Goal: Information Seeking & Learning: Learn about a topic

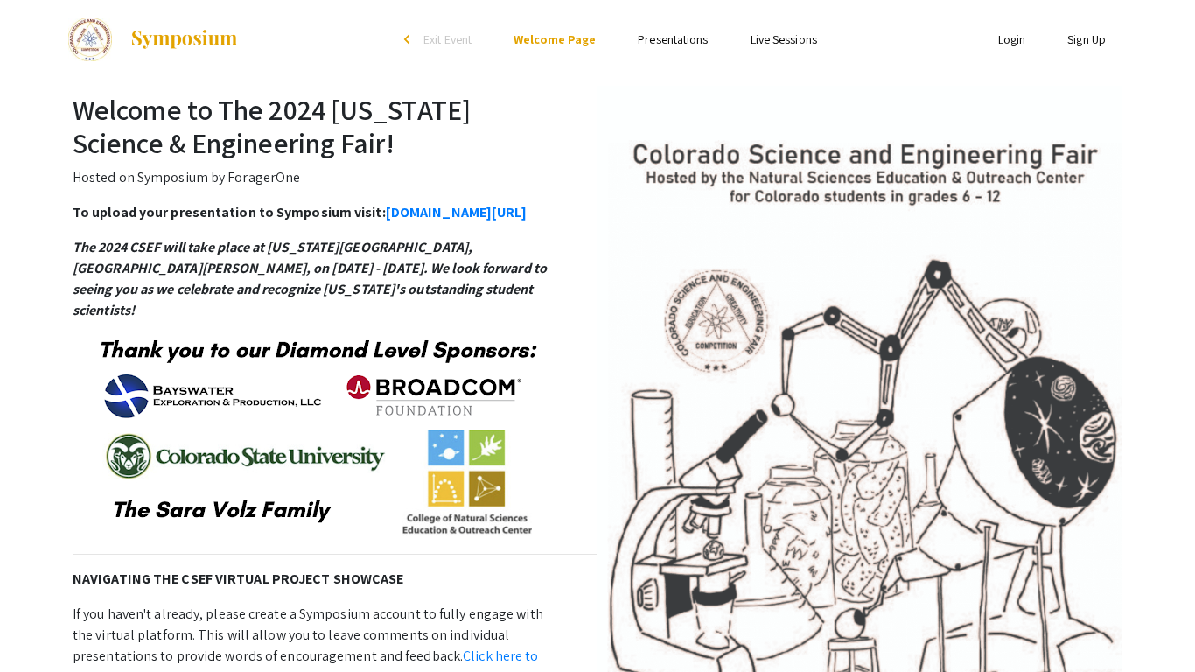
click at [702, 39] on link "Presentations" at bounding box center [673, 39] width 70 height 16
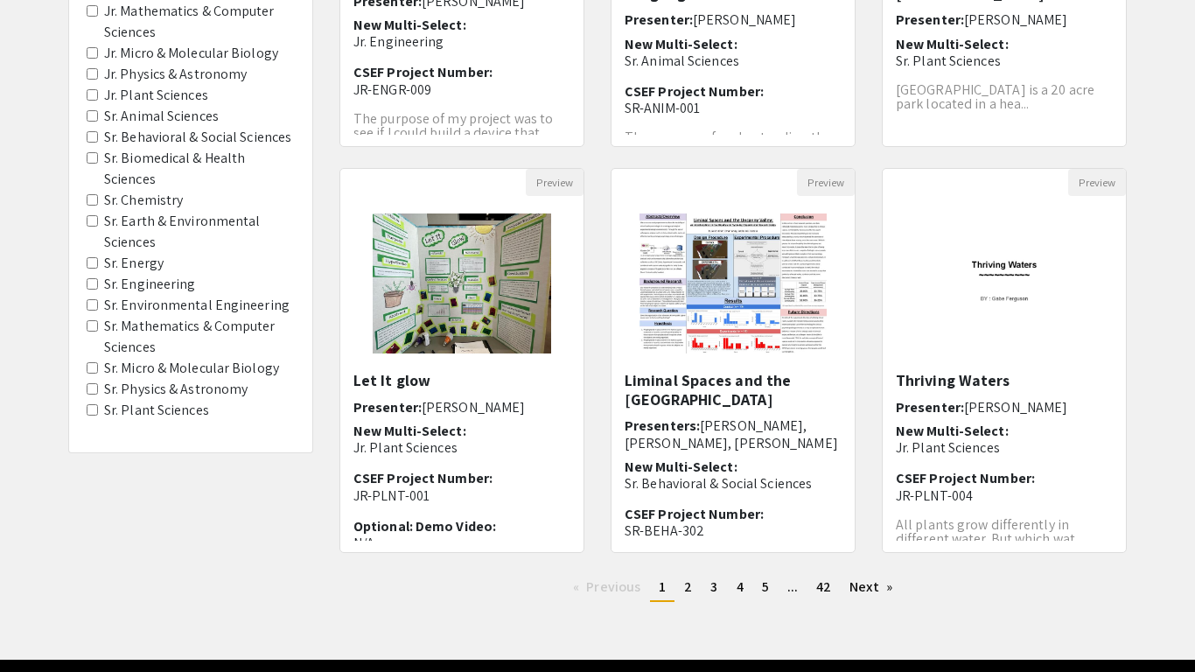
scroll to position [488, 0]
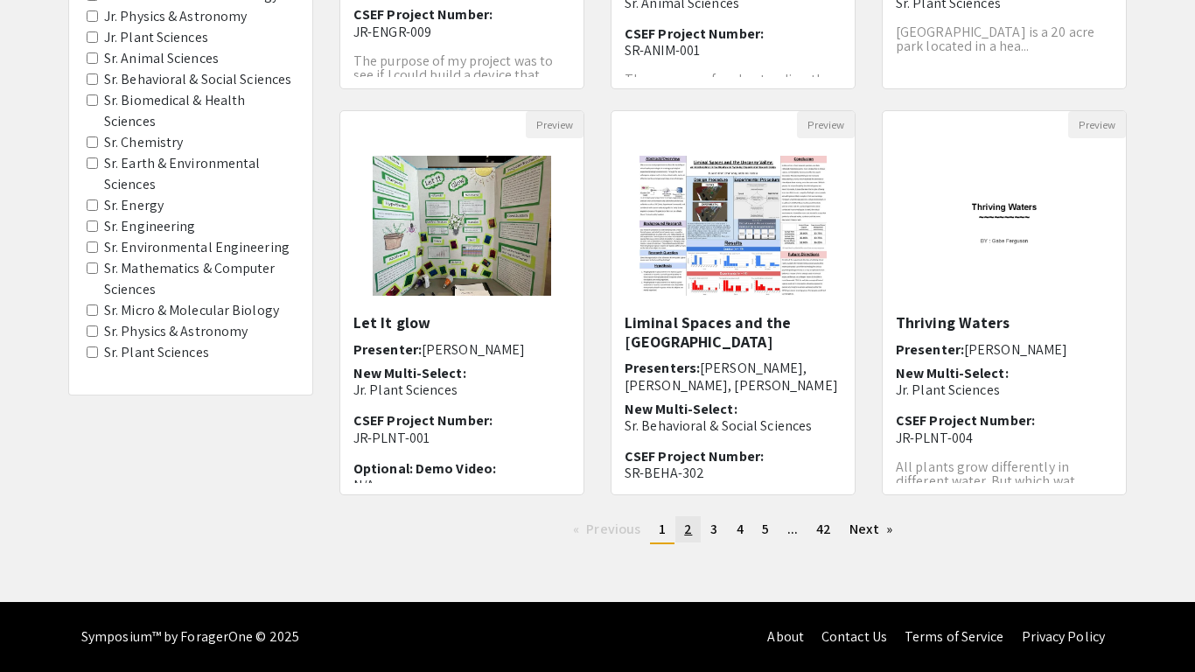
click at [687, 532] on span "2" at bounding box center [688, 529] width 8 height 18
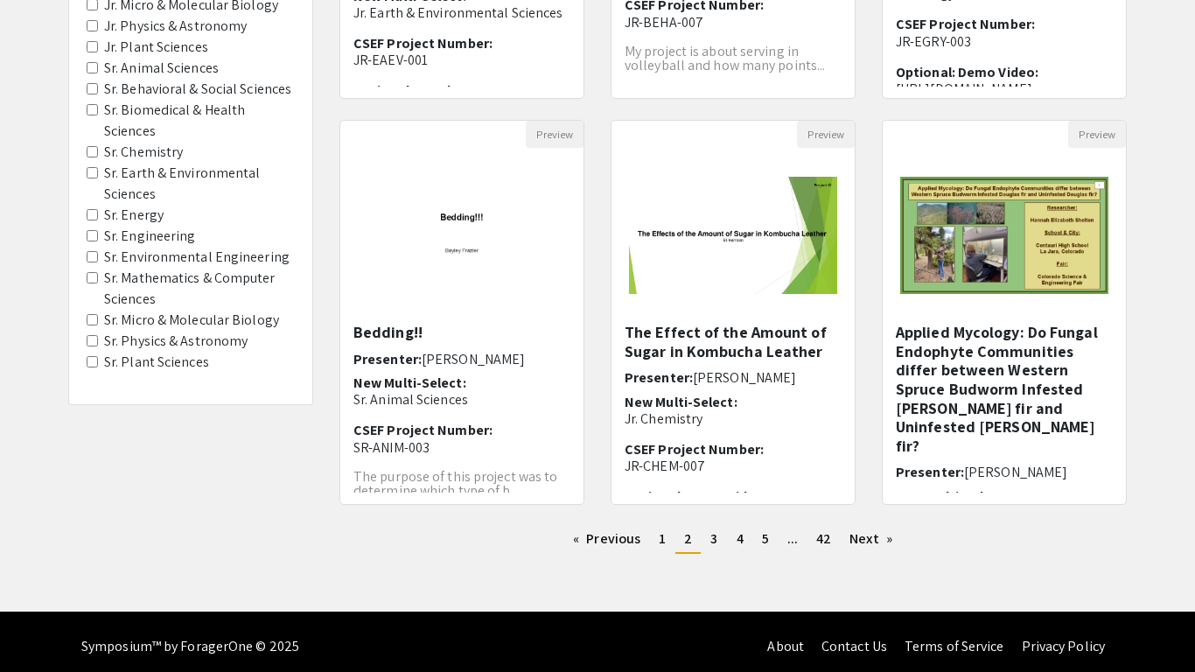
scroll to position [488, 0]
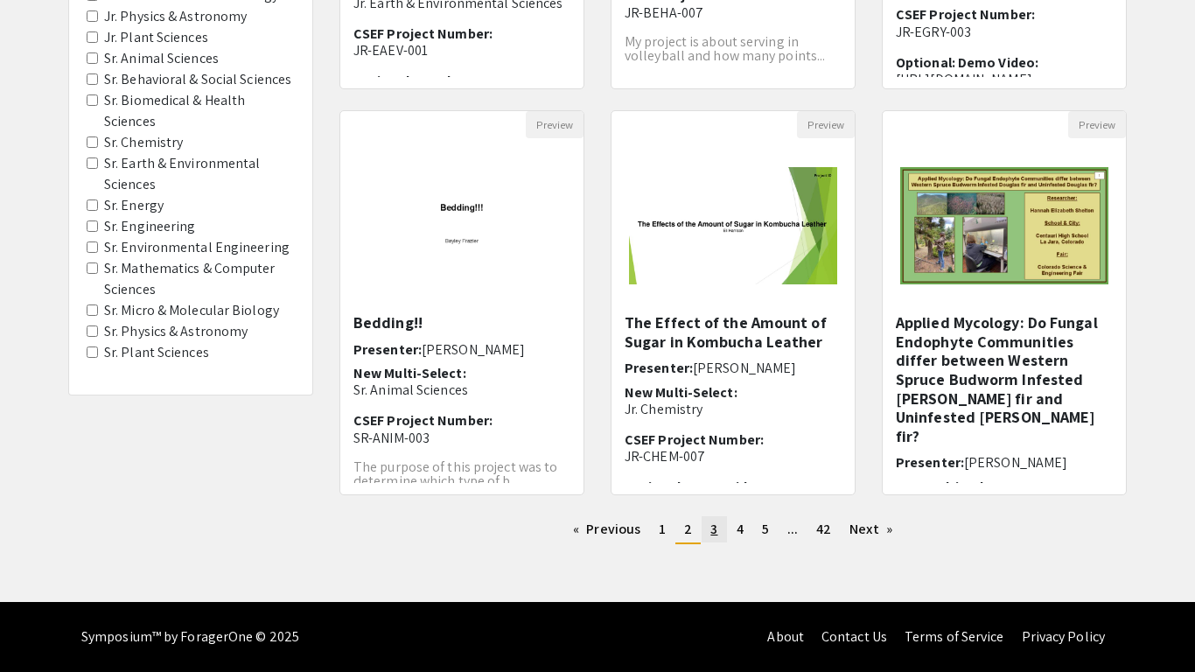
click at [710, 528] on span "3" at bounding box center [713, 529] width 7 height 18
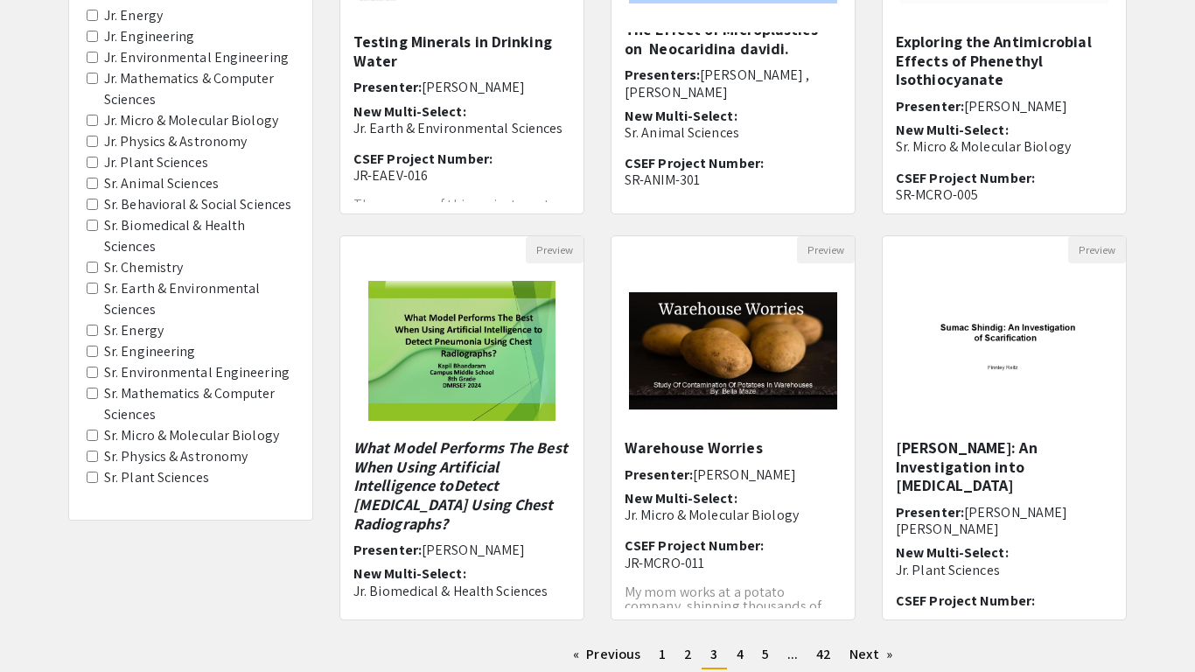
scroll to position [488, 0]
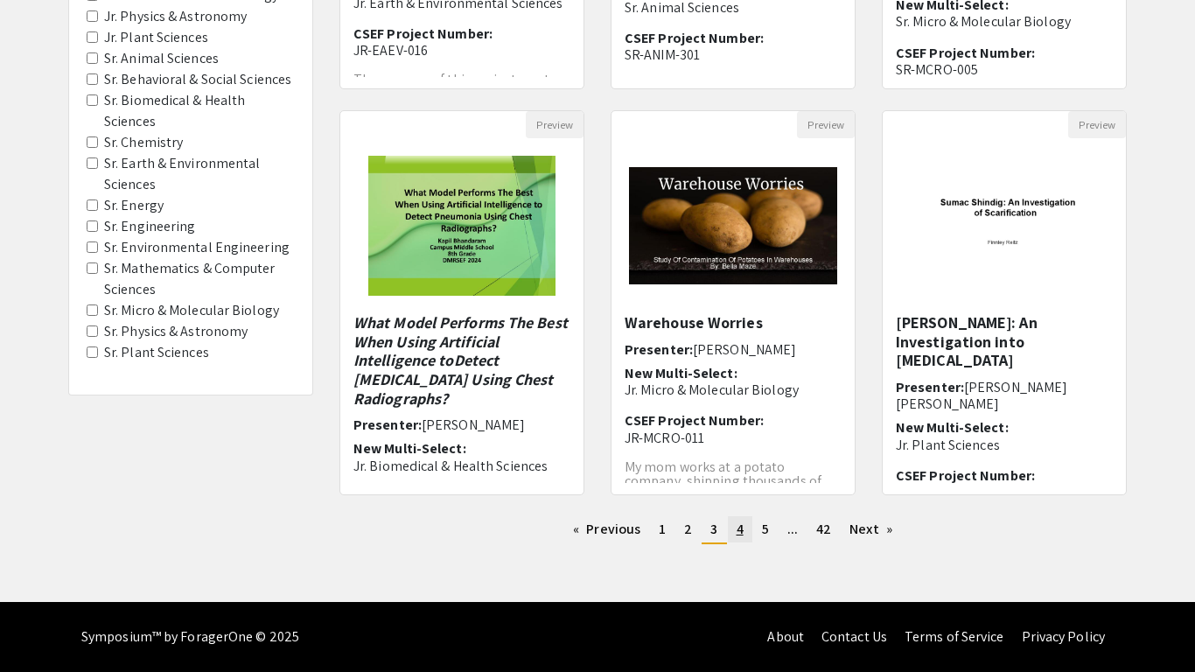
click at [731, 521] on link "page 4" at bounding box center [740, 529] width 24 height 26
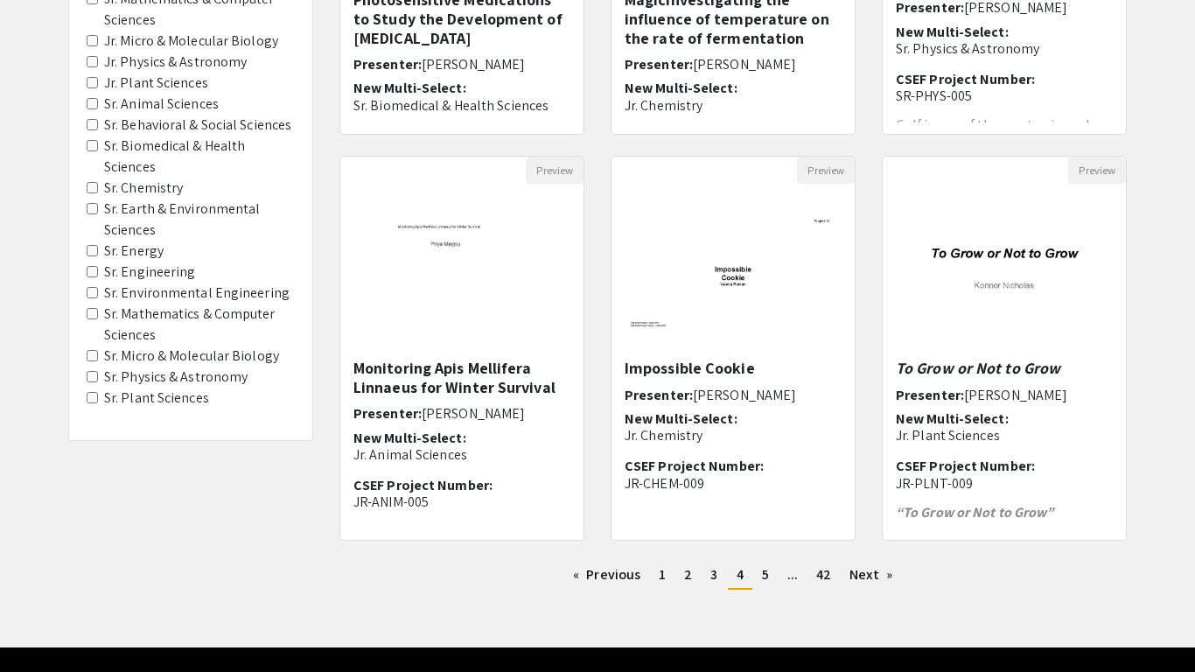
scroll to position [488, 0]
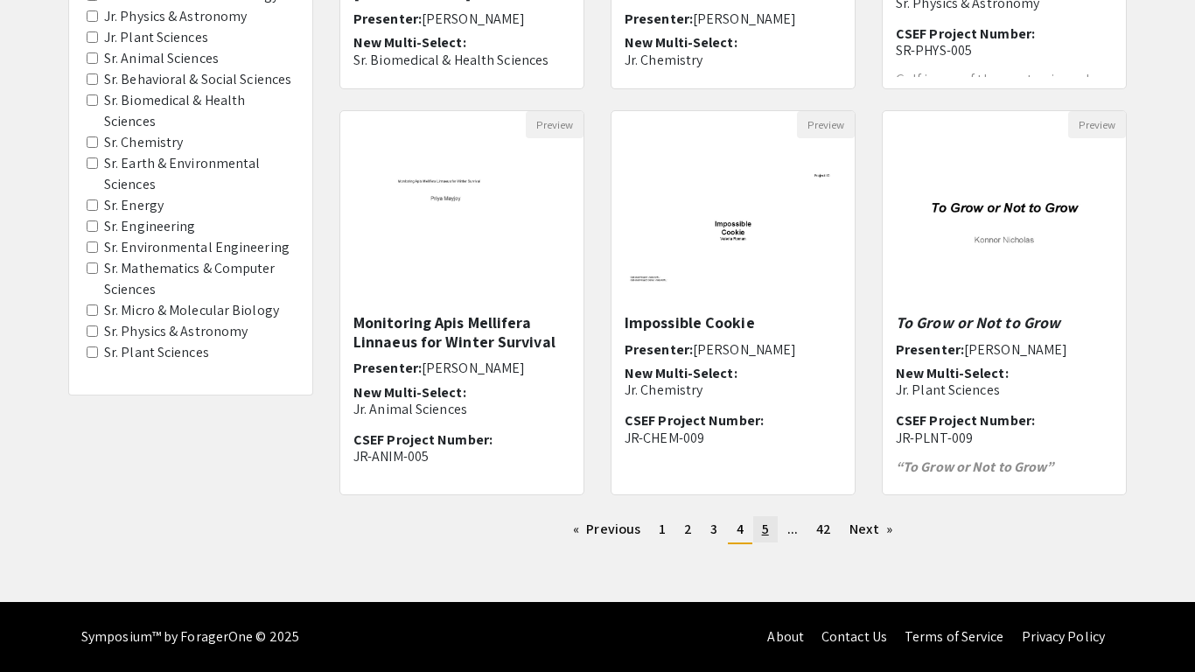
click at [759, 521] on link "page 5" at bounding box center [765, 529] width 24 height 26
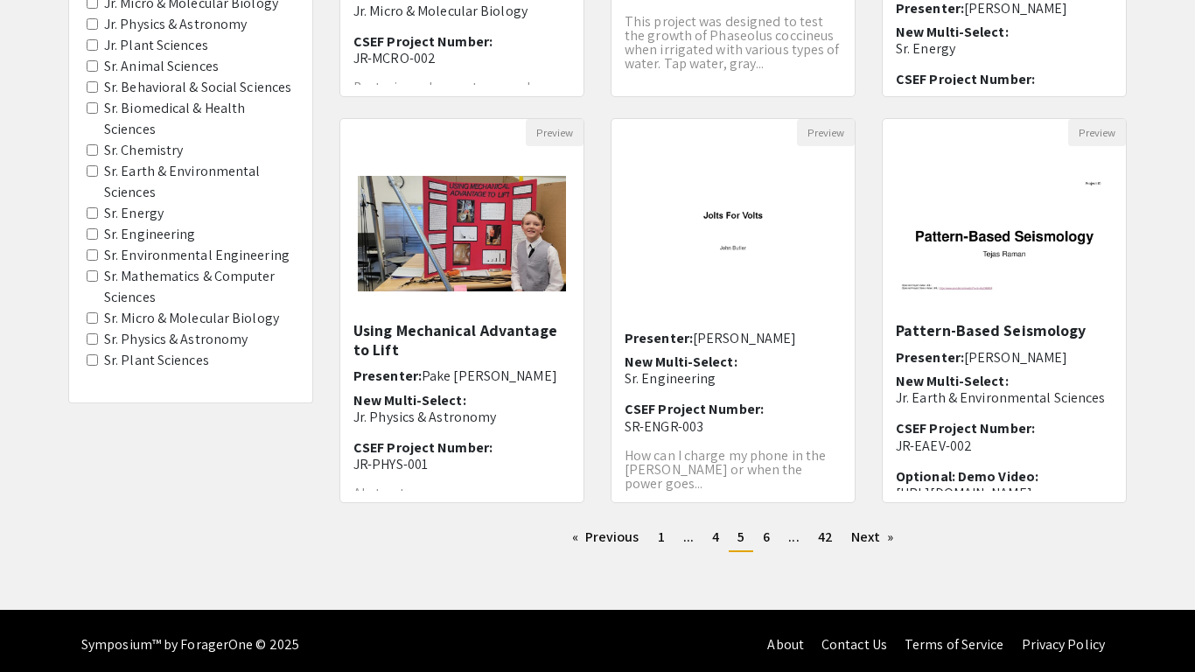
scroll to position [482, 0]
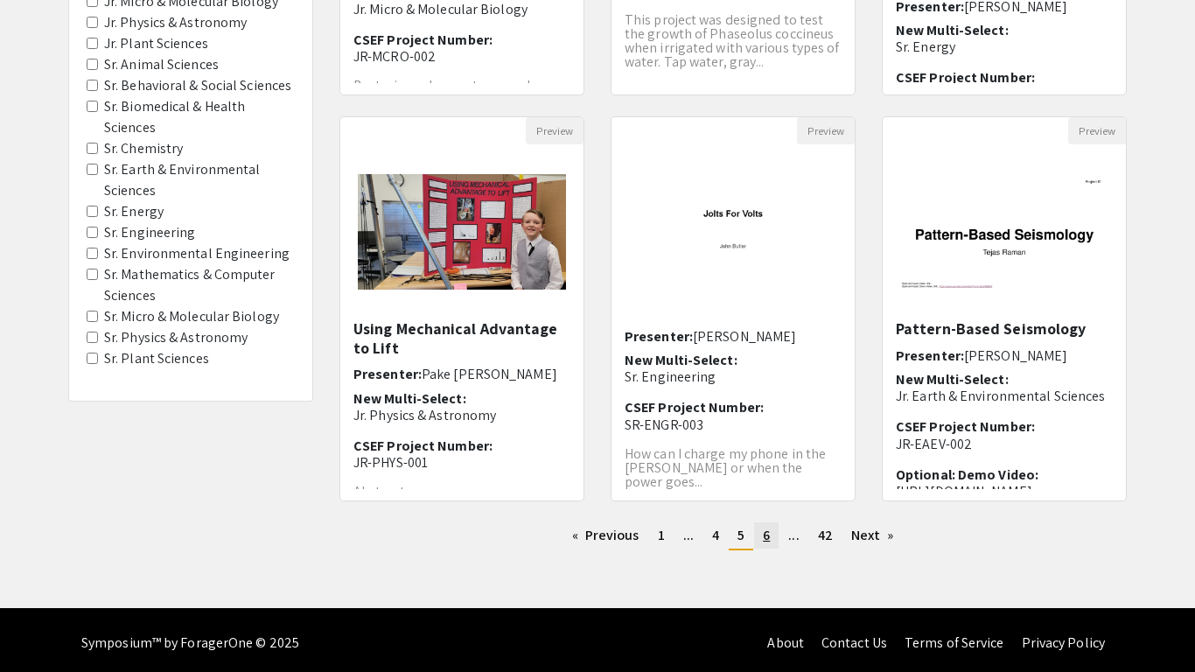
click at [768, 541] on span "6" at bounding box center [766, 535] width 7 height 18
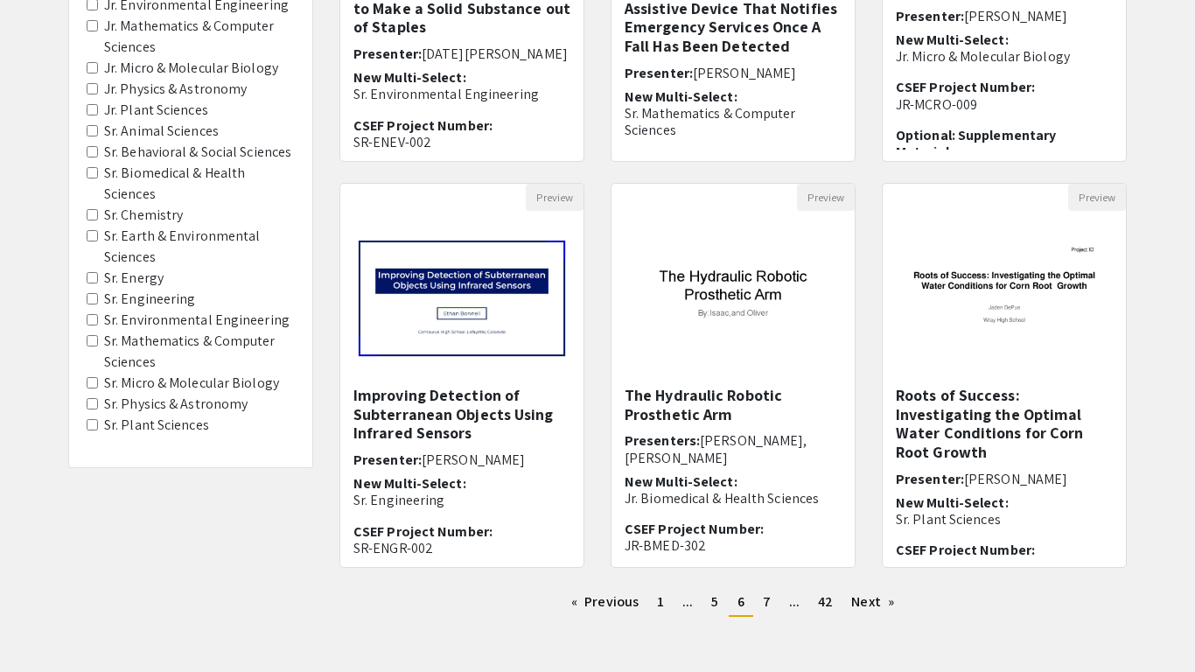
scroll to position [488, 0]
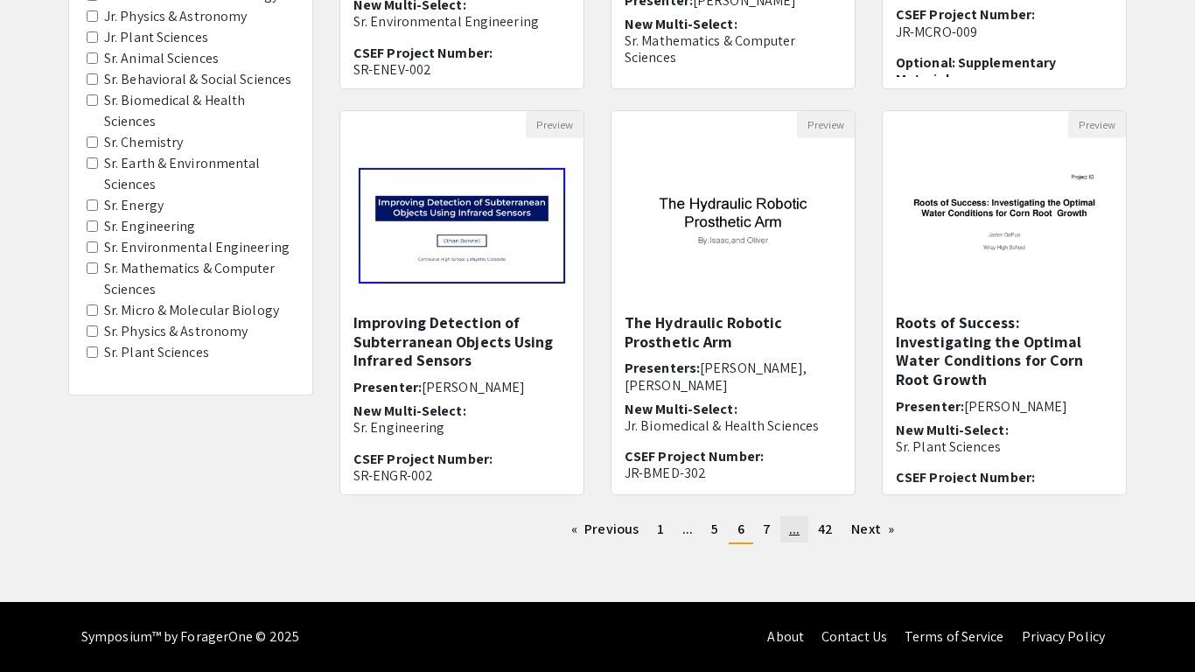
click at [781, 529] on link "page ..." at bounding box center [794, 529] width 28 height 26
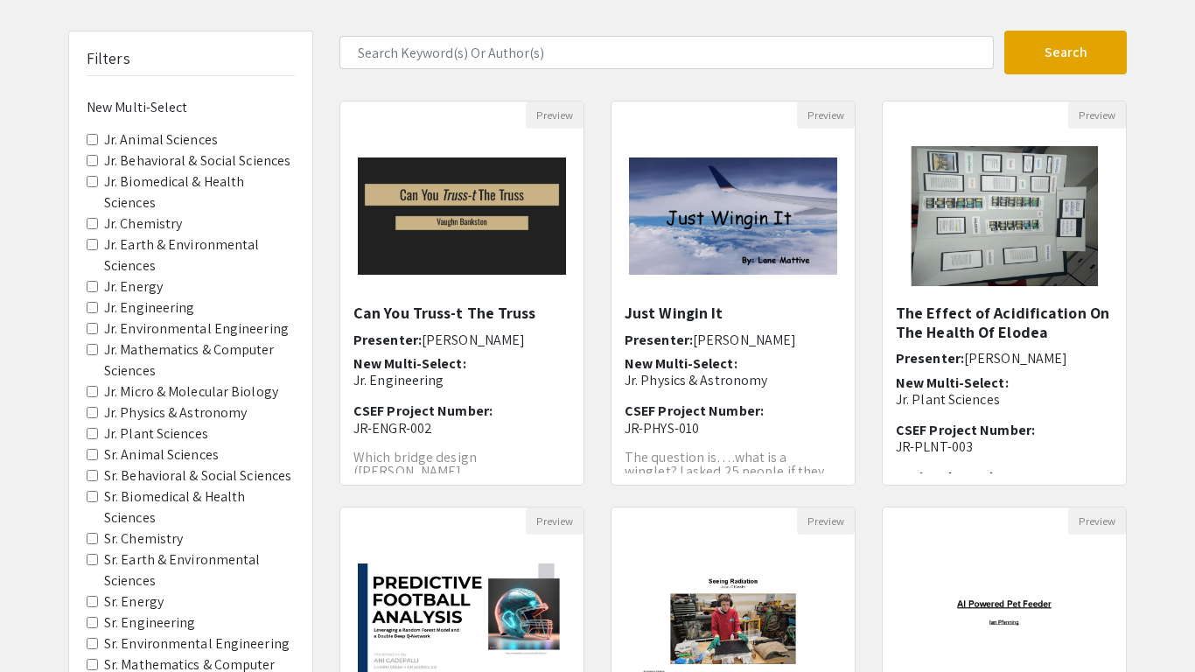
scroll to position [488, 0]
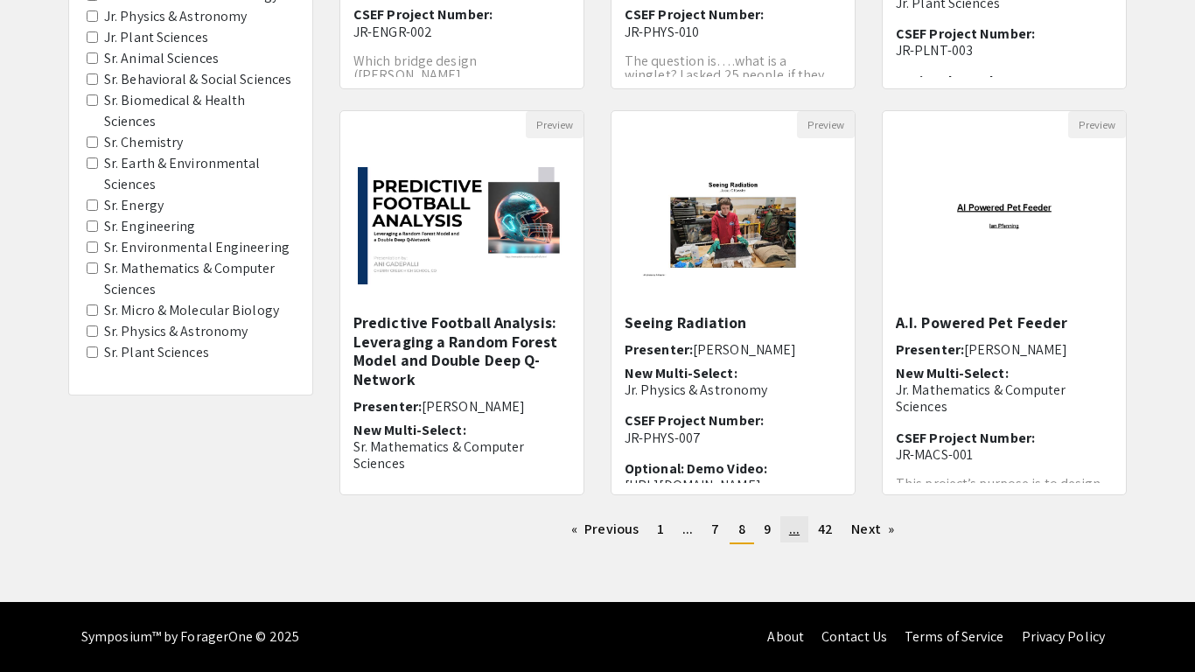
click at [782, 529] on link "page ..." at bounding box center [794, 529] width 28 height 26
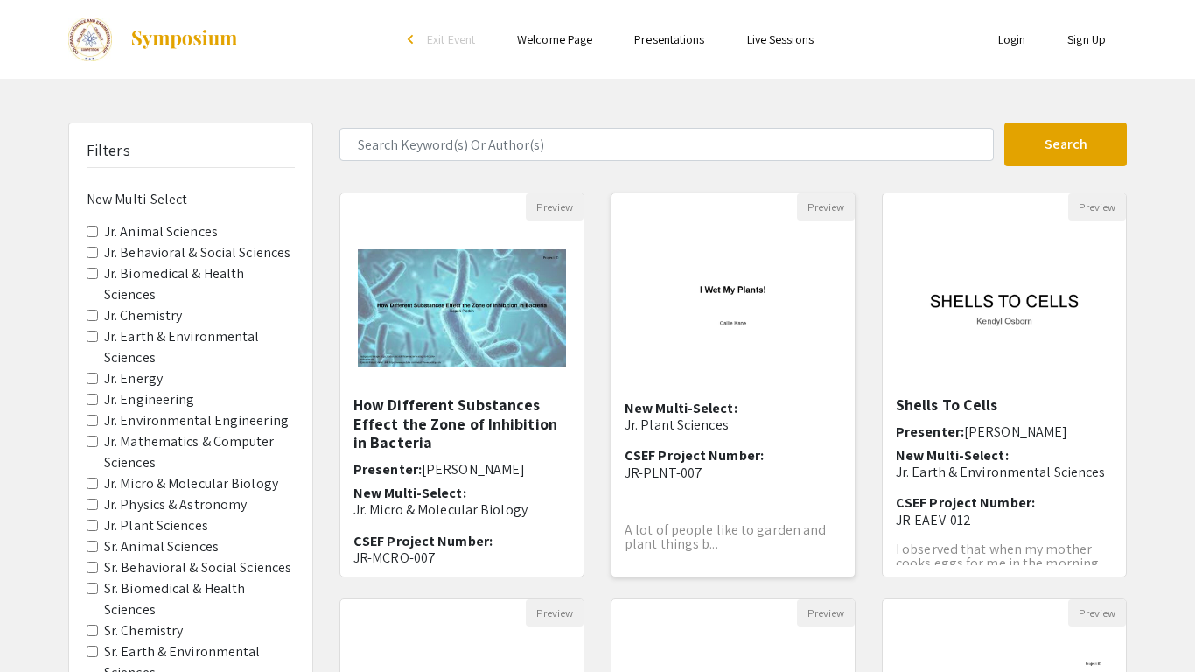
scroll to position [488, 0]
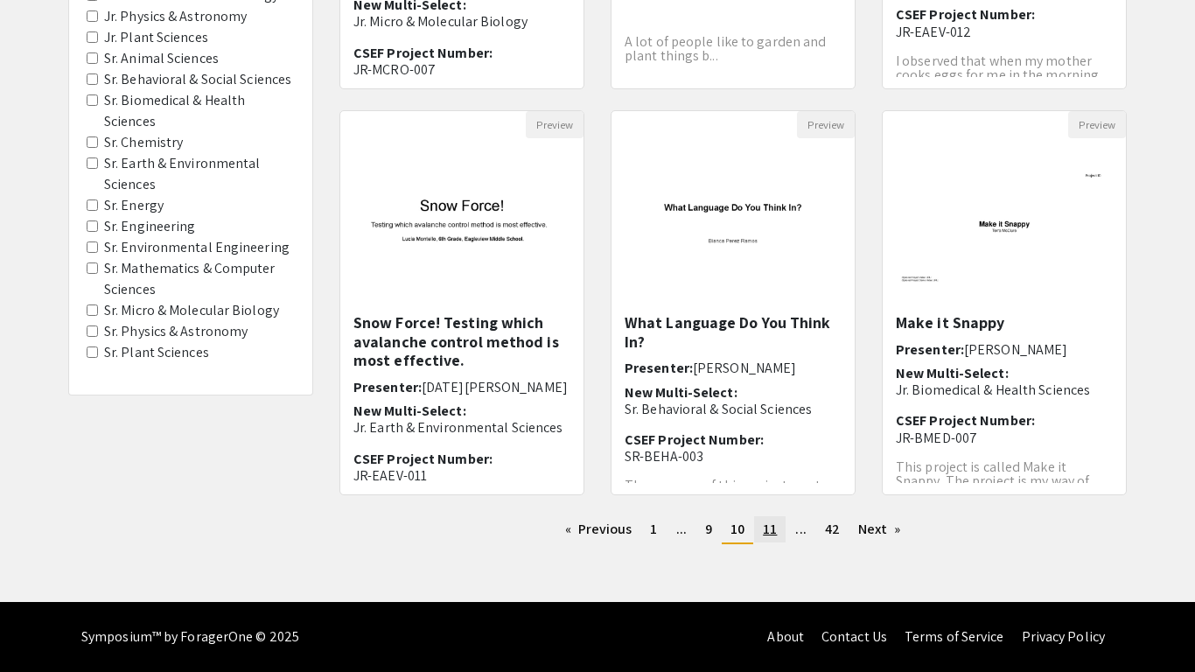
click at [773, 534] on span "11" at bounding box center [770, 529] width 14 height 18
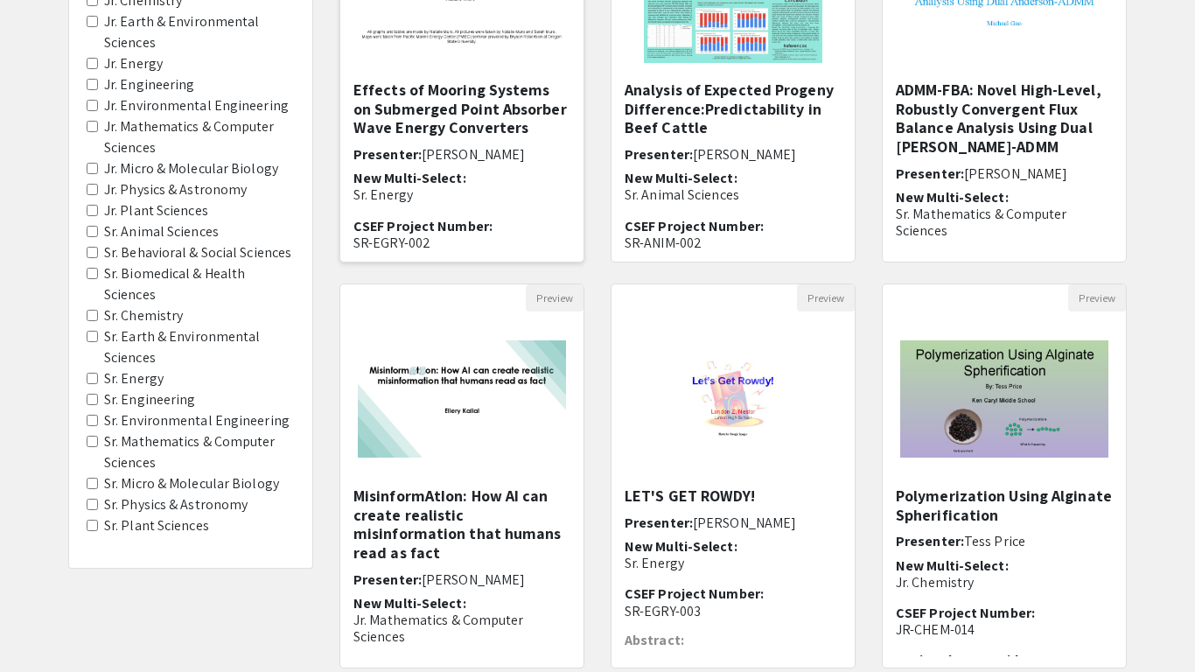
scroll to position [488, 0]
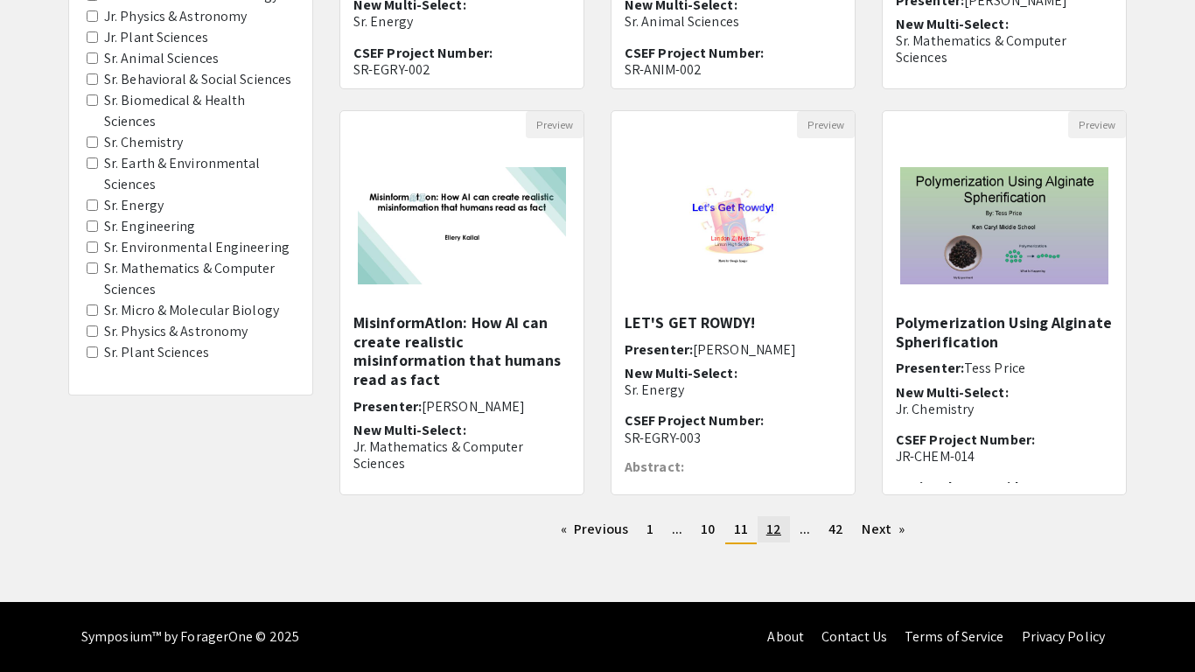
click at [779, 520] on span "12" at bounding box center [773, 529] width 15 height 18
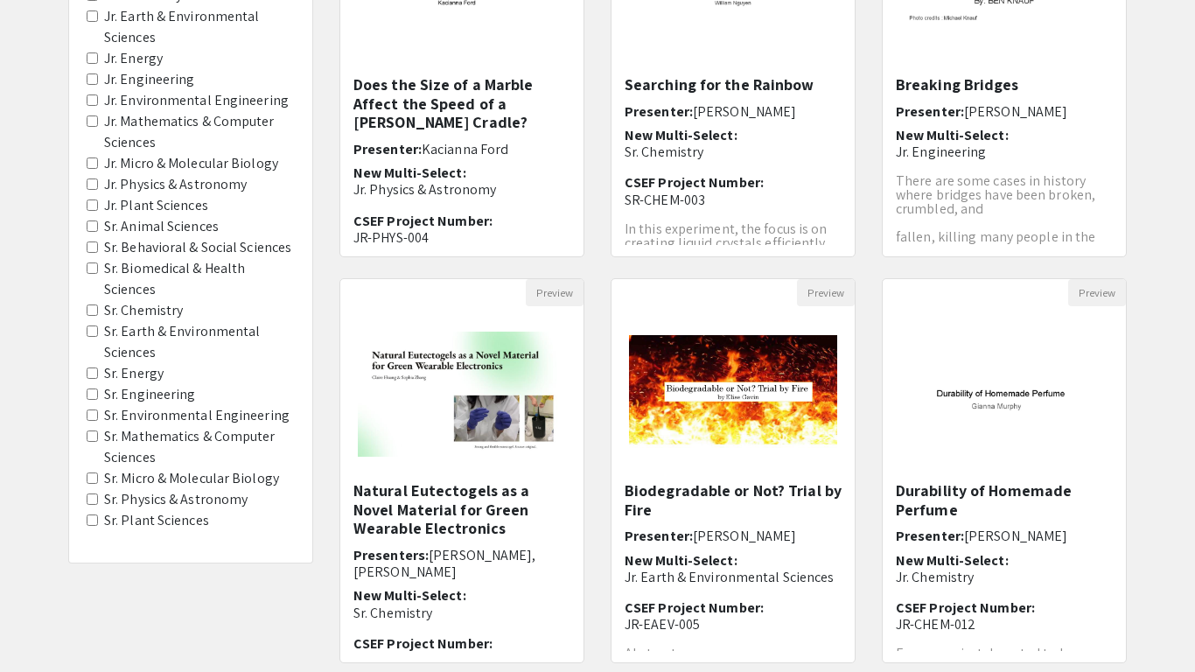
scroll to position [374, 0]
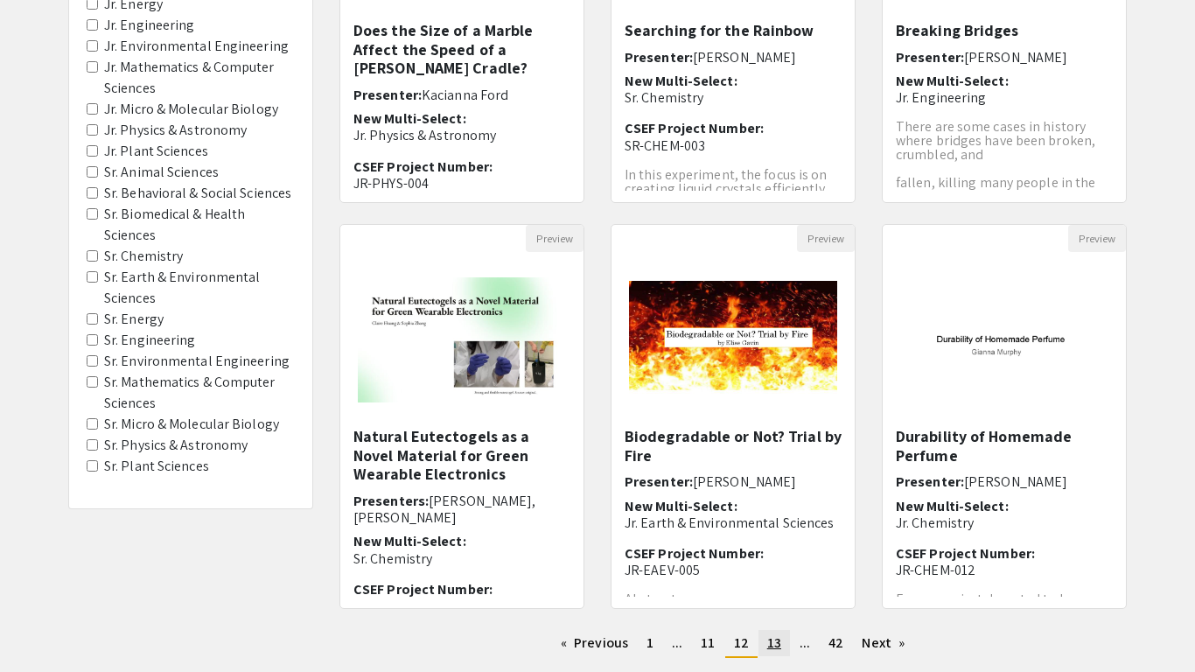
click at [775, 642] on span "13" at bounding box center [774, 642] width 14 height 18
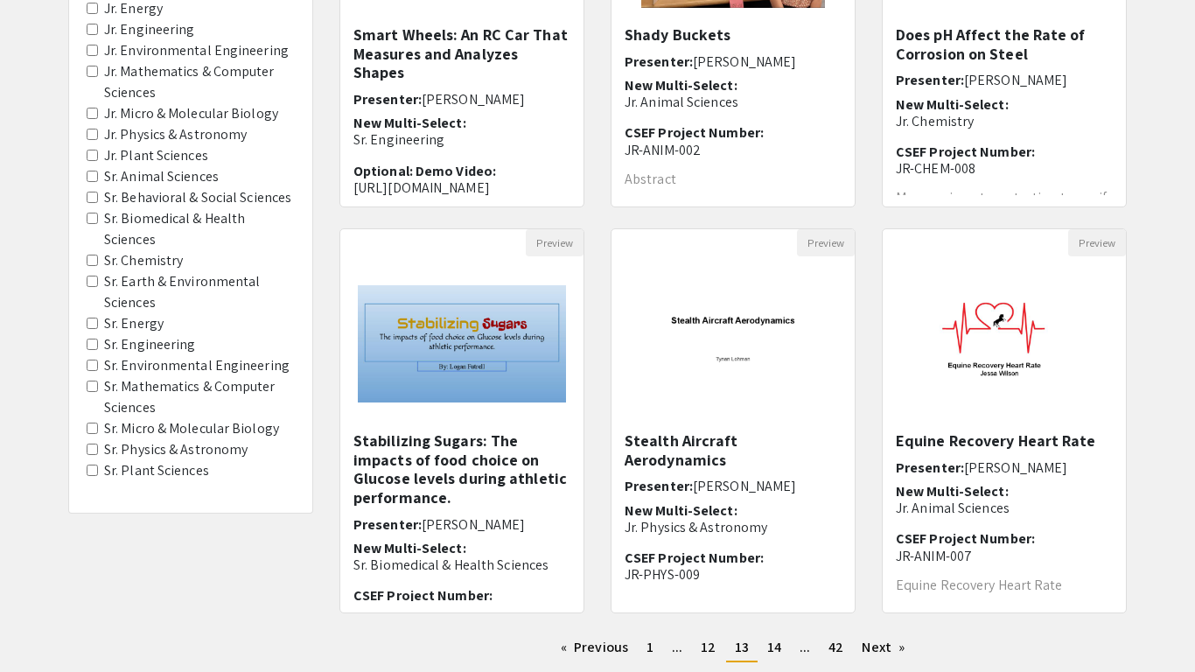
scroll to position [488, 0]
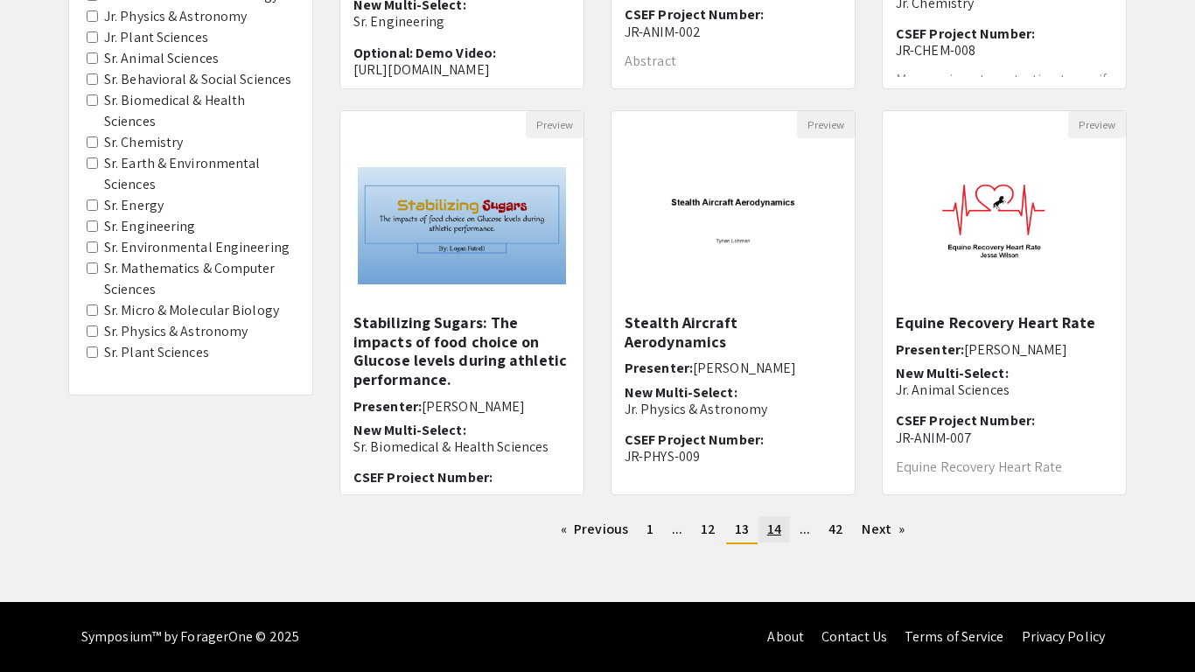
click at [759, 528] on link "page 14" at bounding box center [774, 529] width 31 height 26
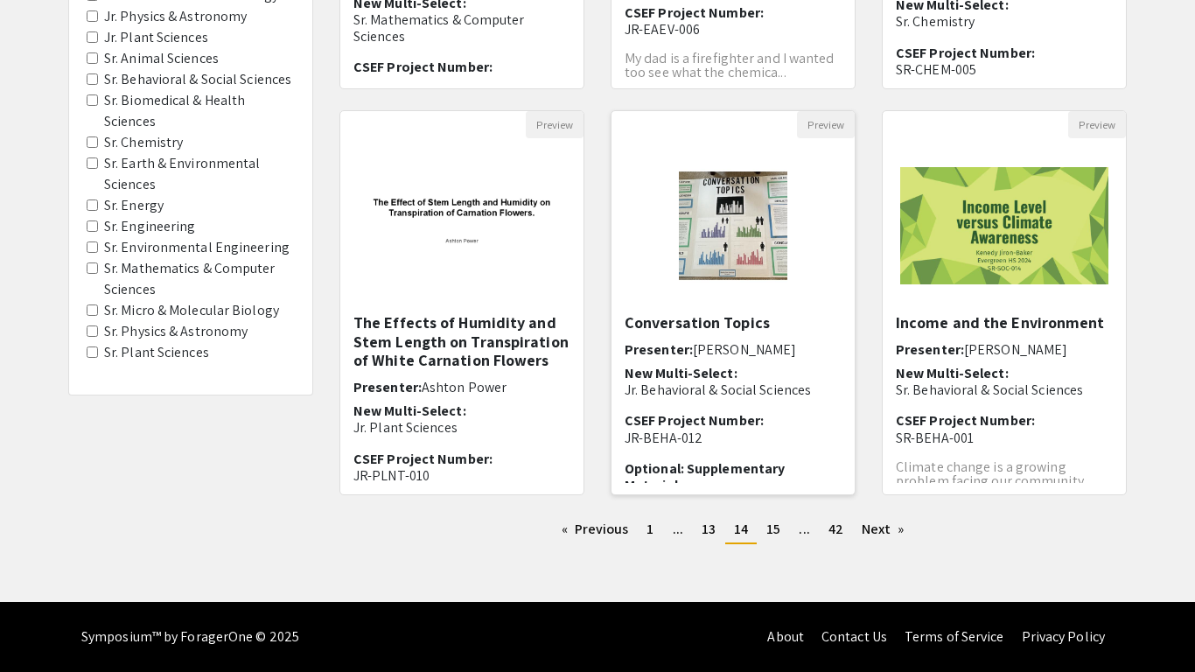
scroll to position [146, 0]
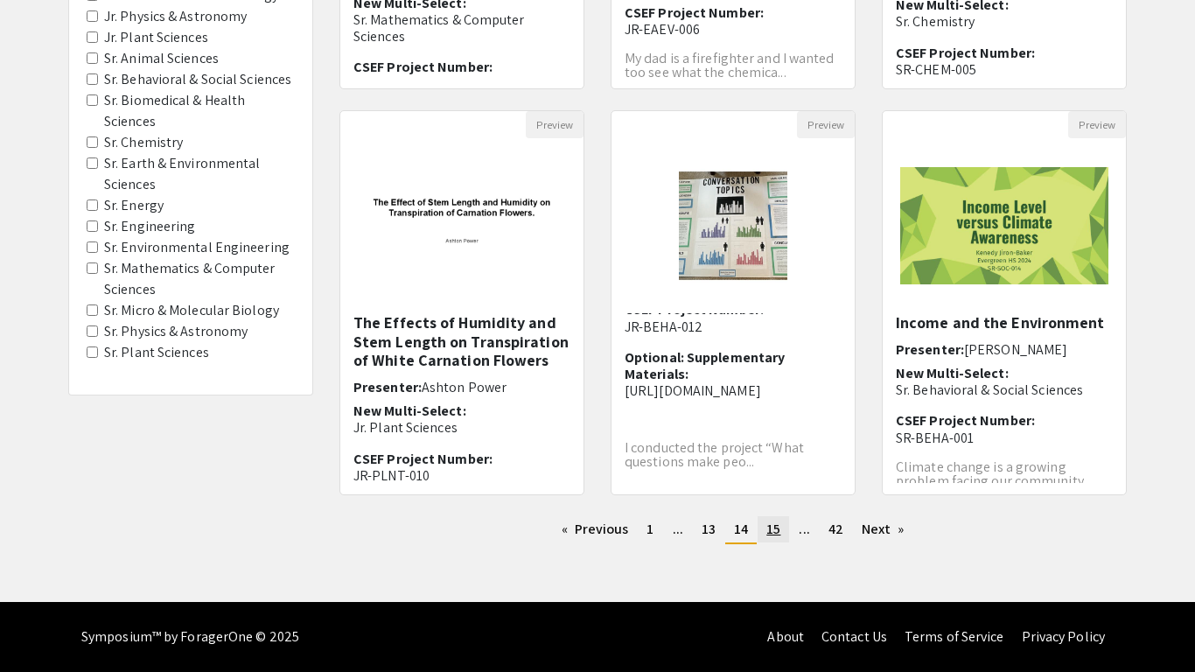
click at [766, 523] on span "15" at bounding box center [773, 529] width 14 height 18
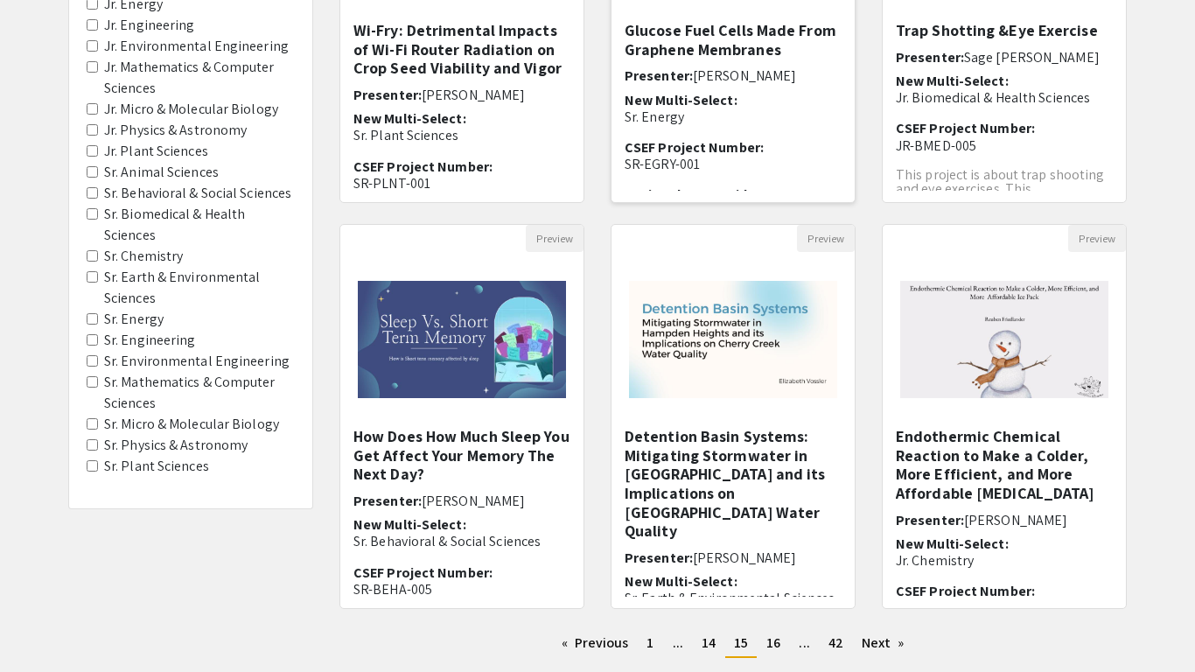
scroll to position [488, 0]
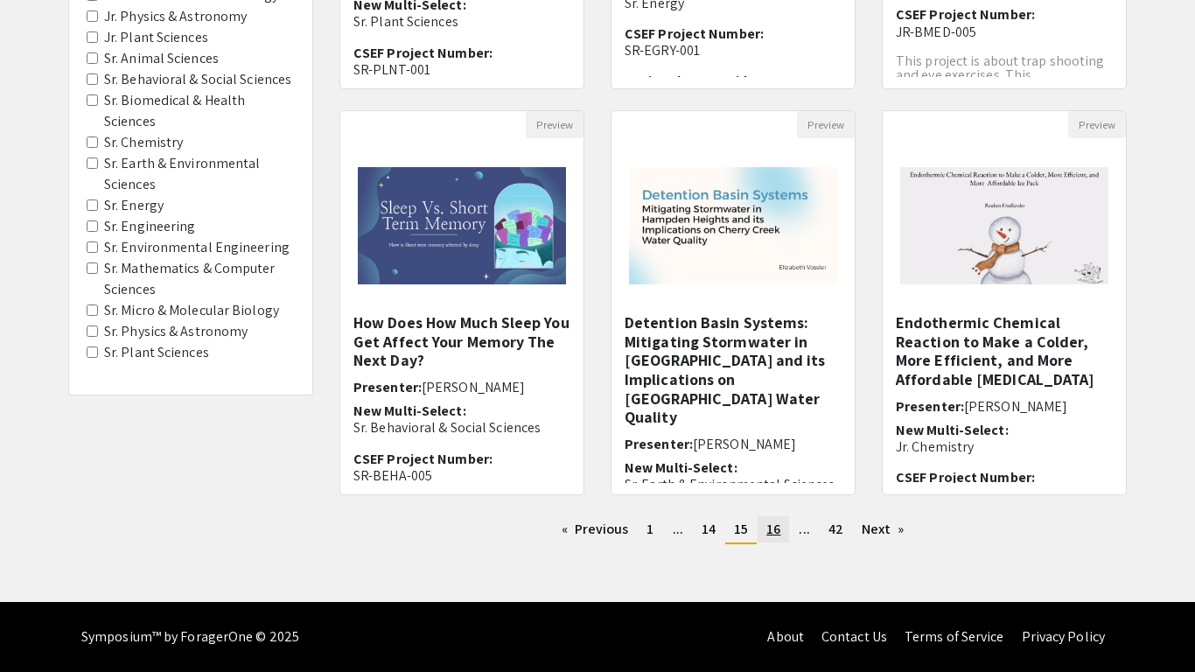
click at [761, 531] on link "page 16" at bounding box center [773, 529] width 31 height 26
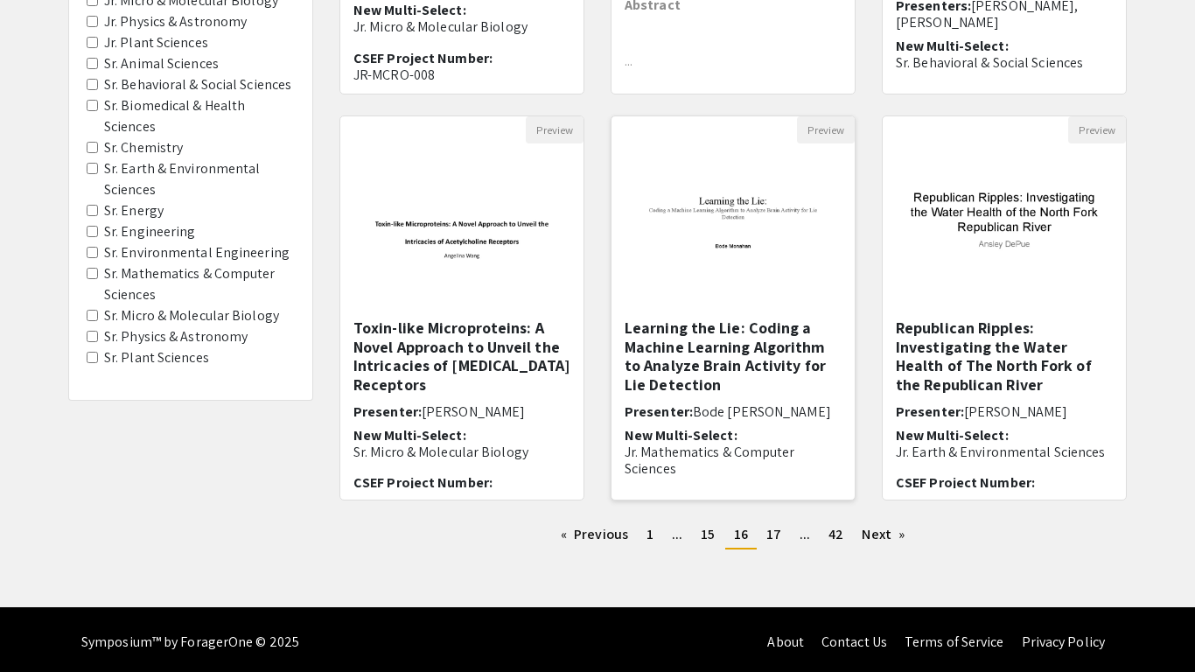
scroll to position [51, 0]
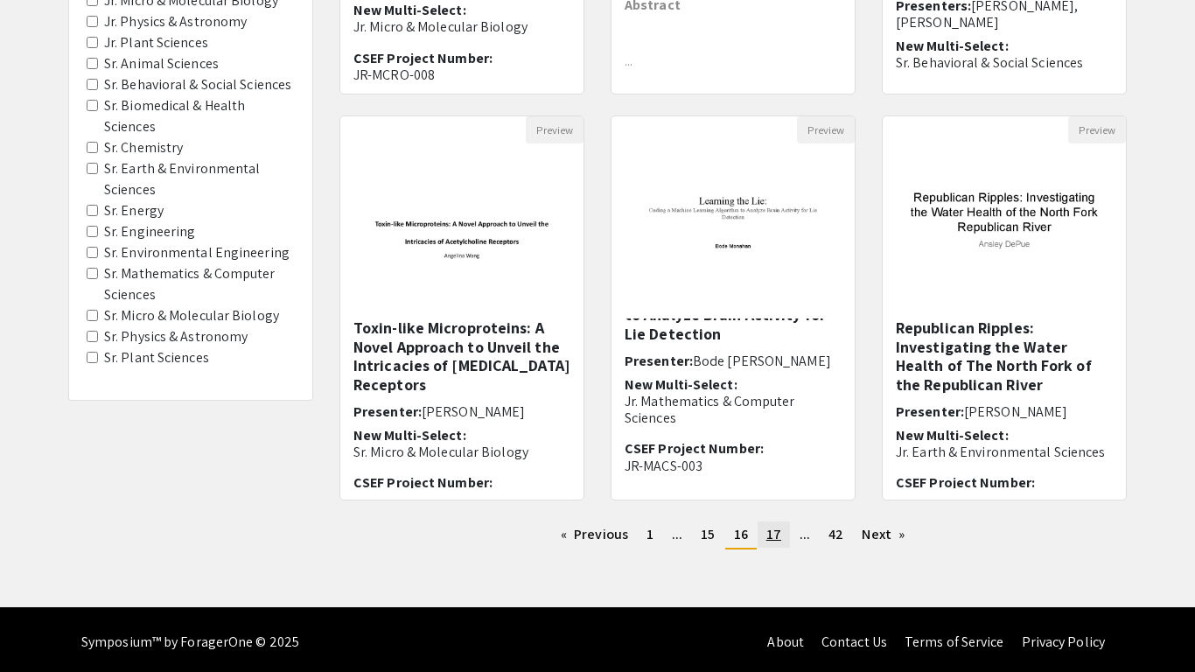
click at [768, 525] on span "17" at bounding box center [773, 534] width 15 height 18
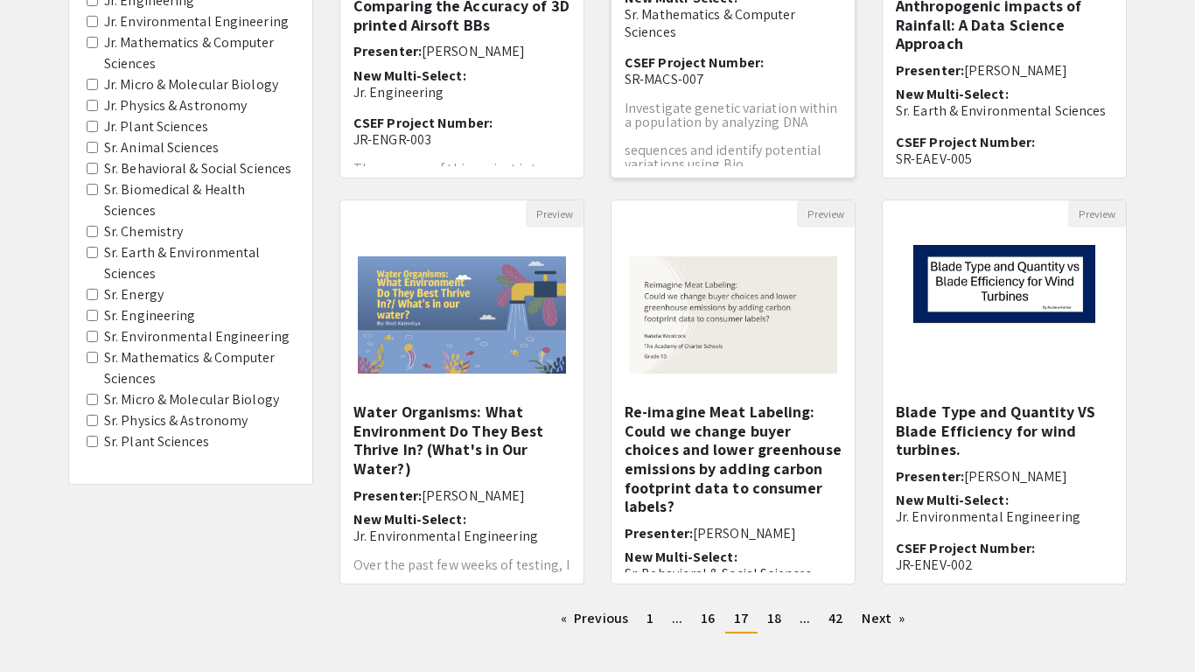
scroll to position [488, 0]
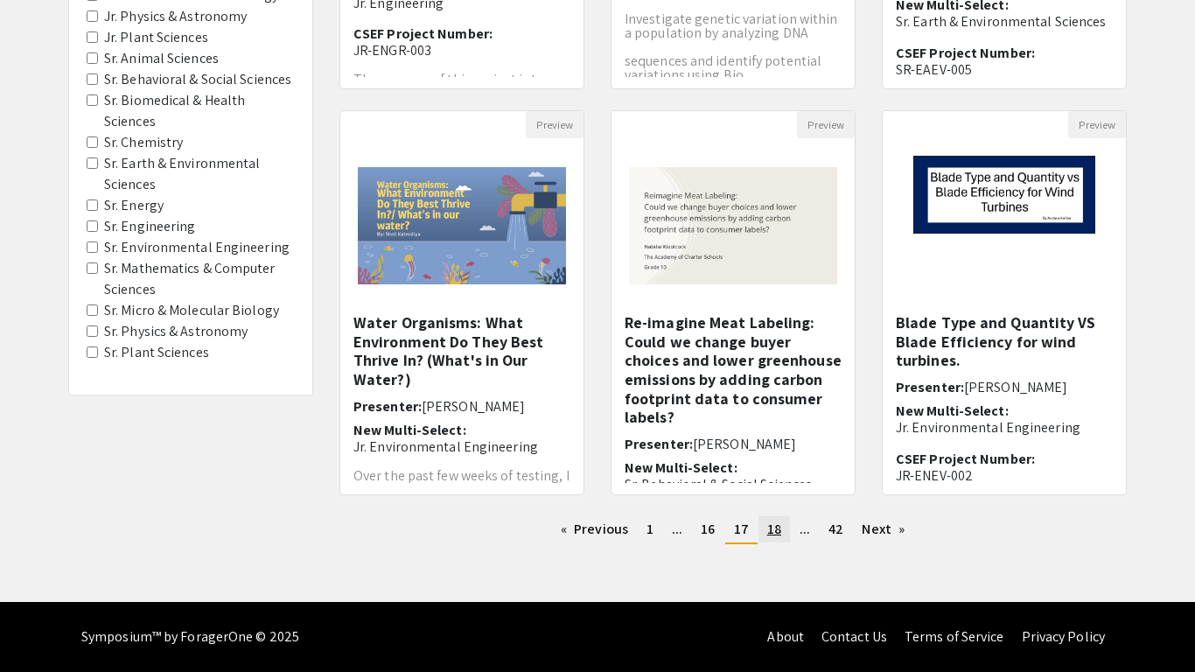
click at [761, 524] on link "page 18" at bounding box center [774, 529] width 31 height 26
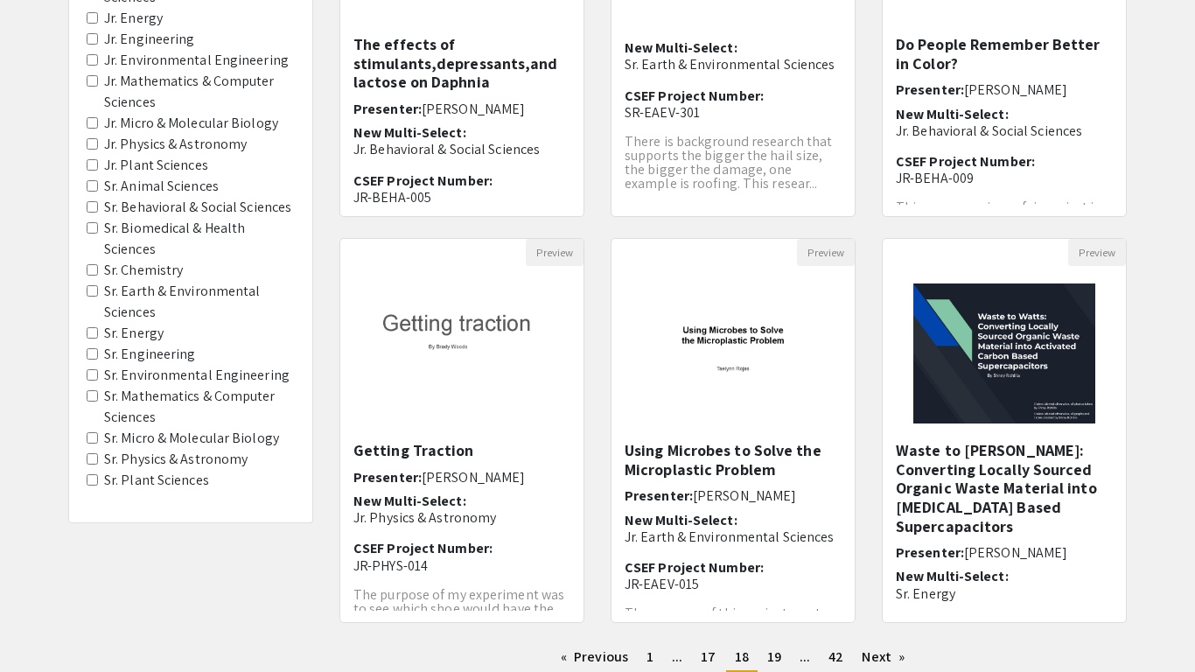
scroll to position [488, 0]
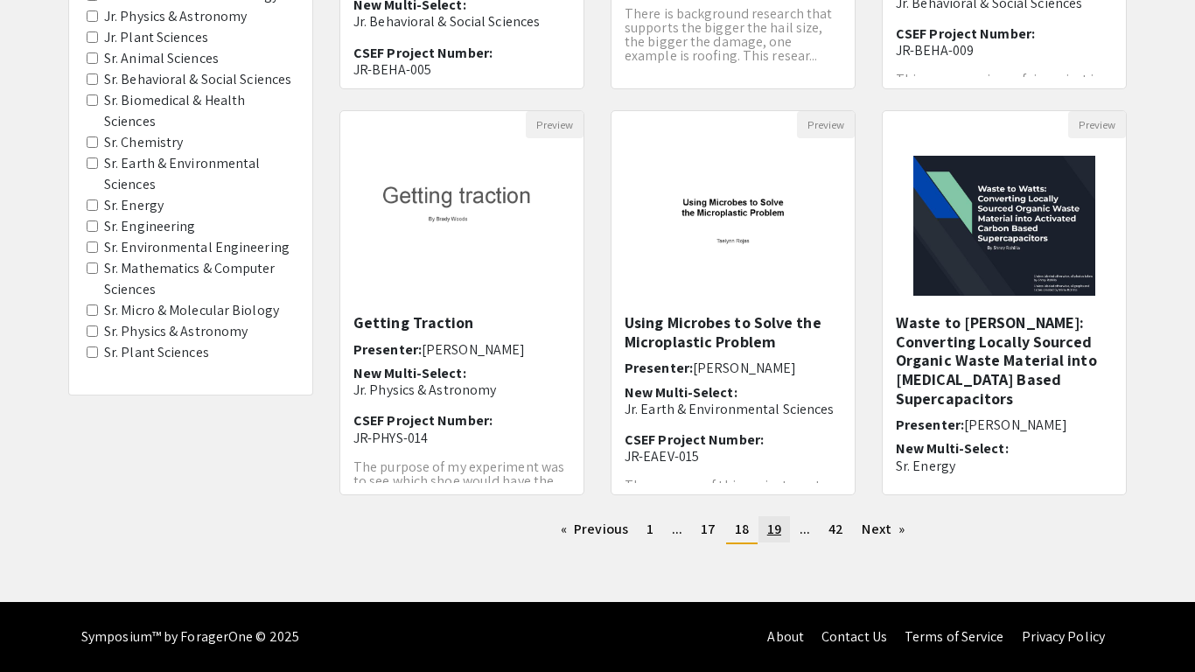
click at [759, 533] on link "page 19" at bounding box center [774, 529] width 31 height 26
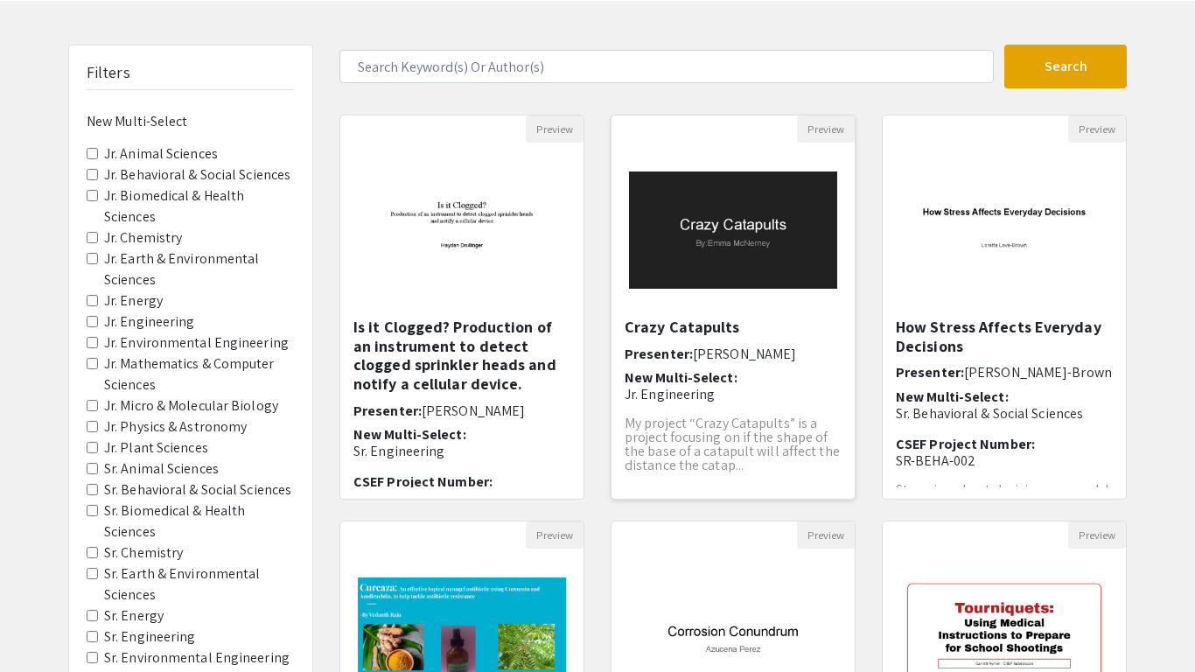
scroll to position [80, 0]
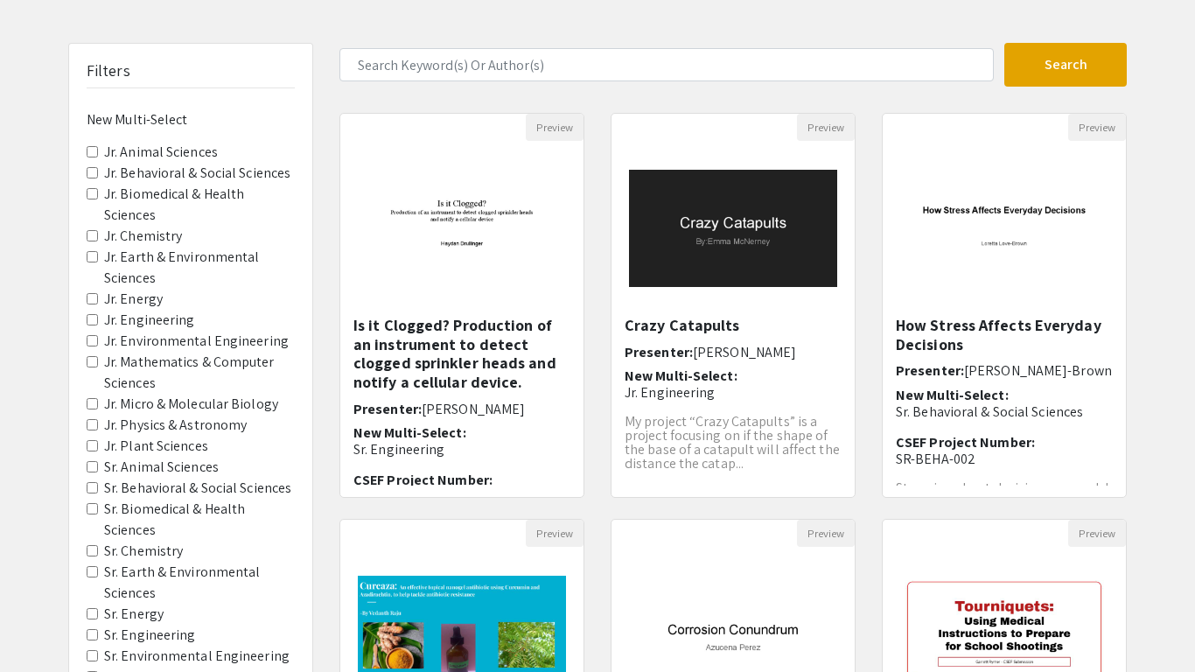
click at [605, 507] on div "Preview Crazy Catapults Presenter: [PERSON_NAME] New Multi-Select: Jr. Engineer…" at bounding box center [733, 316] width 271 height 406
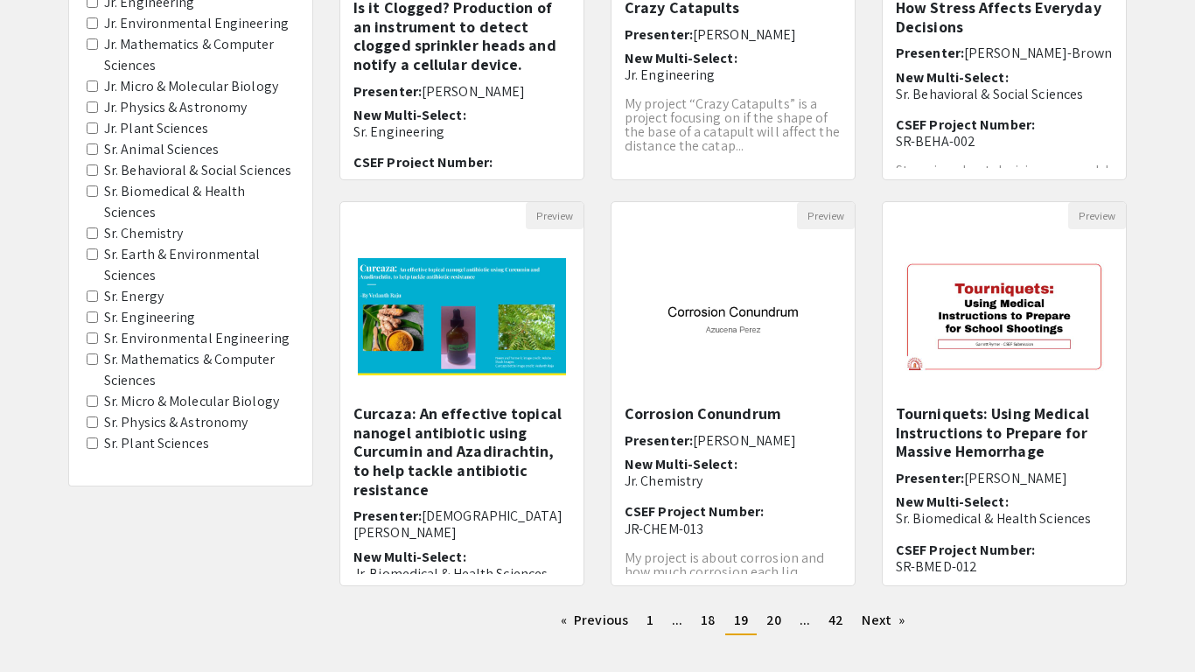
scroll to position [488, 0]
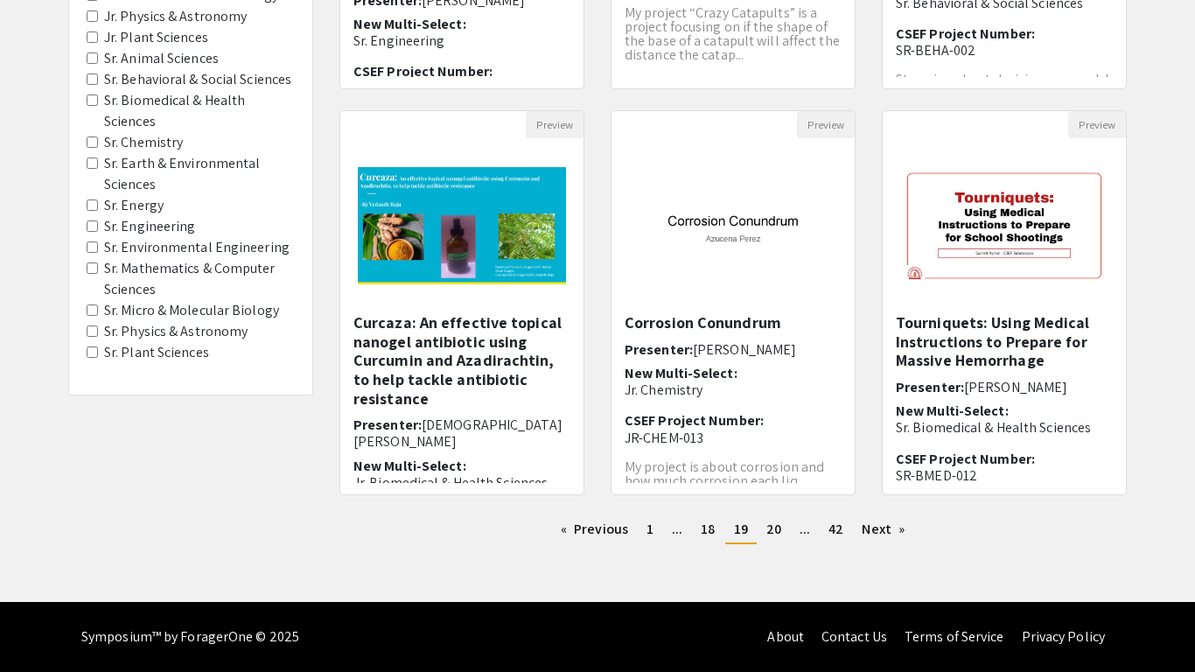
click at [766, 543] on ul "Previous page 19 / 42 page 1 page ... page 18 You're on page 19 page 20 page ..…" at bounding box center [732, 530] width 787 height 28
click at [767, 531] on span "20" at bounding box center [773, 529] width 15 height 18
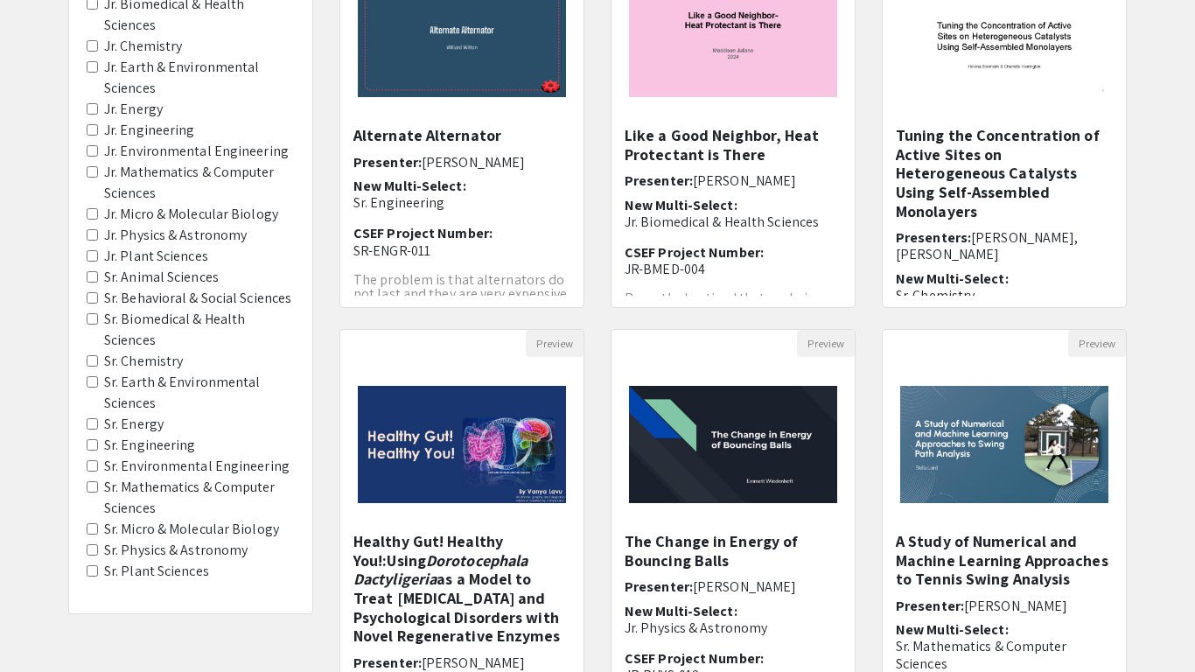
scroll to position [488, 0]
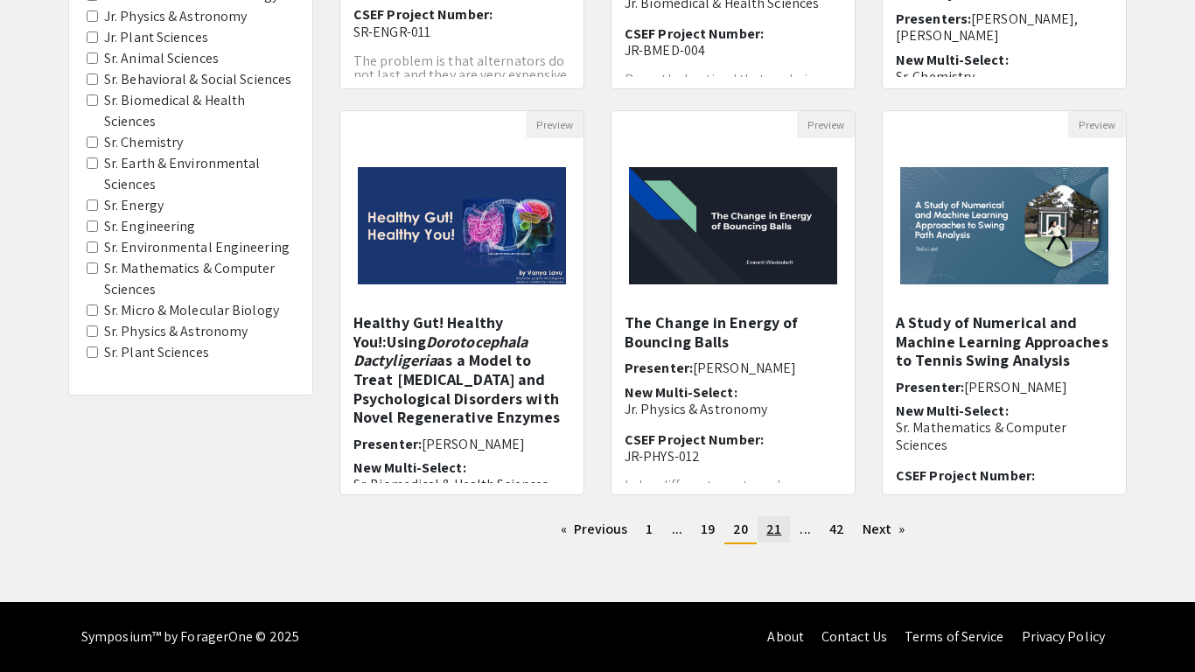
click at [779, 536] on span "21" at bounding box center [773, 529] width 15 height 18
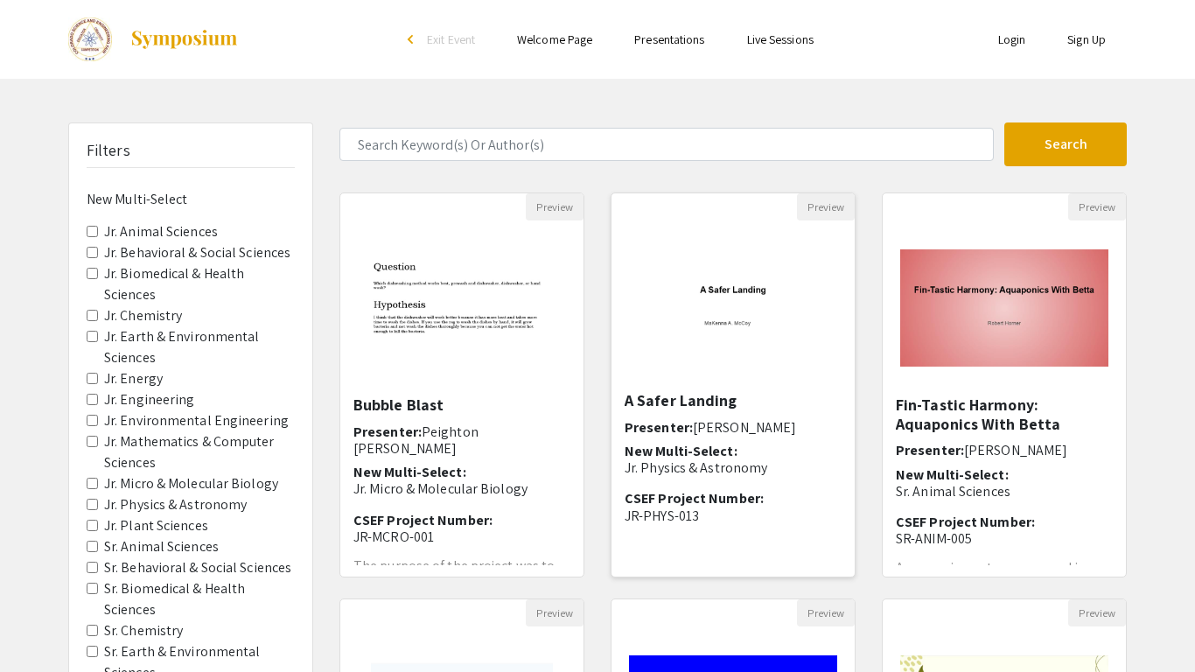
scroll to position [47, 0]
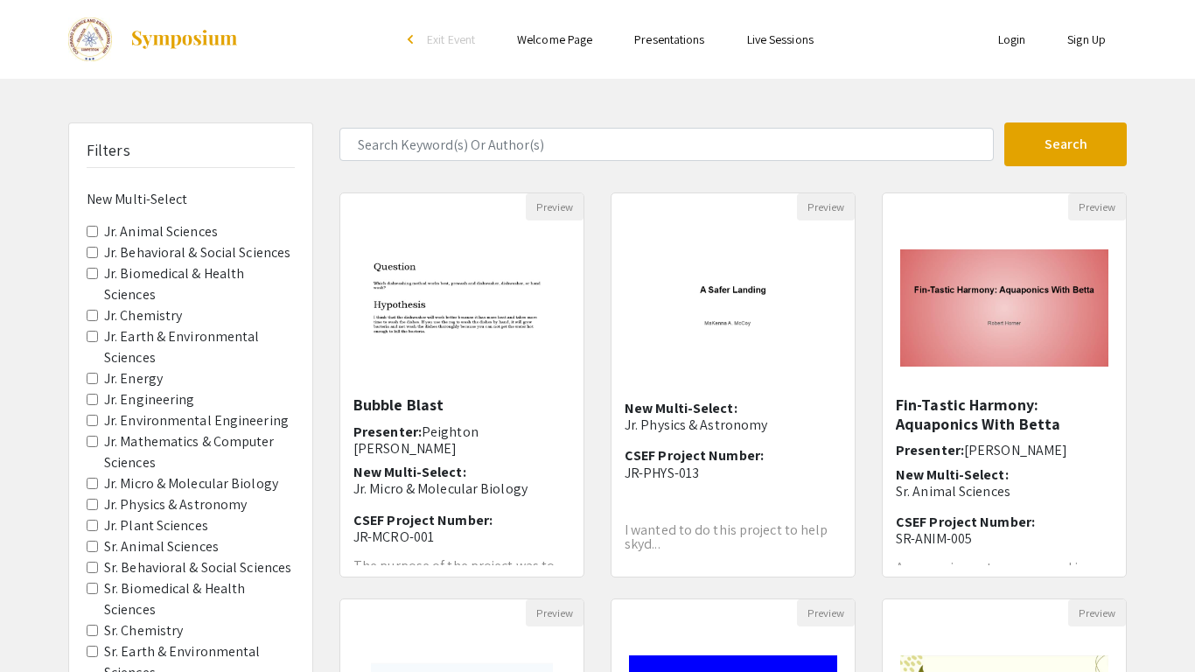
click at [1166, 197] on div "Filters New Multi-Select Jr. Animal Sciences Jr. Behavioral & Social Sciences J…" at bounding box center [597, 584] width 1195 height 924
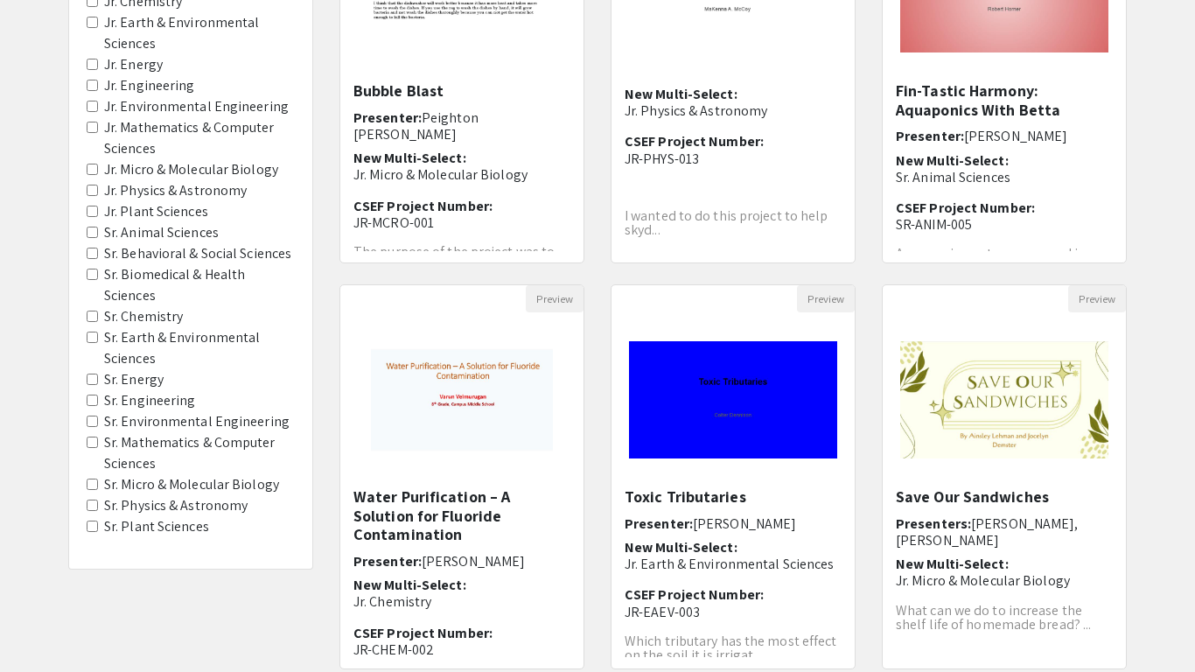
scroll to position [488, 0]
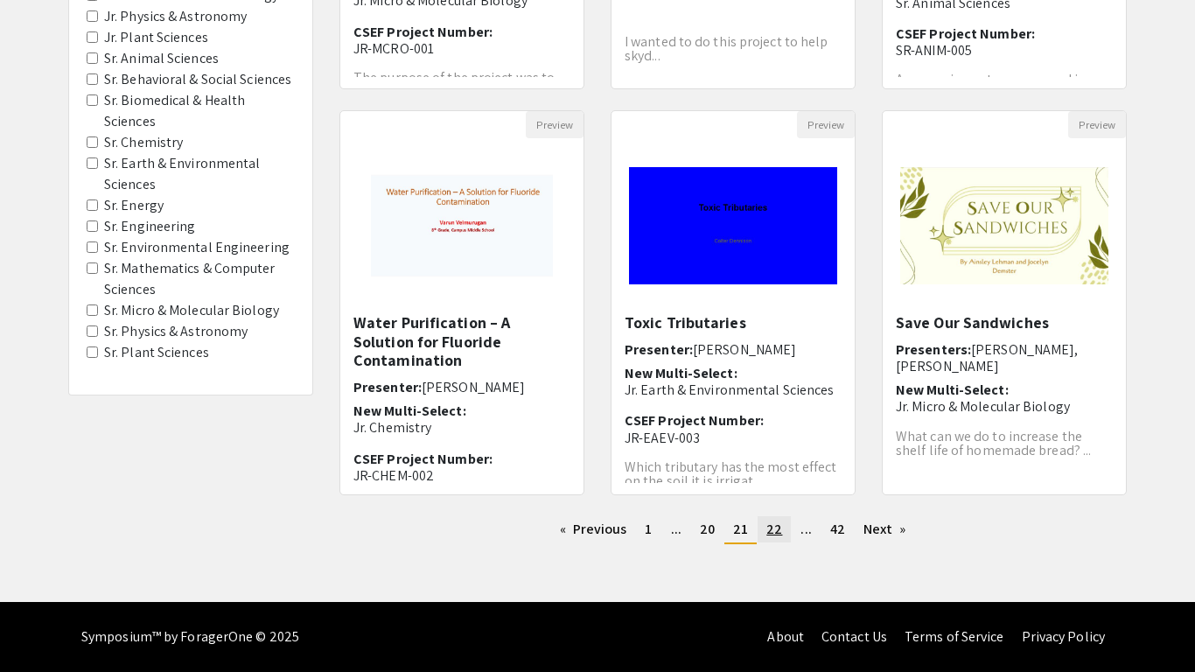
click at [777, 531] on span "22" at bounding box center [774, 529] width 16 height 18
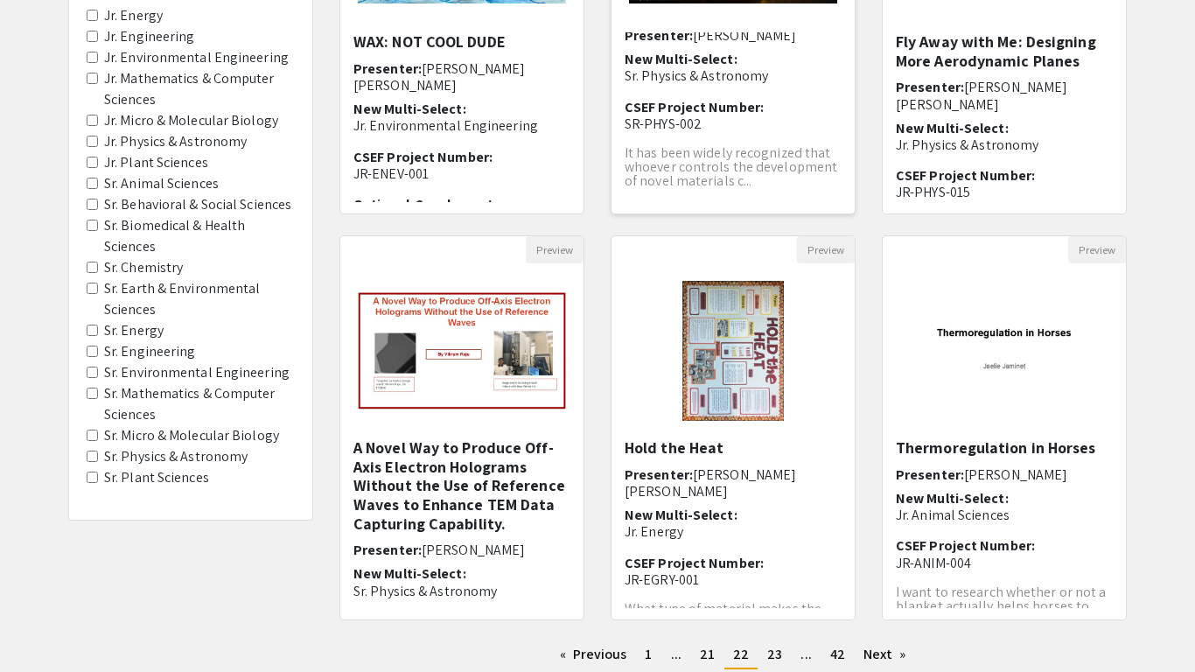
scroll to position [488, 0]
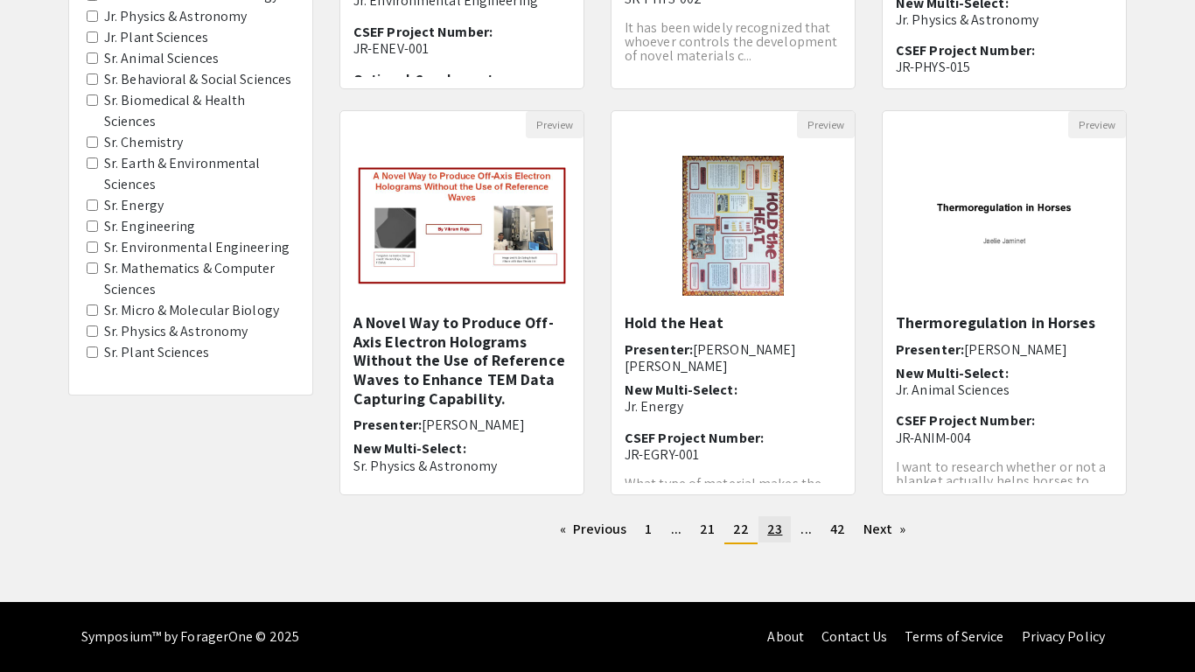
click at [777, 533] on span "23" at bounding box center [774, 529] width 15 height 18
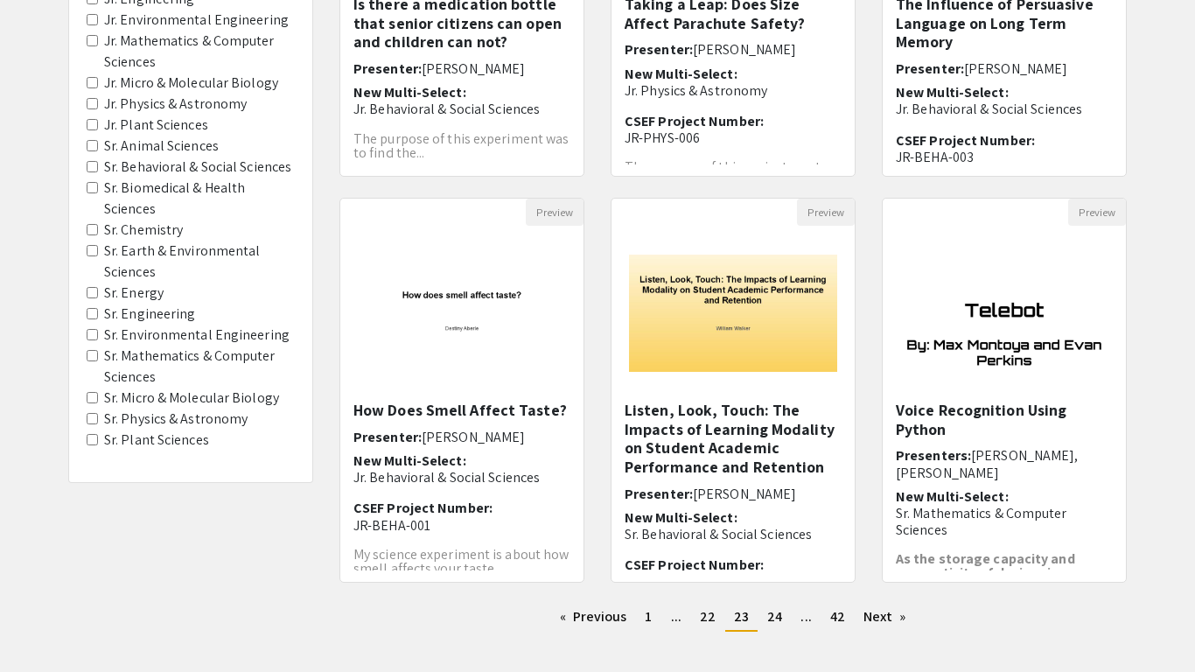
scroll to position [410, 0]
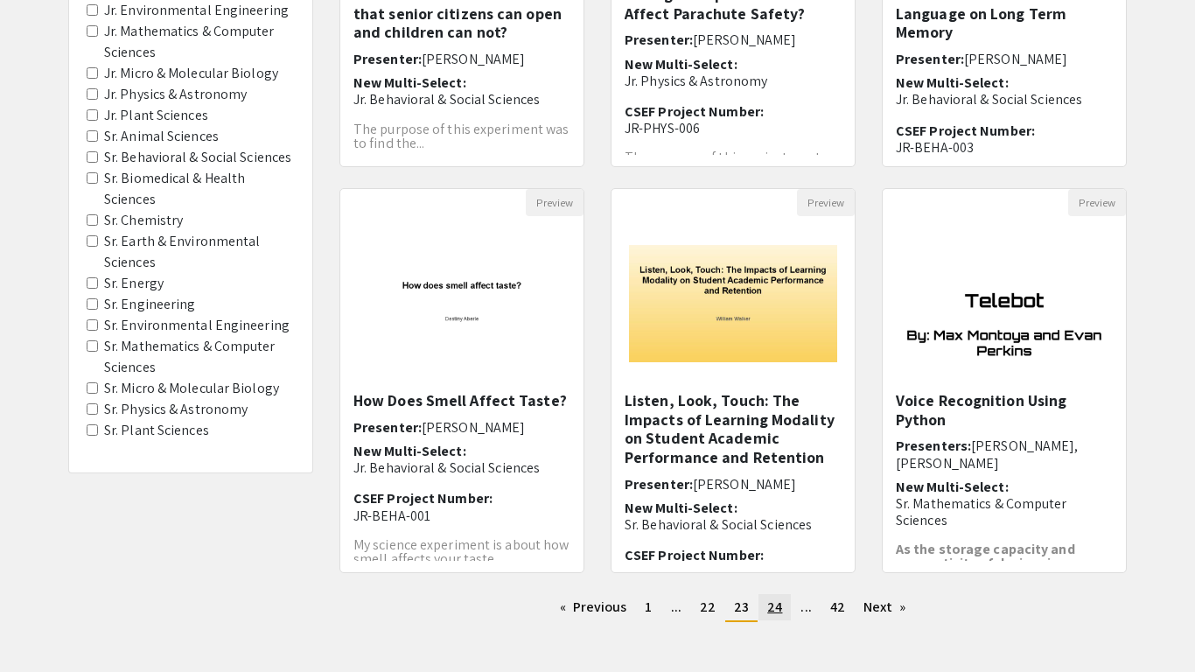
click at [775, 617] on link "page 24" at bounding box center [775, 607] width 32 height 26
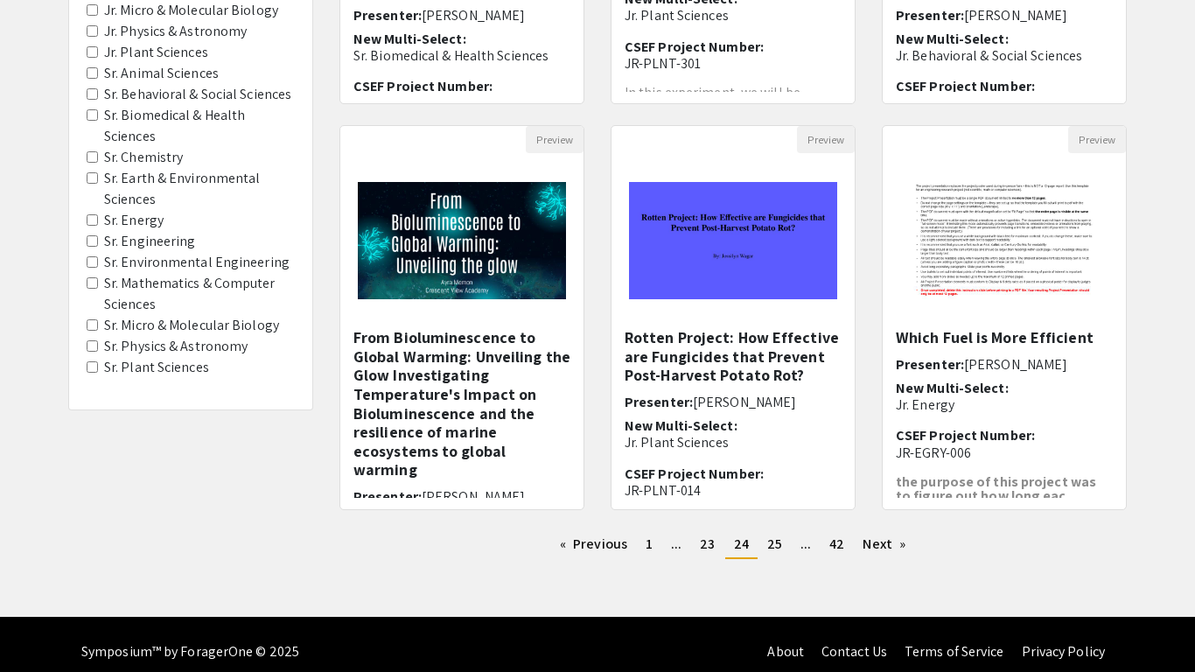
scroll to position [488, 0]
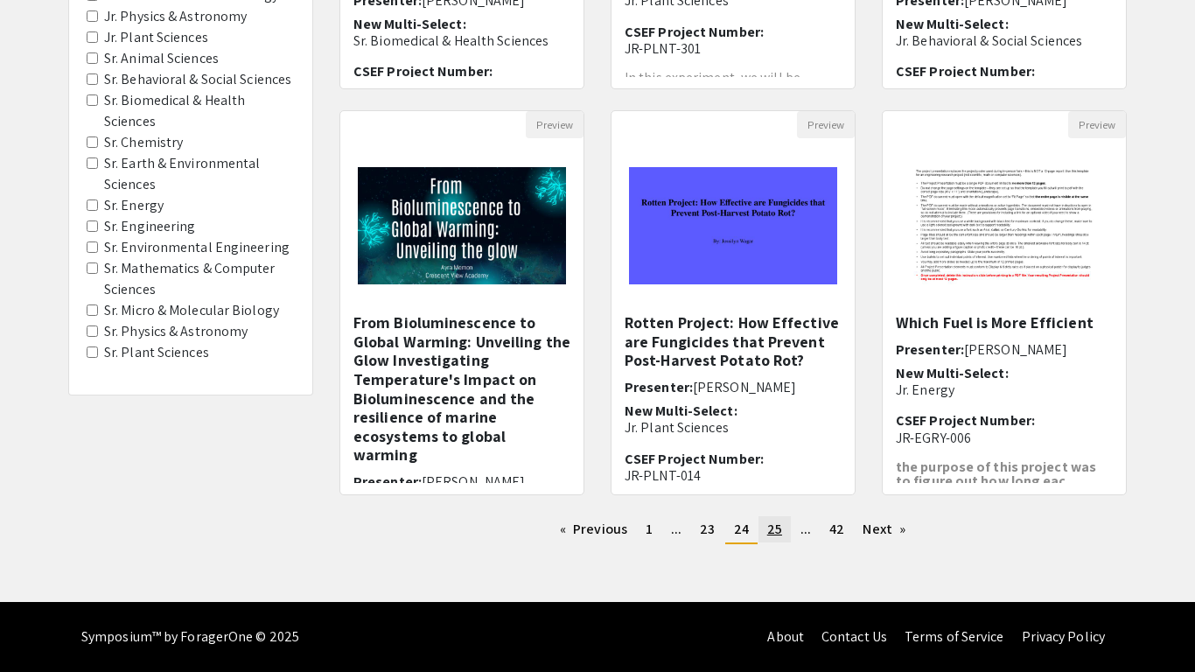
click at [770, 521] on span "25" at bounding box center [774, 529] width 15 height 18
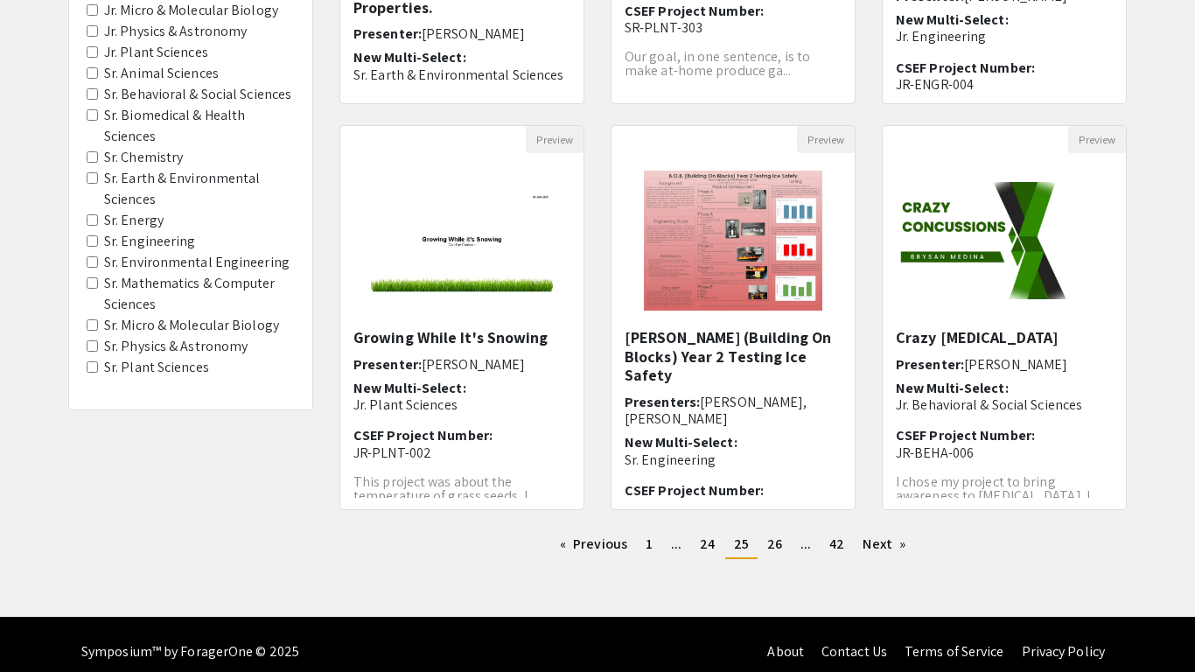
scroll to position [472, 0]
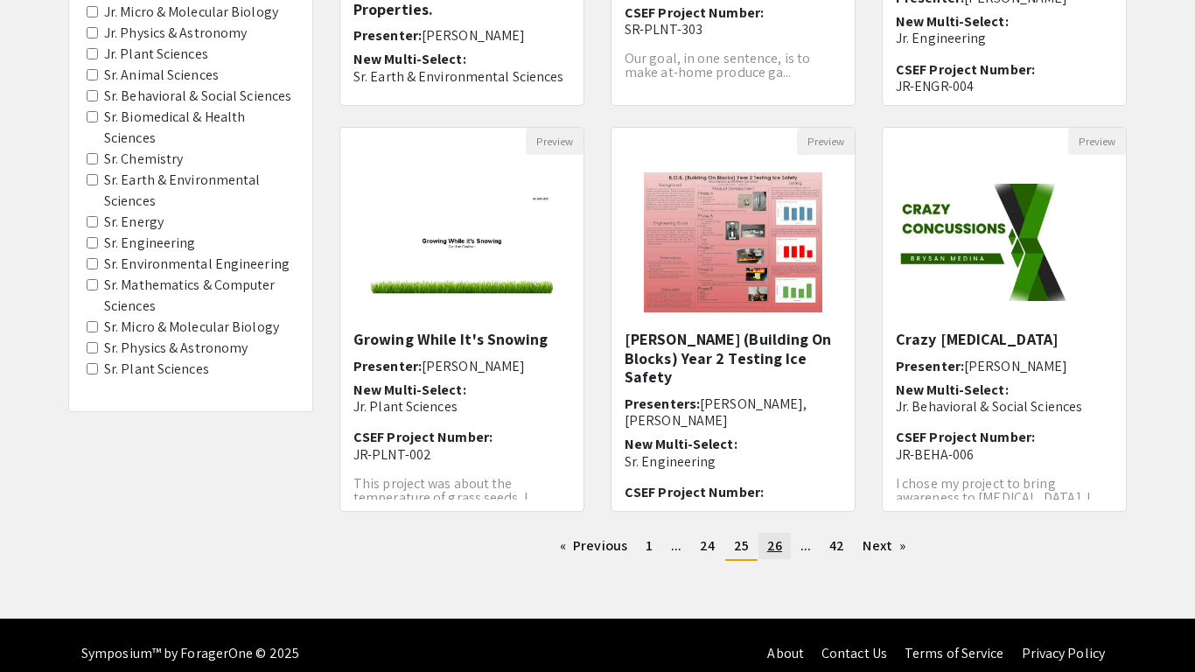
click at [786, 549] on link "page 26" at bounding box center [775, 546] width 32 height 26
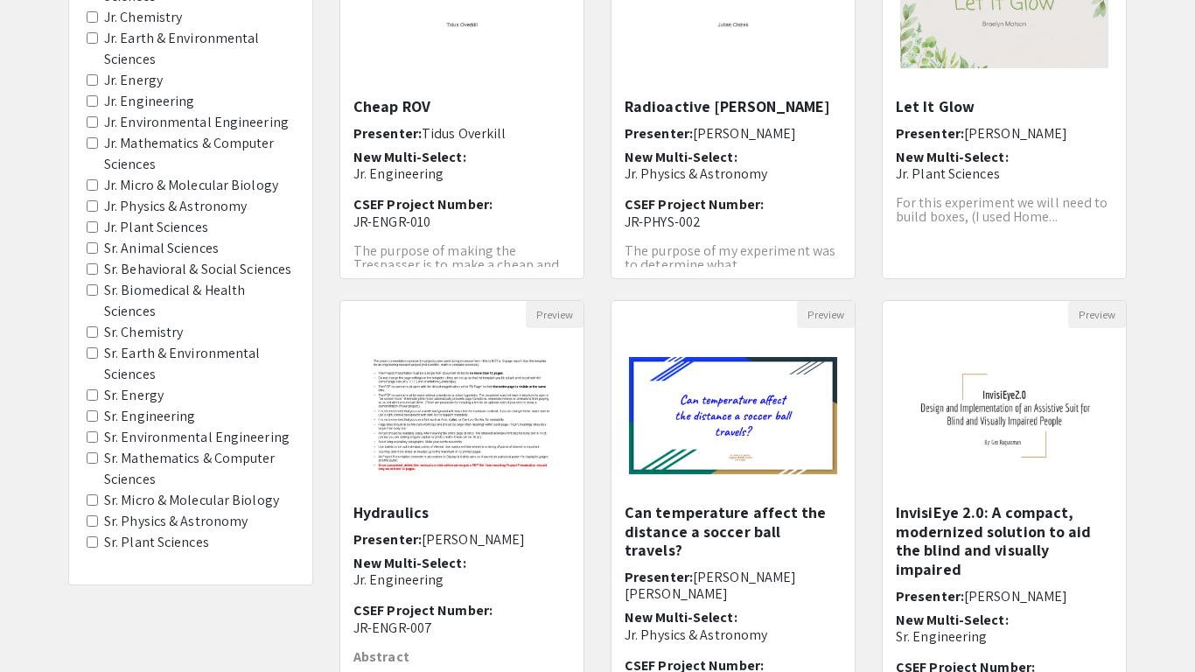
scroll to position [488, 0]
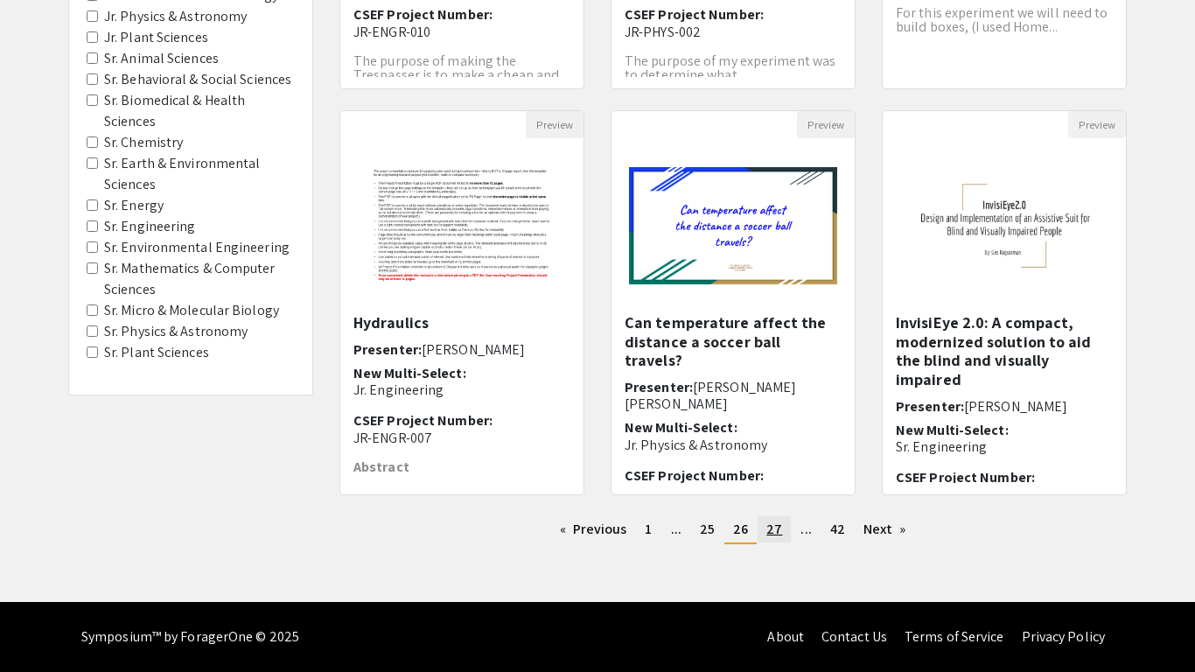
click at [775, 526] on span "27" at bounding box center [774, 529] width 16 height 18
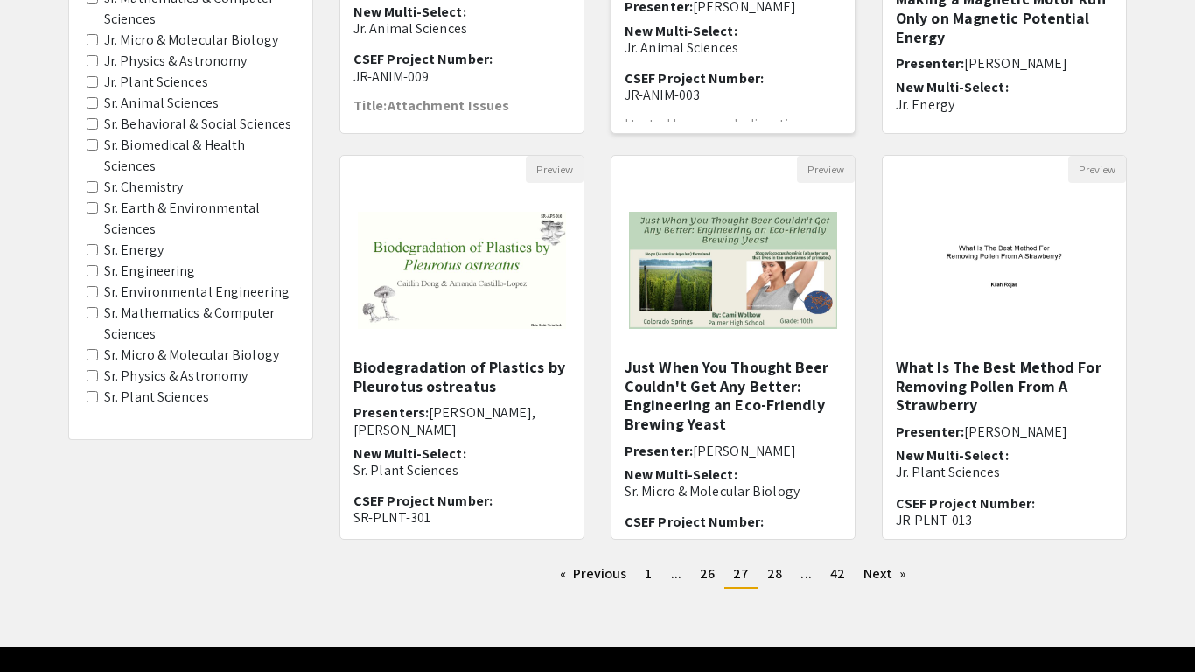
scroll to position [446, 0]
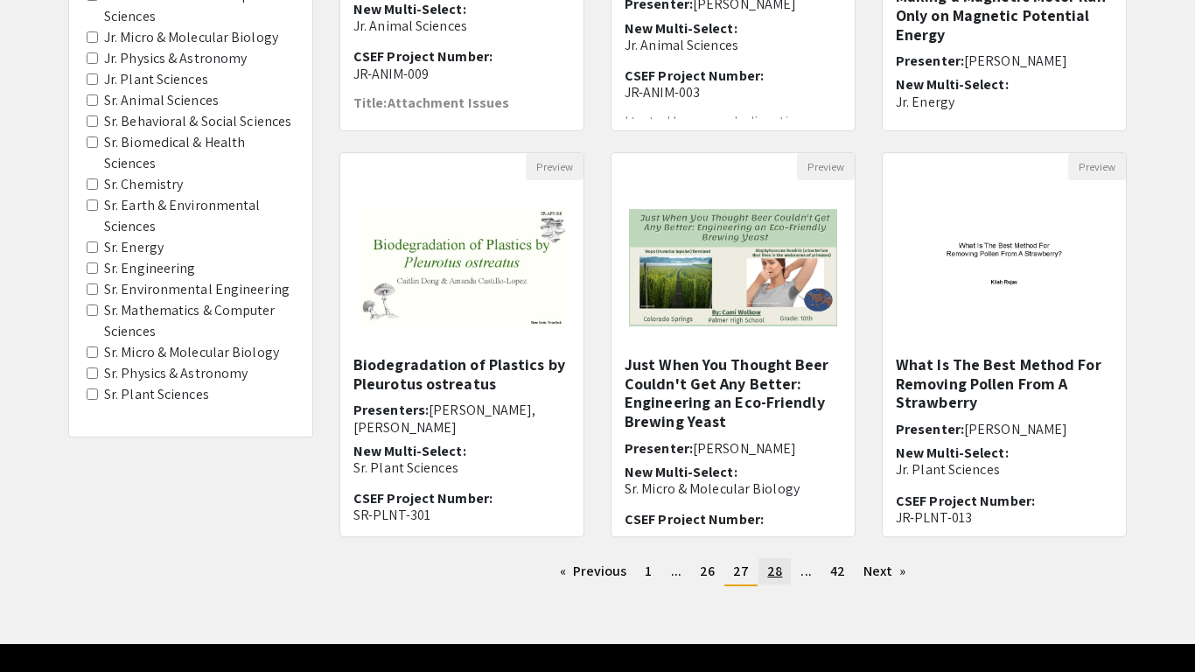
click at [775, 576] on span "28" at bounding box center [774, 571] width 15 height 18
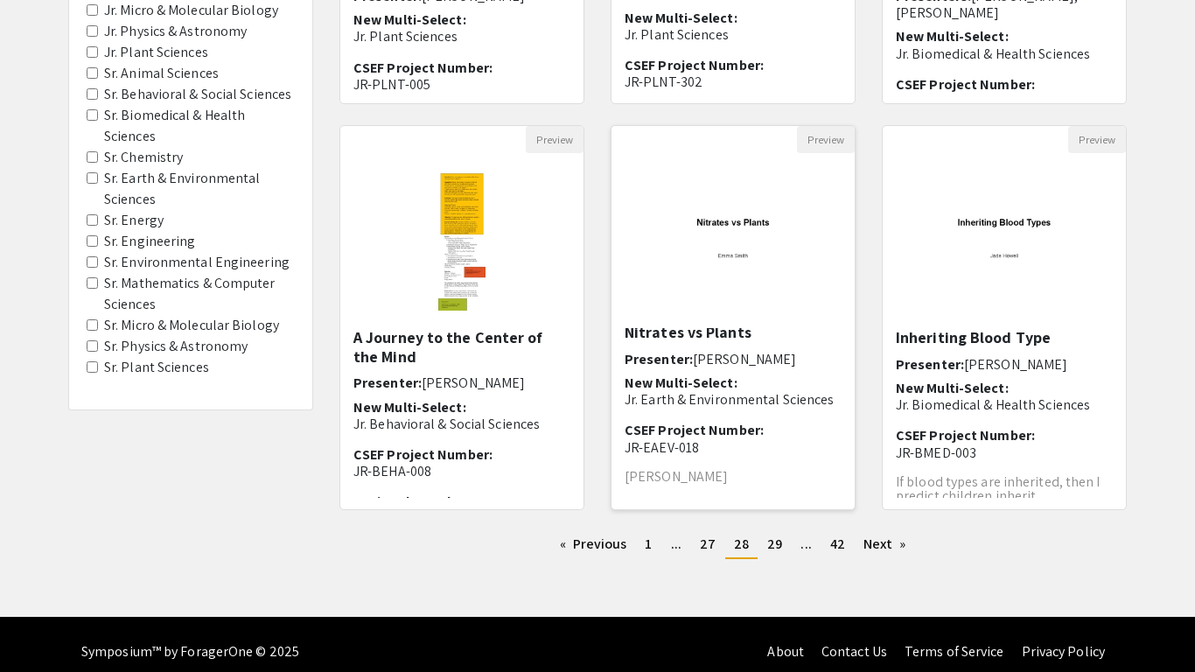
scroll to position [488, 0]
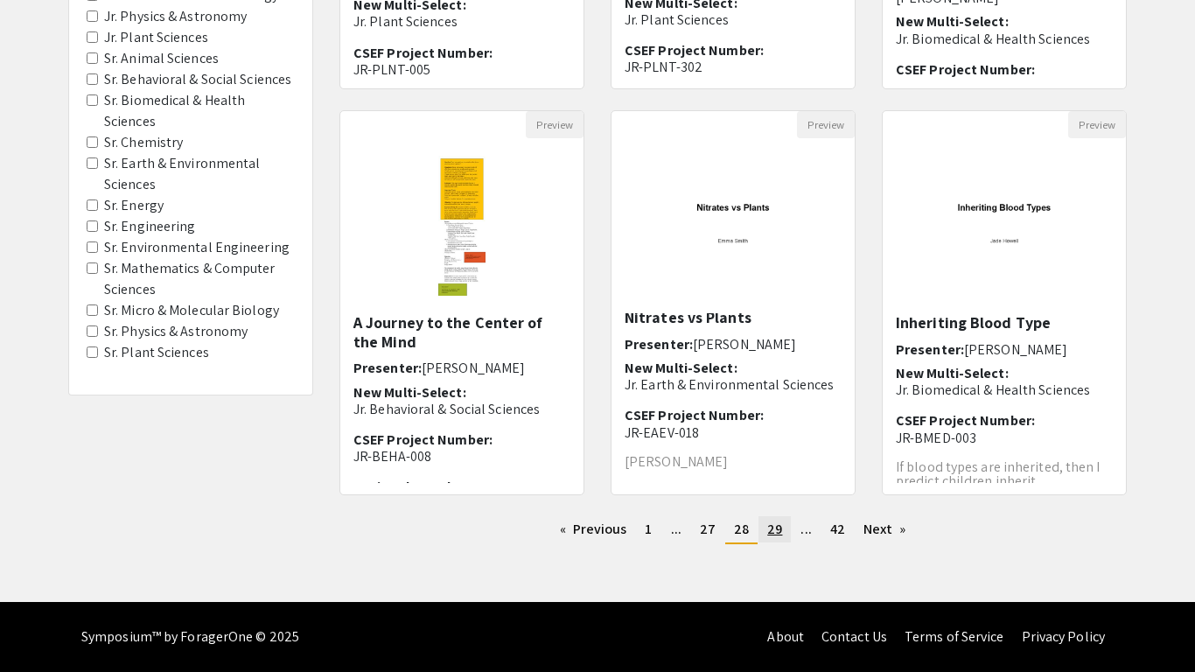
click at [784, 528] on link "page 29" at bounding box center [775, 529] width 32 height 26
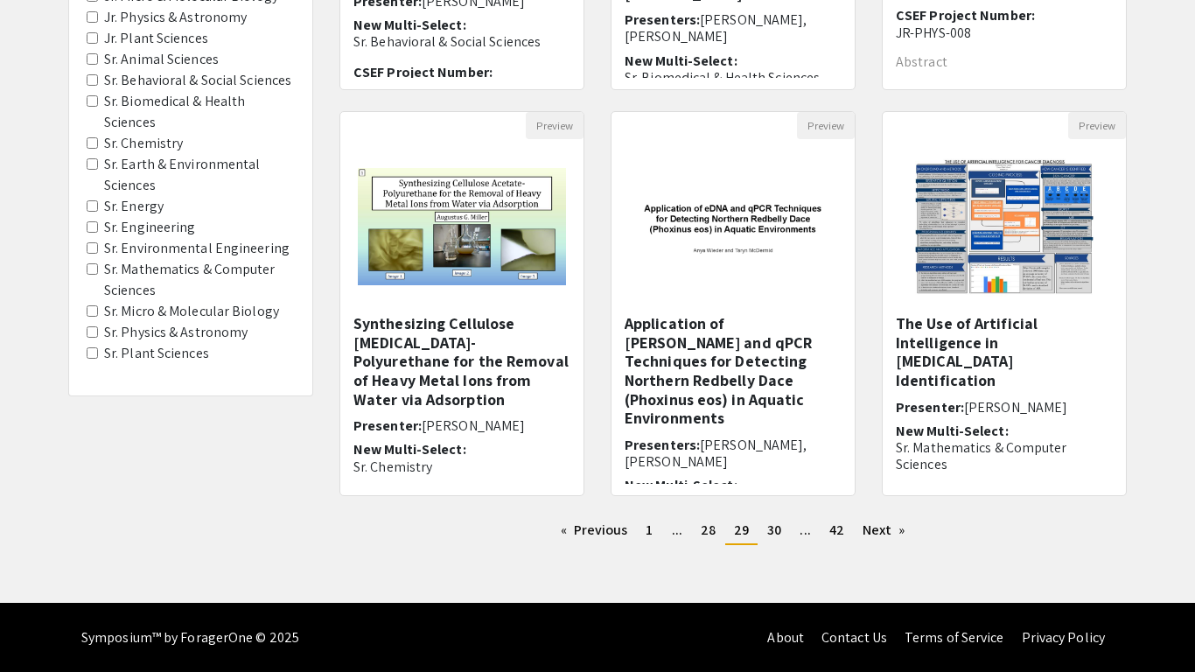
scroll to position [488, 0]
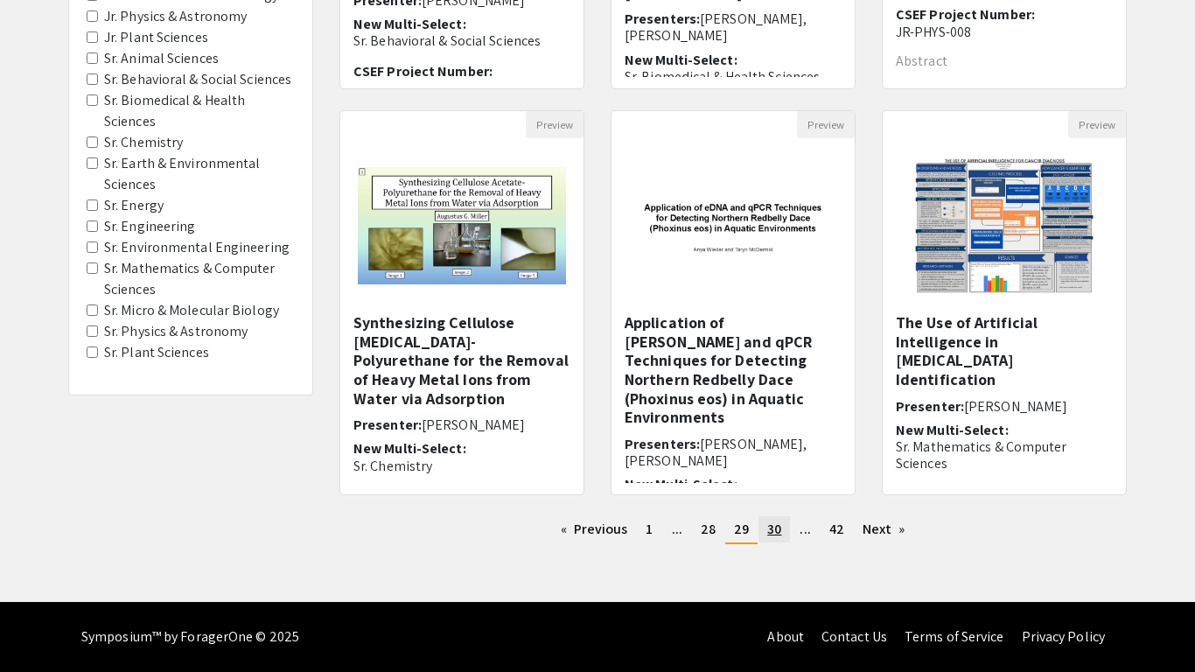
click at [763, 531] on link "page 30" at bounding box center [774, 529] width 31 height 26
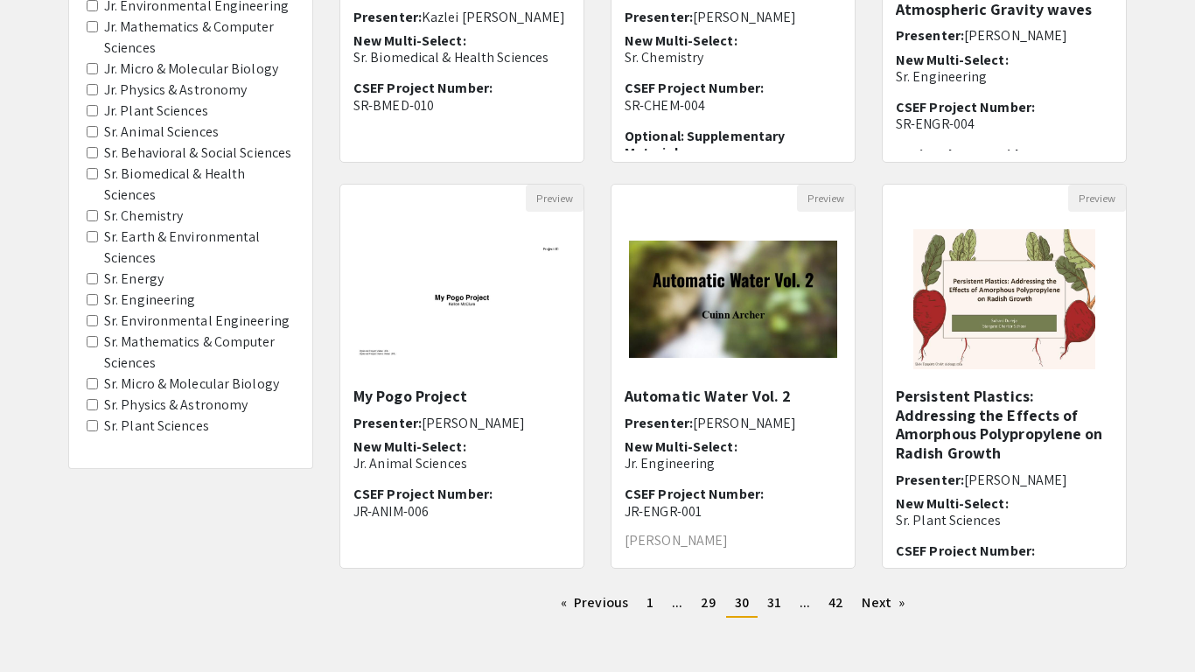
scroll to position [429, 0]
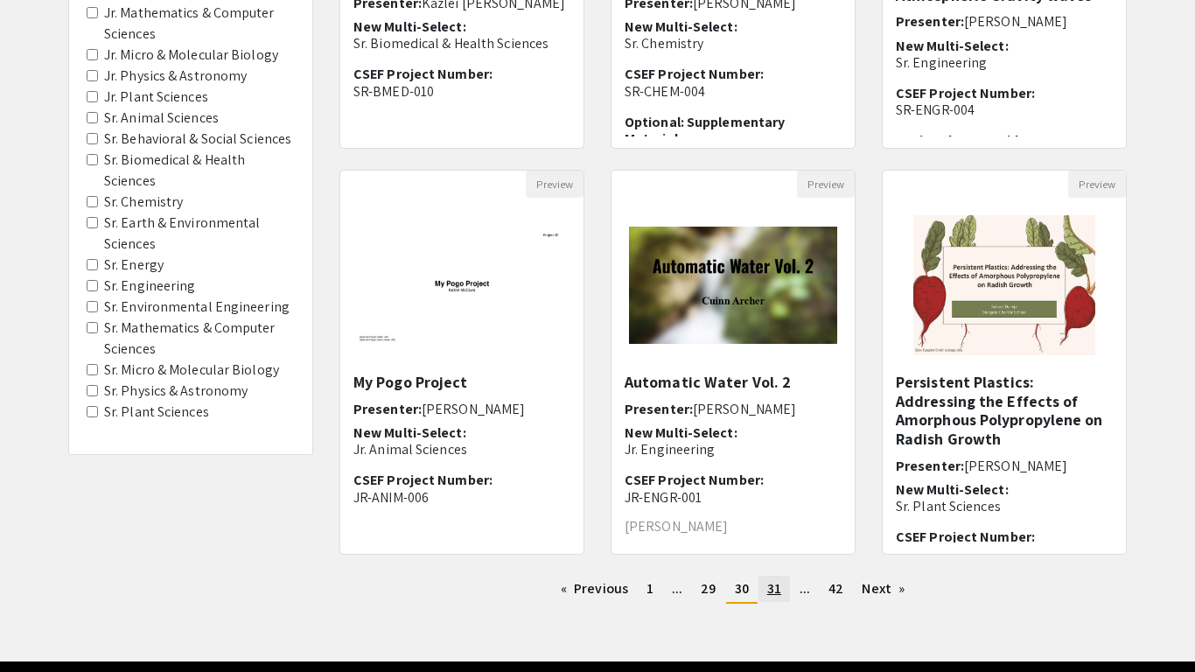
click at [777, 599] on link "page 31" at bounding box center [774, 589] width 31 height 26
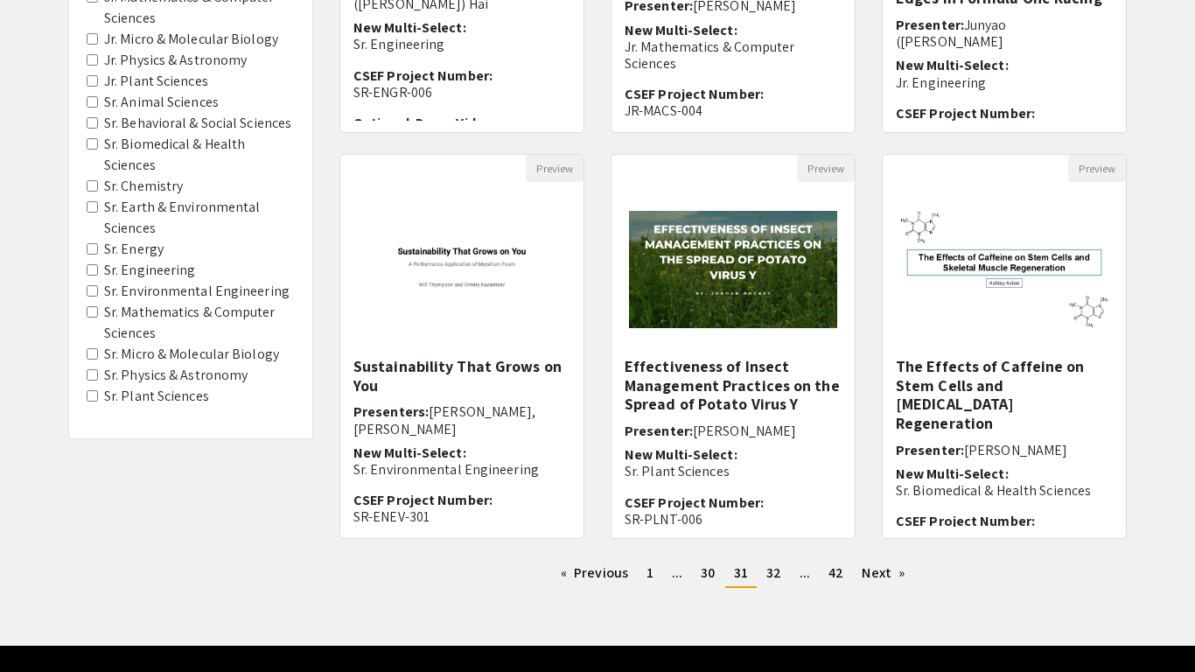
scroll to position [488, 0]
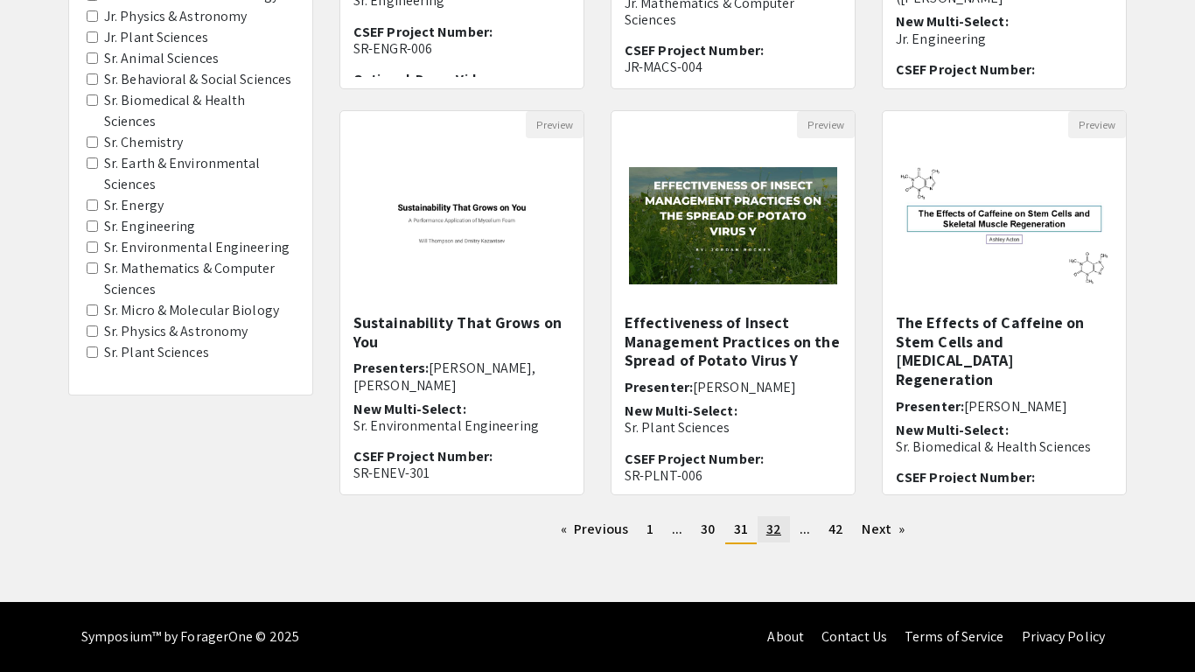
click at [781, 529] on link "page 32" at bounding box center [774, 529] width 32 height 26
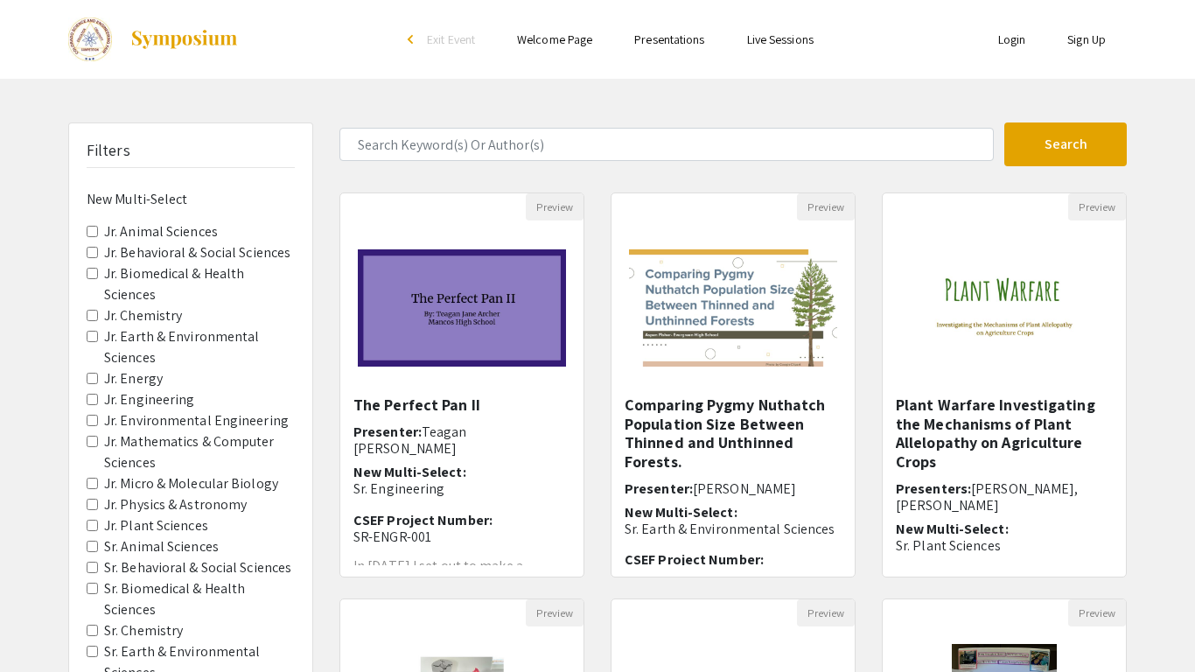
click at [781, 529] on p "Sr. Earth & Environmental Sciences" at bounding box center [733, 529] width 217 height 17
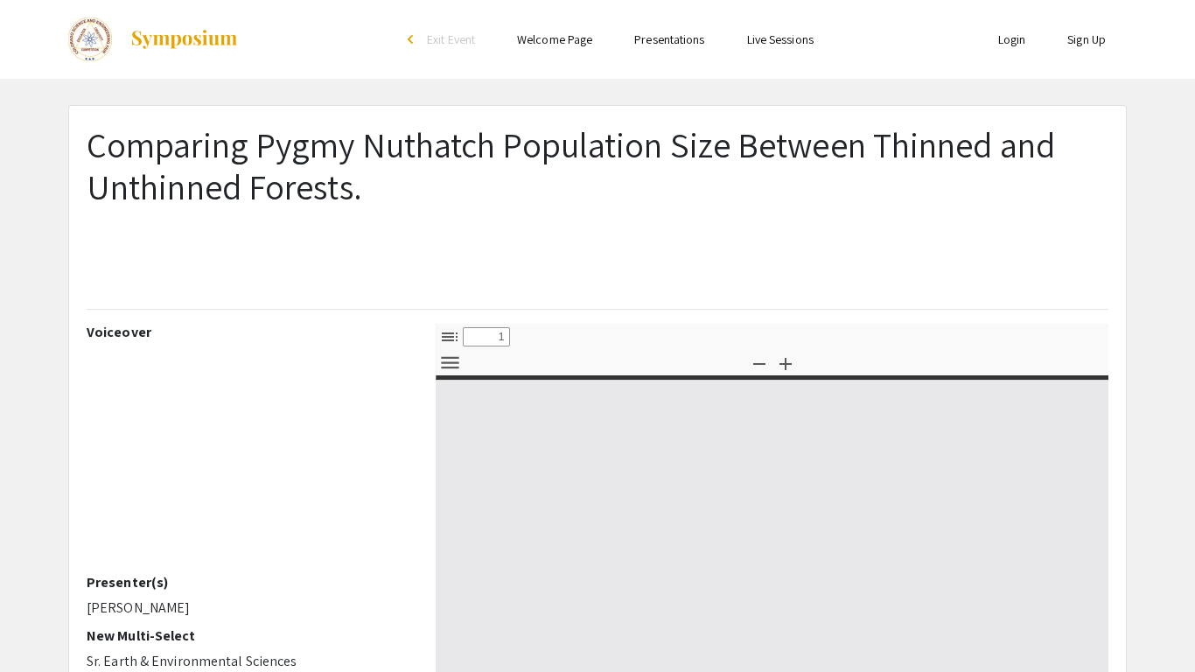
select select "custom"
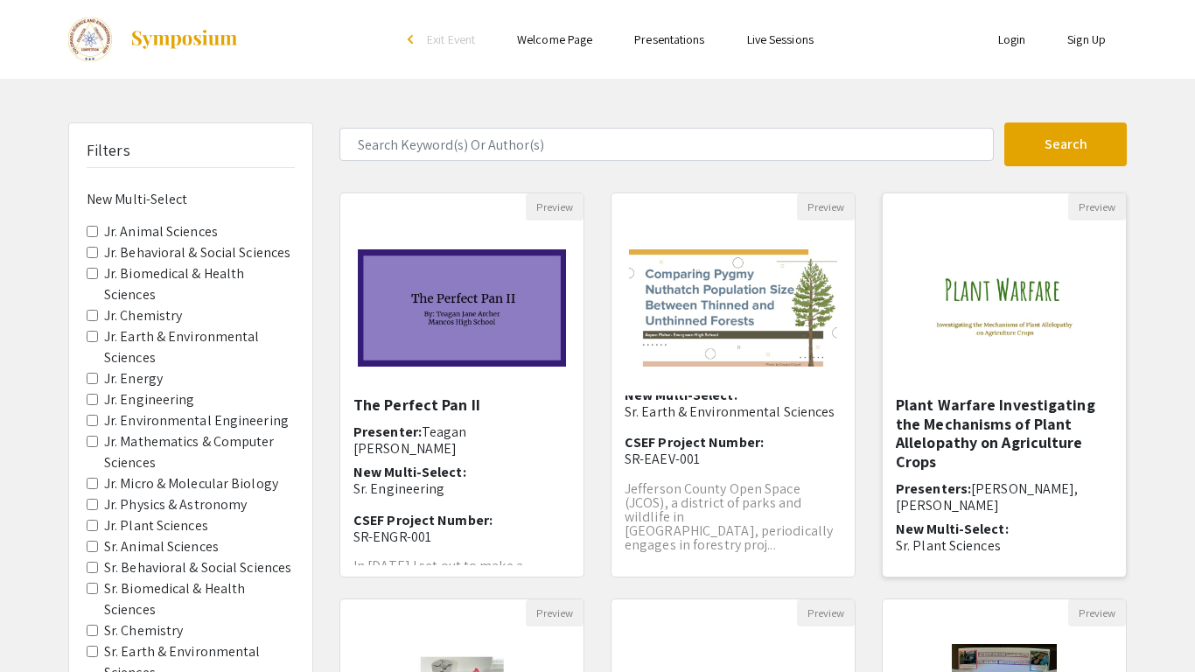
scroll to position [488, 0]
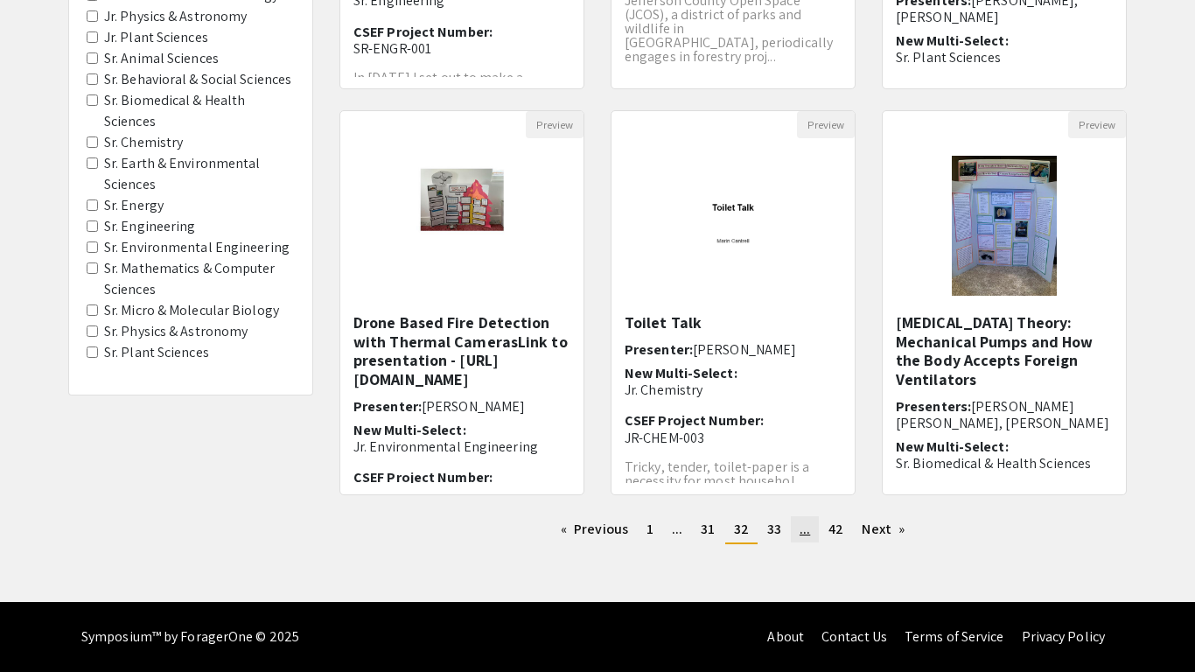
click at [802, 530] on span "..." at bounding box center [805, 529] width 10 height 18
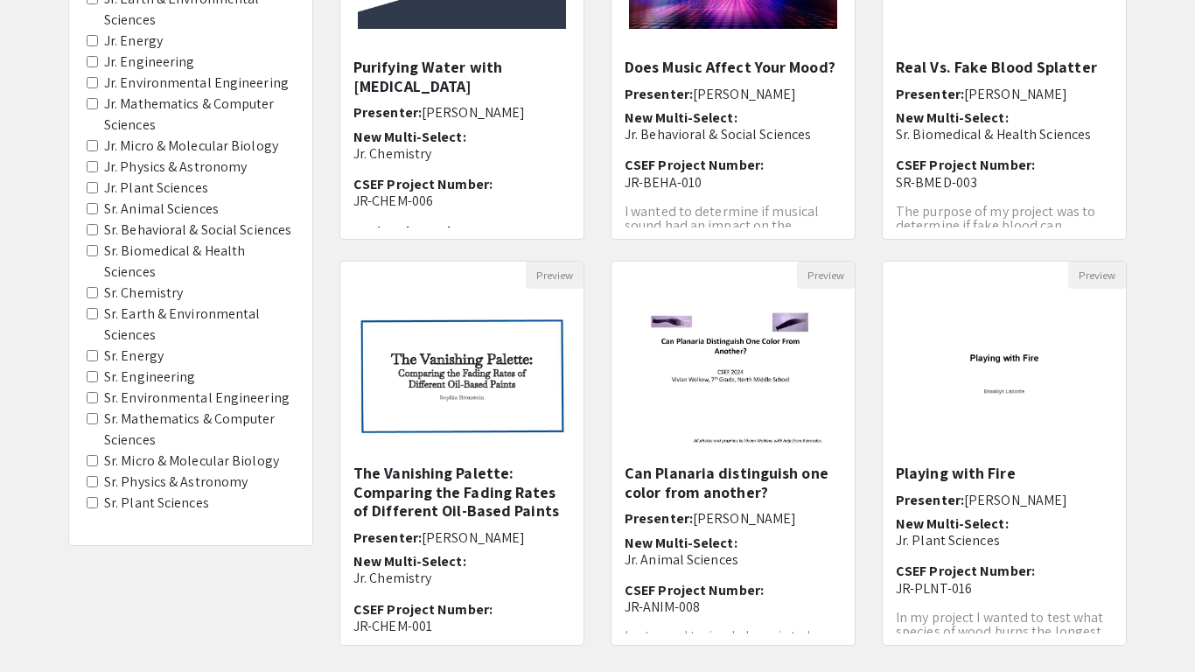
scroll to position [488, 0]
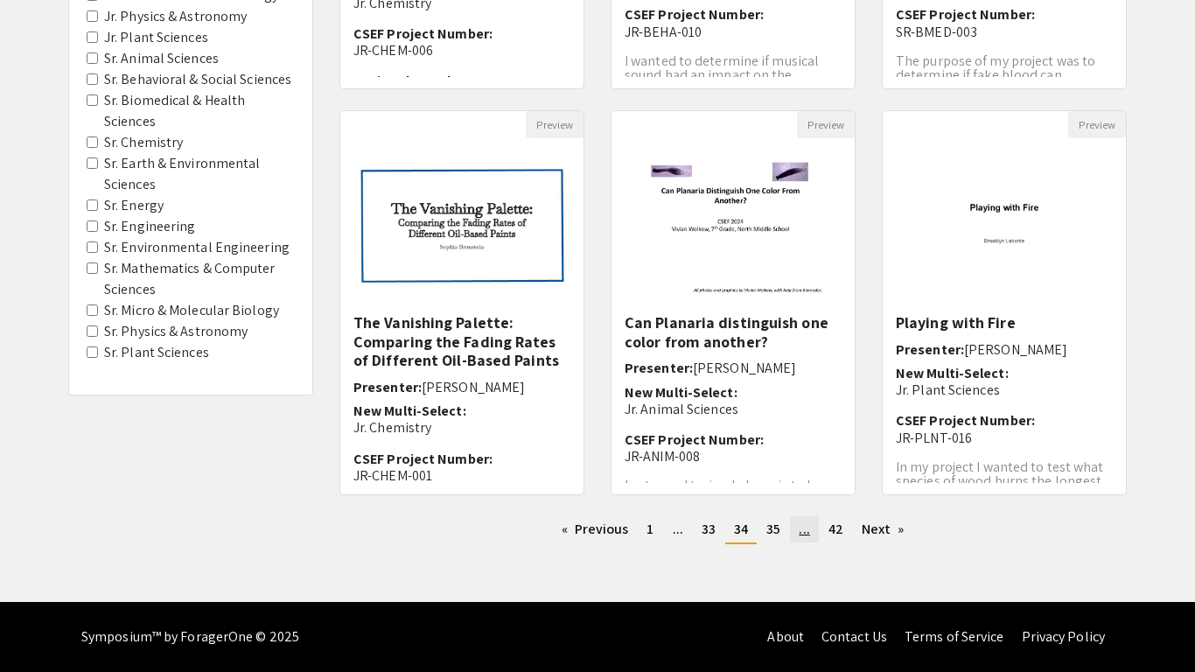
click at [808, 533] on span "..." at bounding box center [804, 529] width 10 height 18
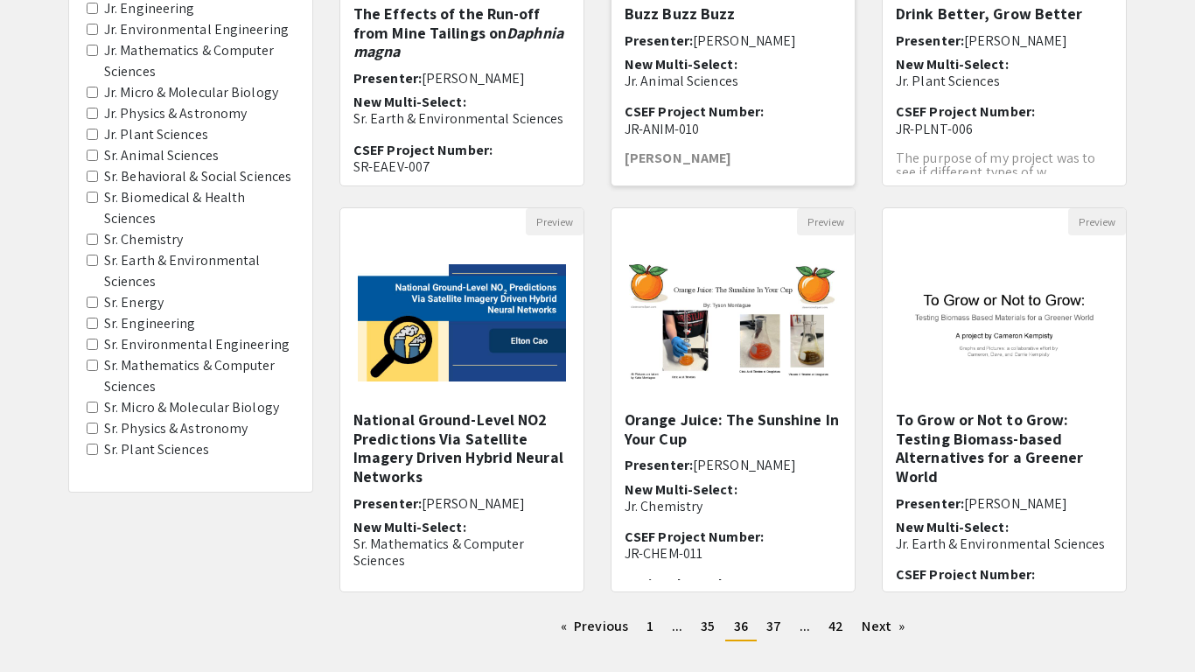
scroll to position [488, 0]
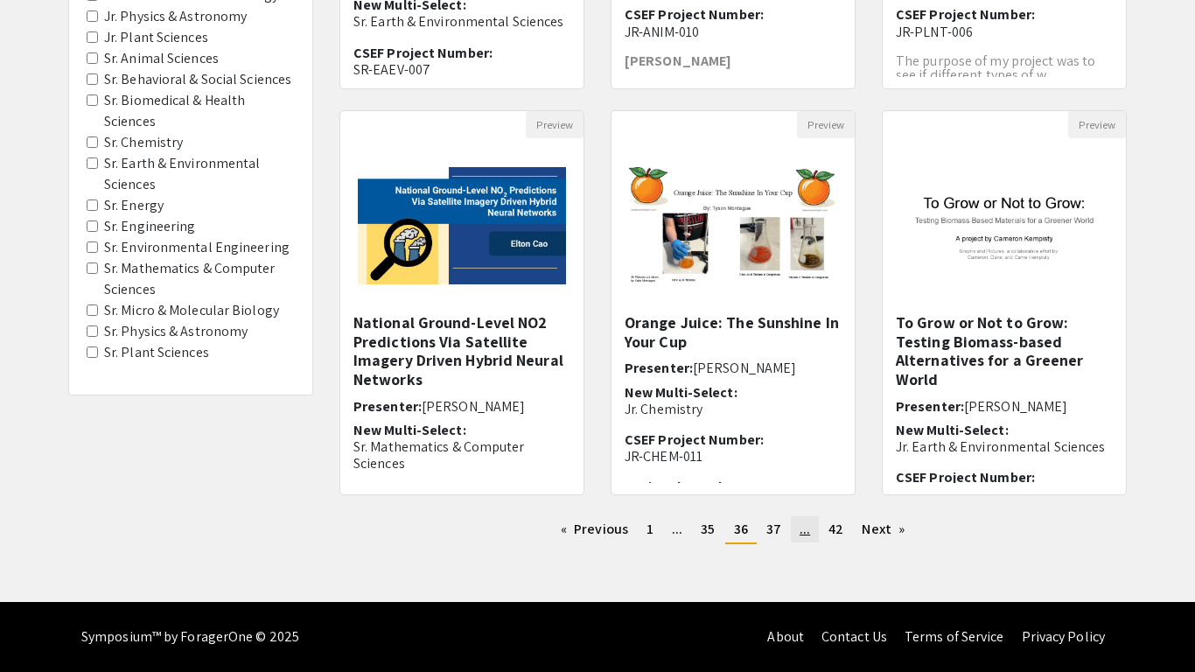
click at [810, 530] on link "page ..." at bounding box center [805, 529] width 28 height 26
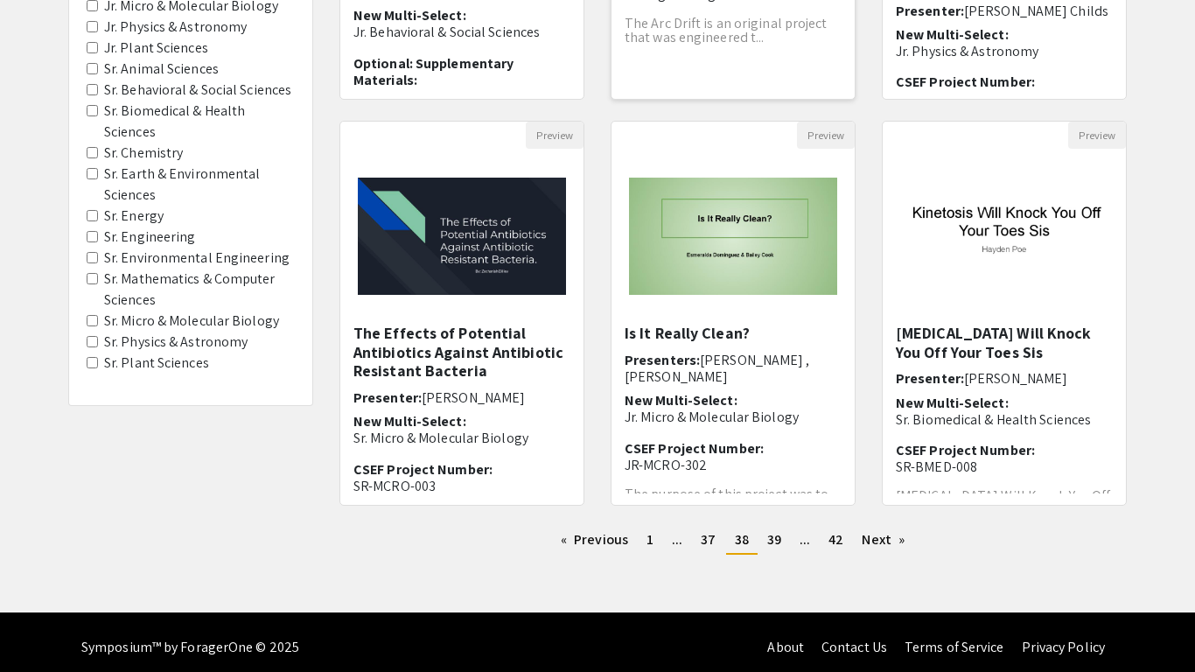
scroll to position [479, 0]
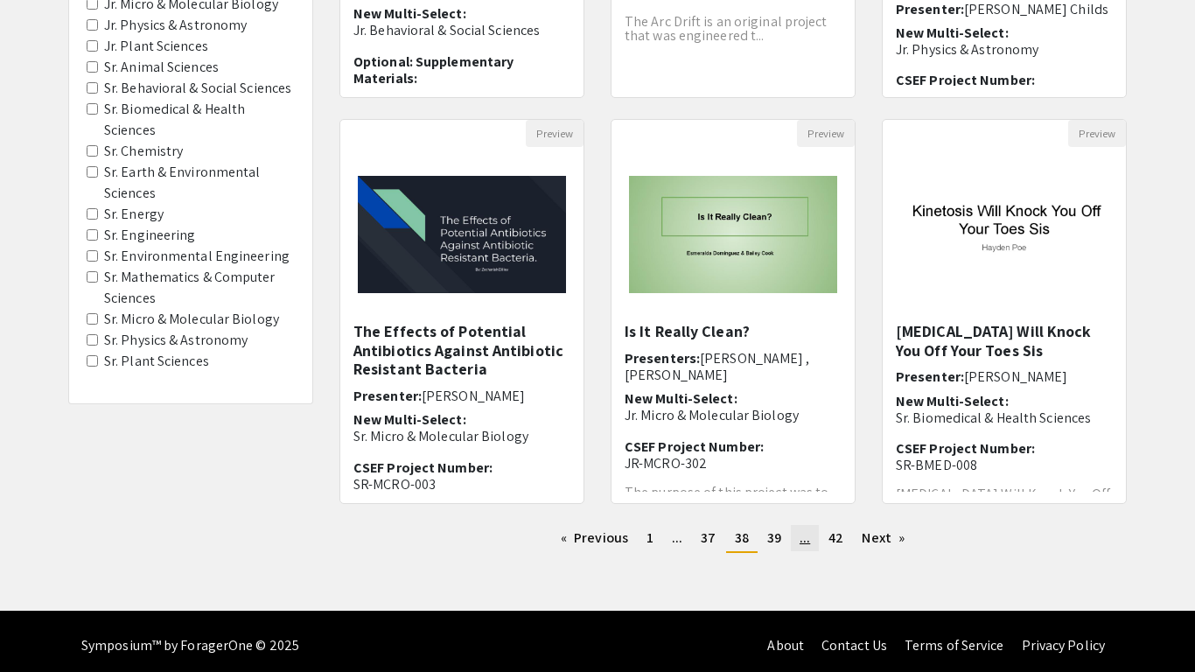
click at [797, 542] on link "page ..." at bounding box center [805, 538] width 28 height 26
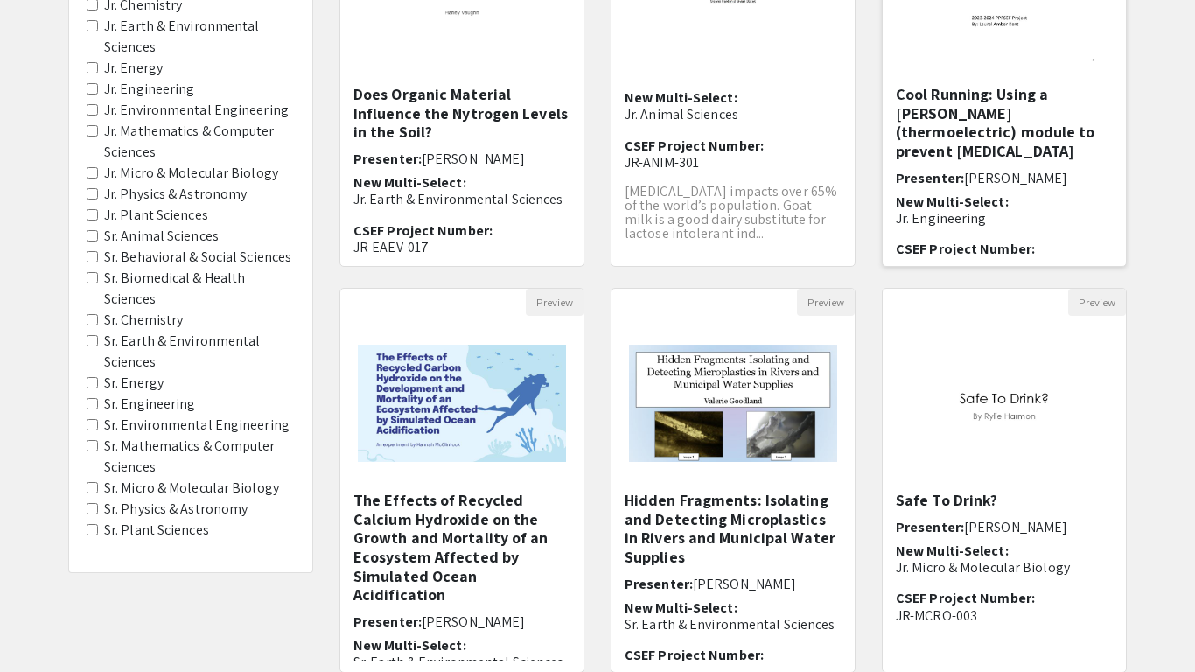
scroll to position [488, 0]
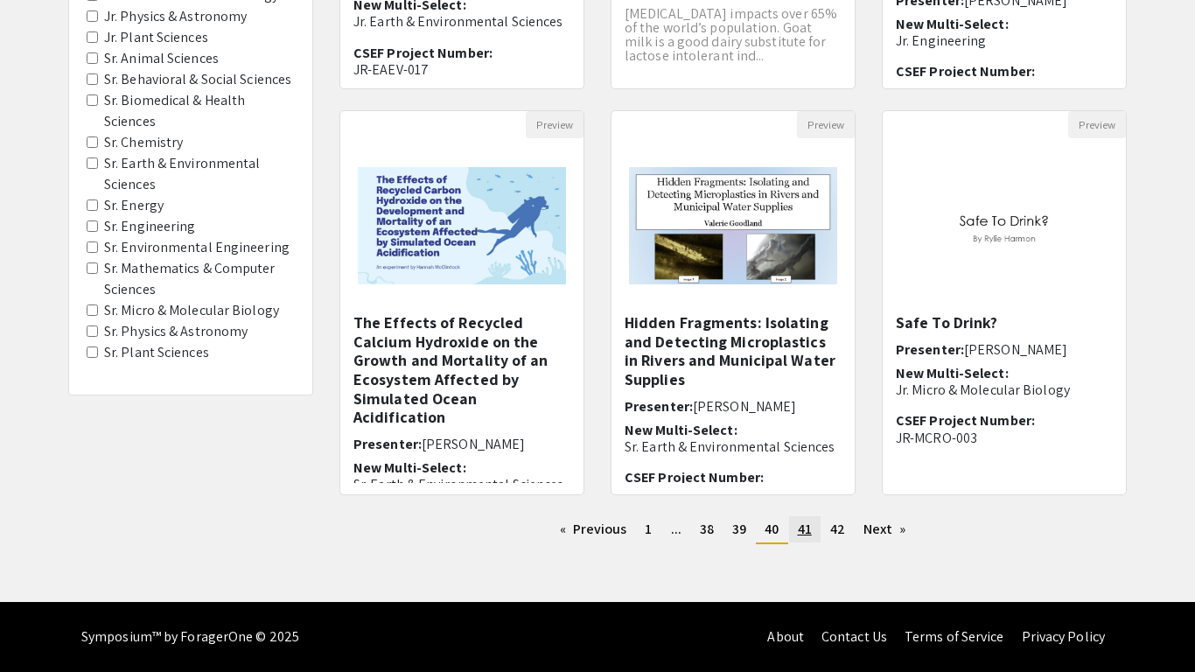
click at [815, 533] on link "page 41" at bounding box center [804, 529] width 31 height 26
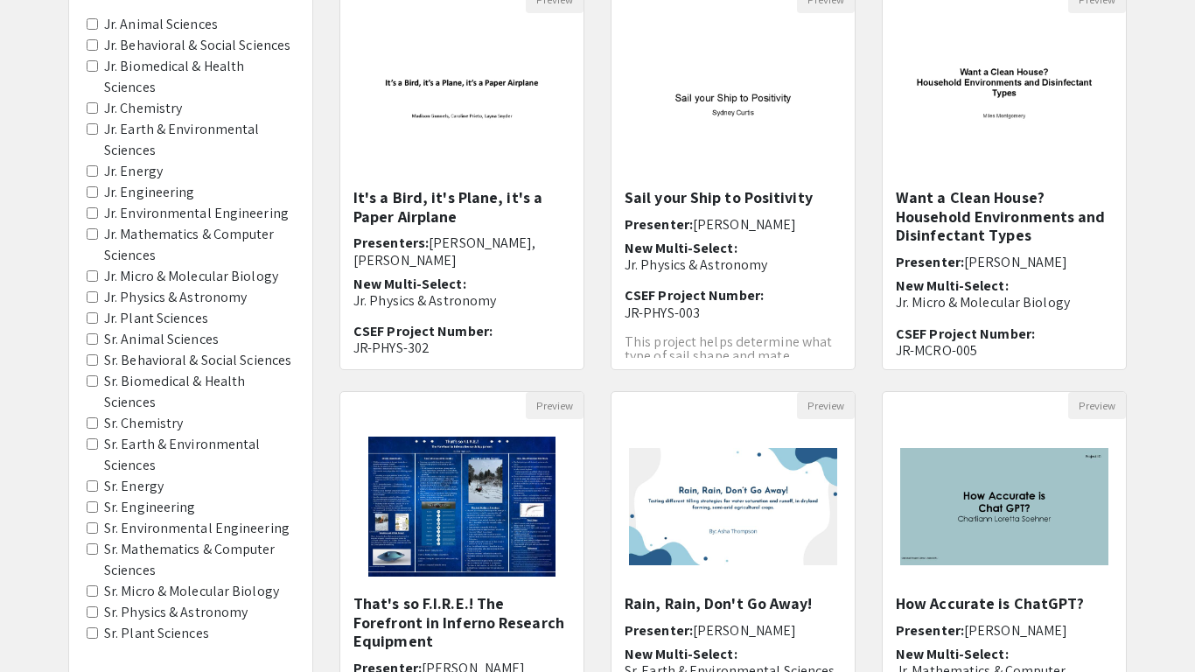
scroll to position [488, 0]
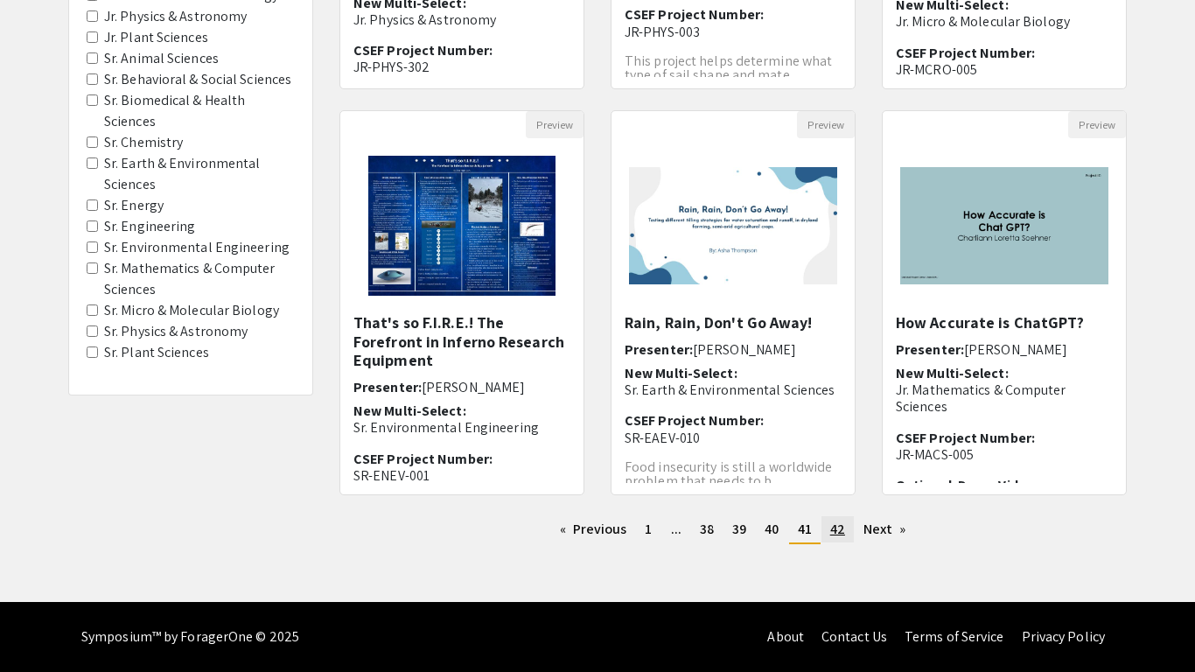
click at [835, 527] on span "42" at bounding box center [837, 529] width 15 height 18
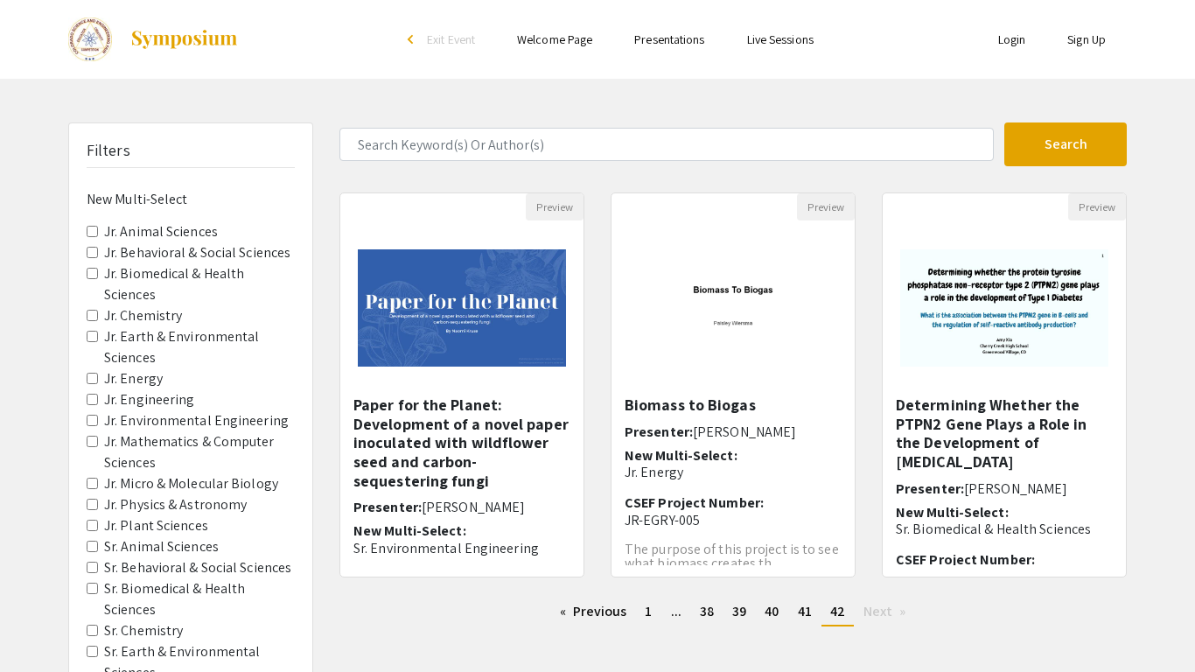
scroll to position [19, 0]
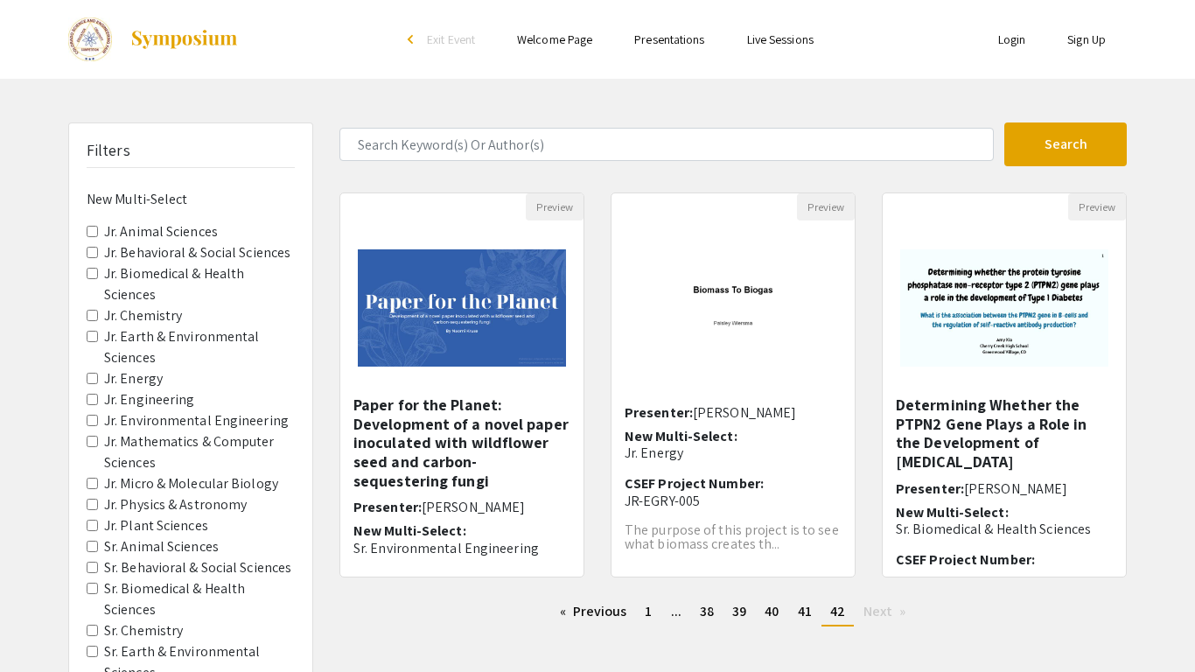
click at [864, 615] on span "Next page" at bounding box center [877, 611] width 29 height 18
click at [609, 608] on link "Previous page" at bounding box center [593, 611] width 85 height 26
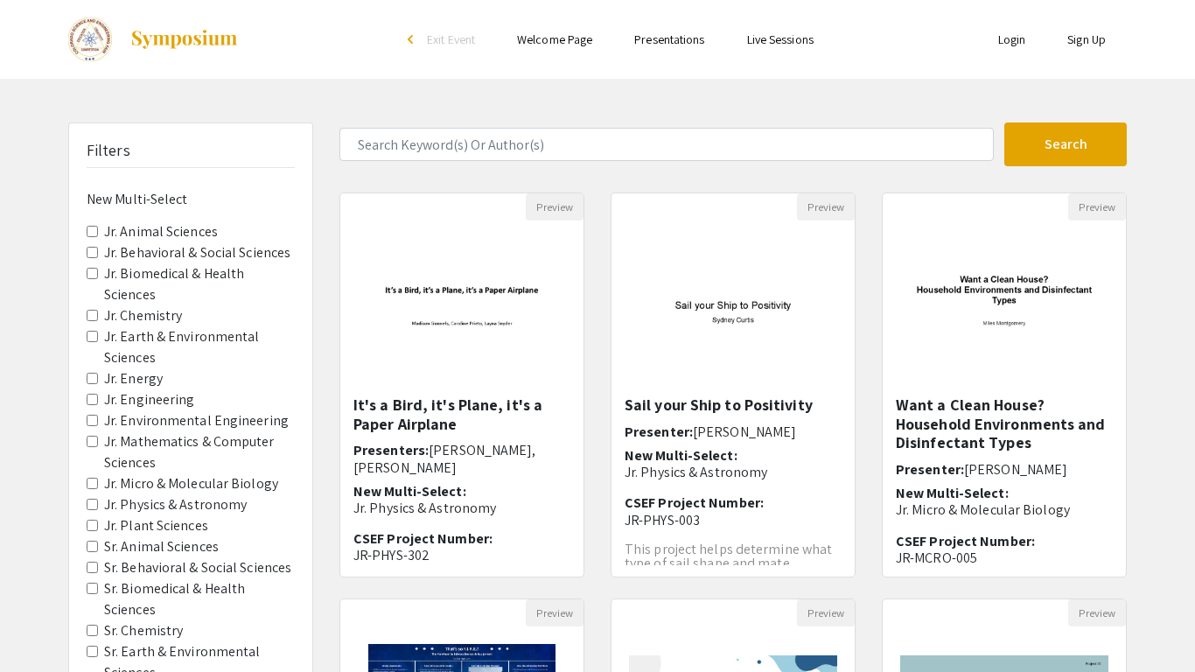
scroll to position [488, 0]
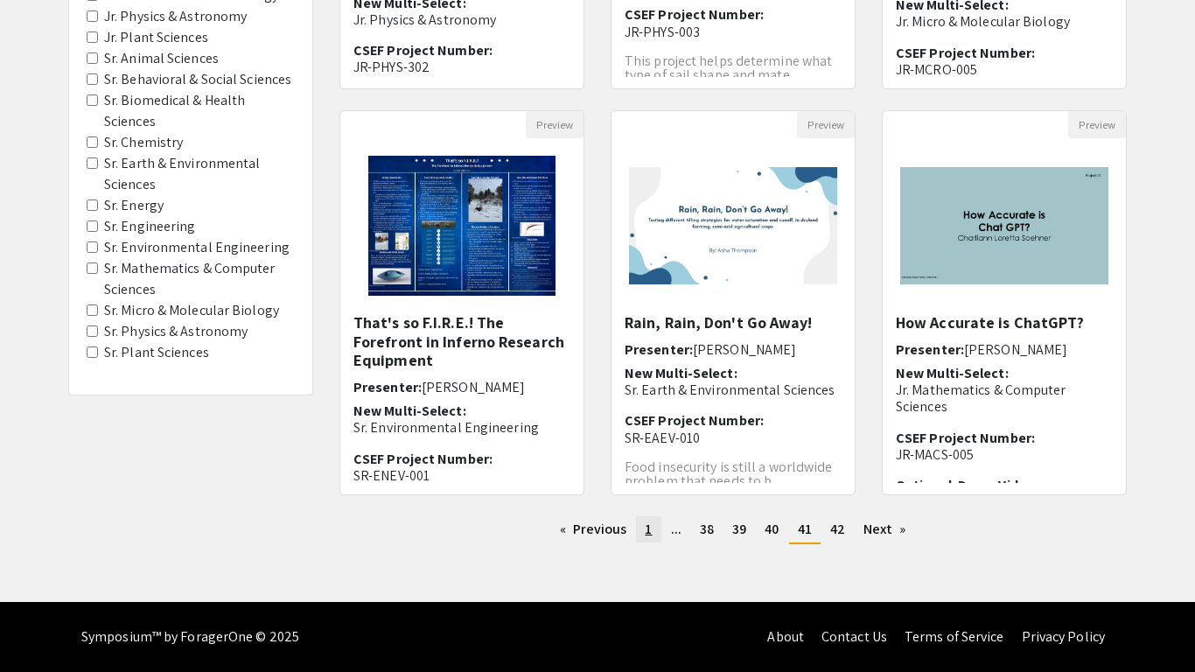
click at [642, 529] on link "page 1" at bounding box center [648, 529] width 24 height 26
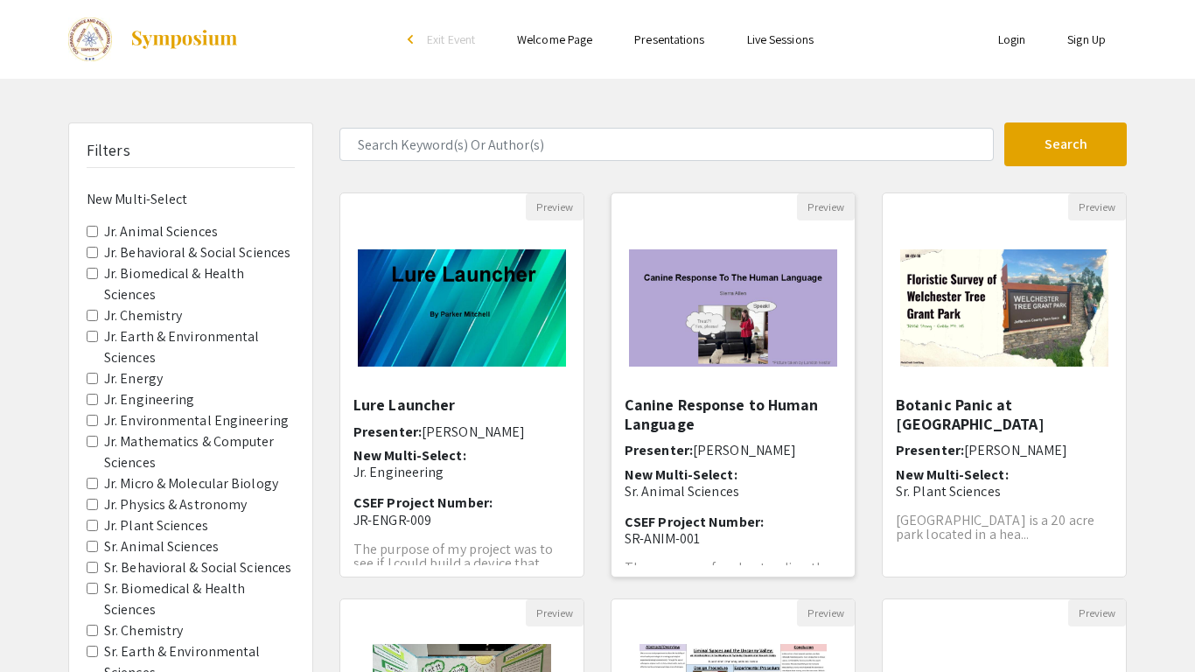
scroll to position [488, 0]
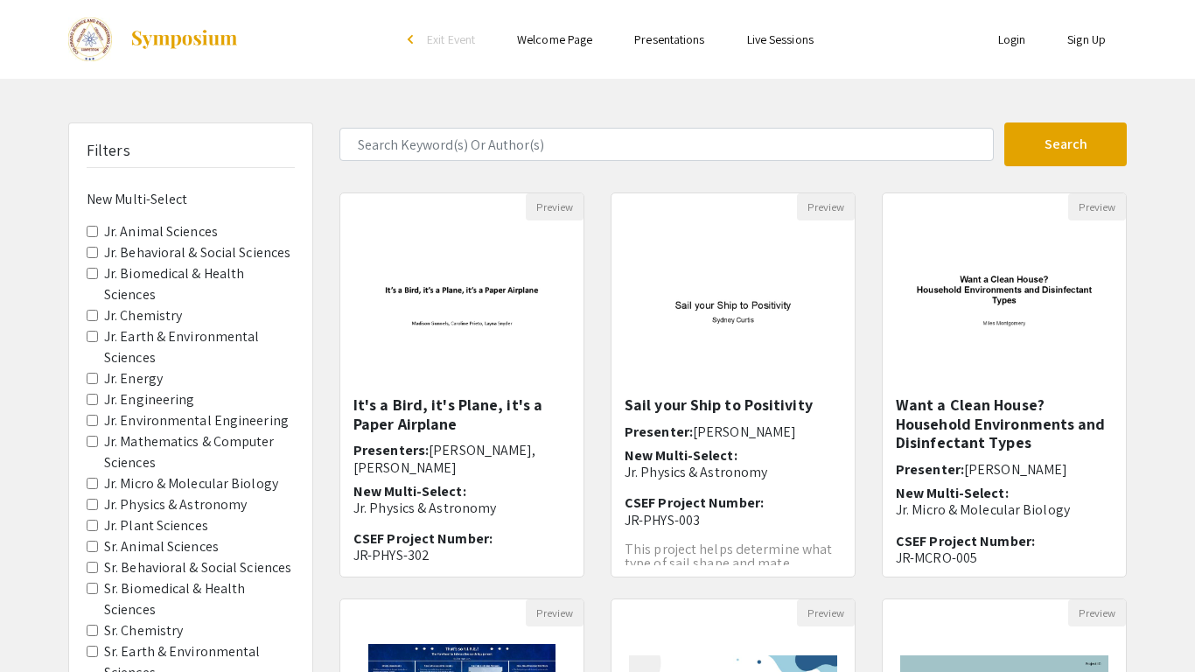
click at [663, 43] on link "Presentations" at bounding box center [669, 39] width 70 height 16
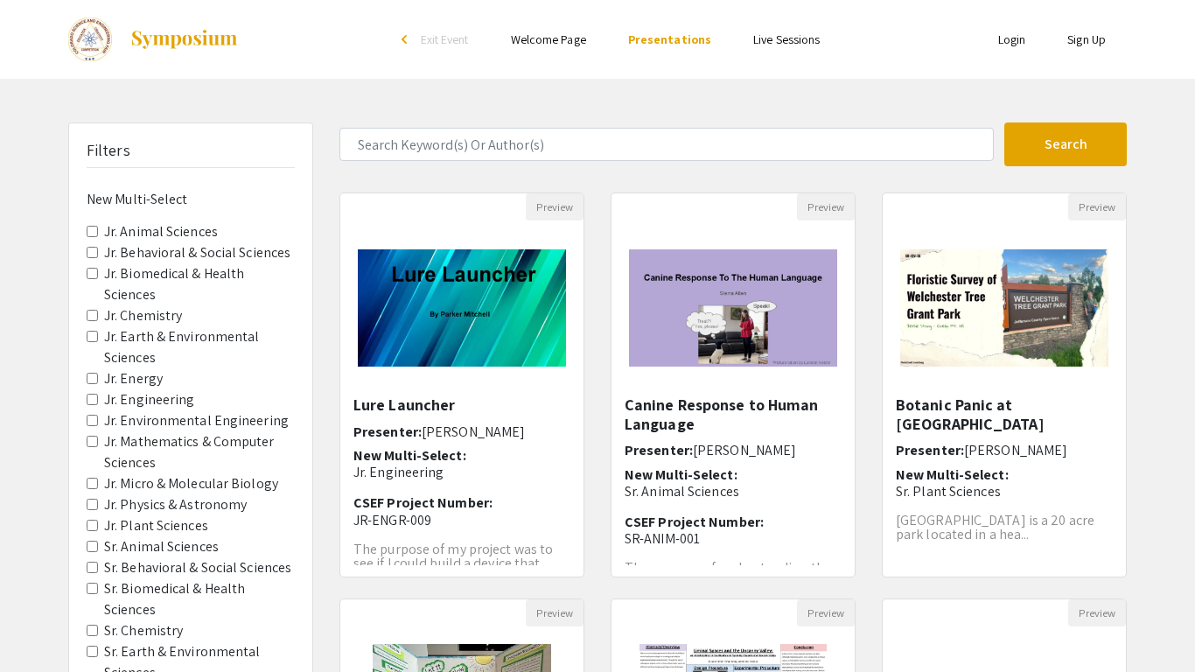
click at [542, 37] on link "Welcome Page" at bounding box center [548, 39] width 75 height 16
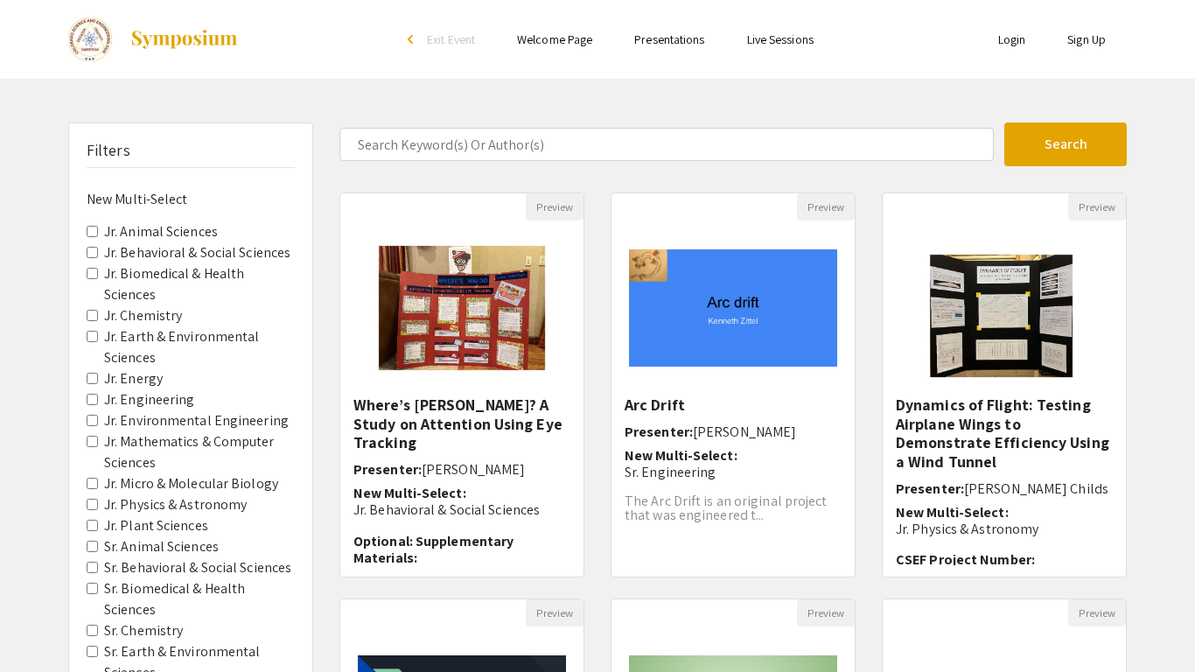
scroll to position [488, 0]
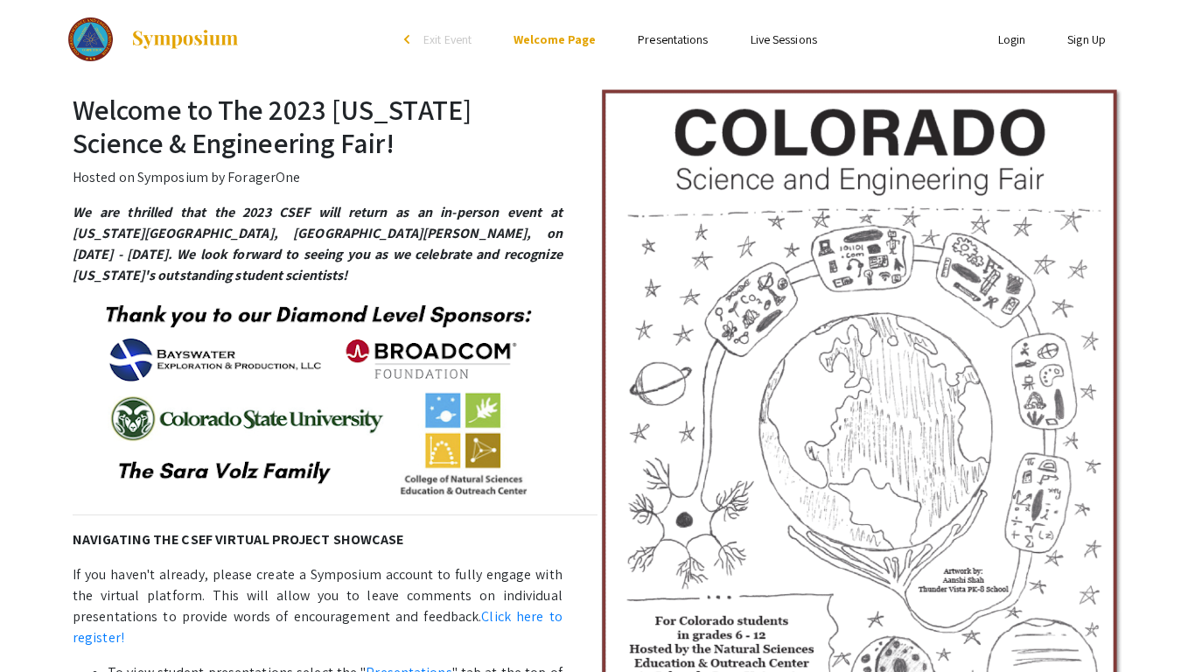
click at [669, 37] on link "Presentations" at bounding box center [673, 39] width 70 height 16
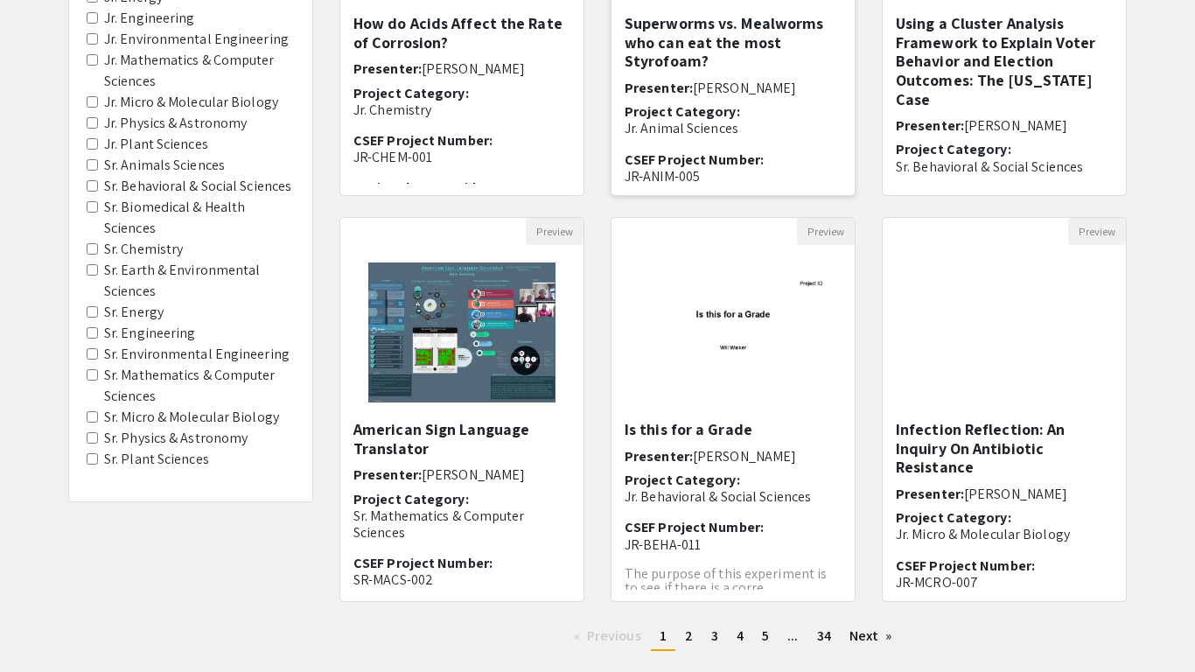
scroll to position [488, 0]
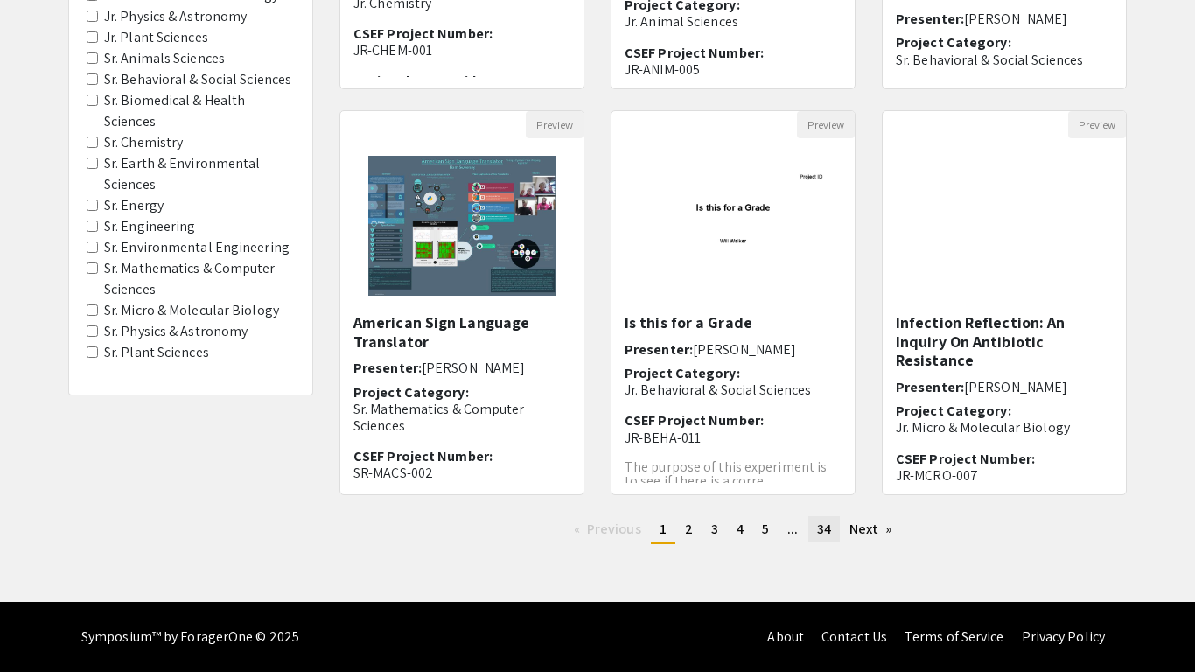
click at [817, 534] on span "34" at bounding box center [824, 529] width 14 height 18
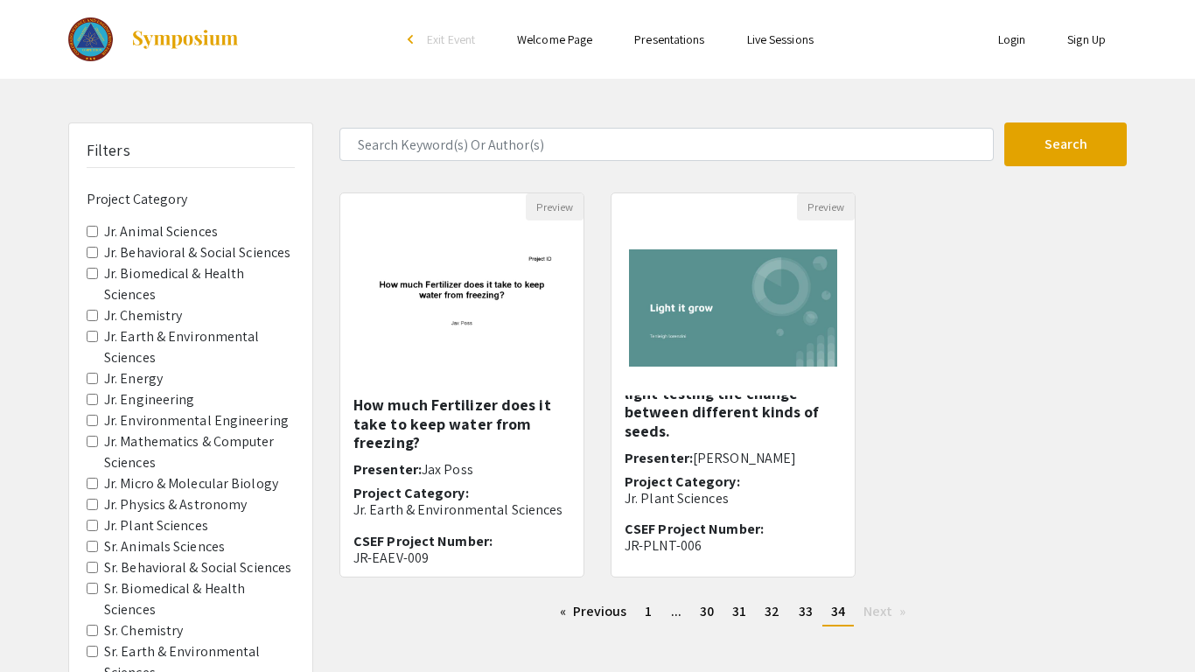
scroll to position [33, 0]
click at [799, 606] on span "33" at bounding box center [806, 611] width 14 height 18
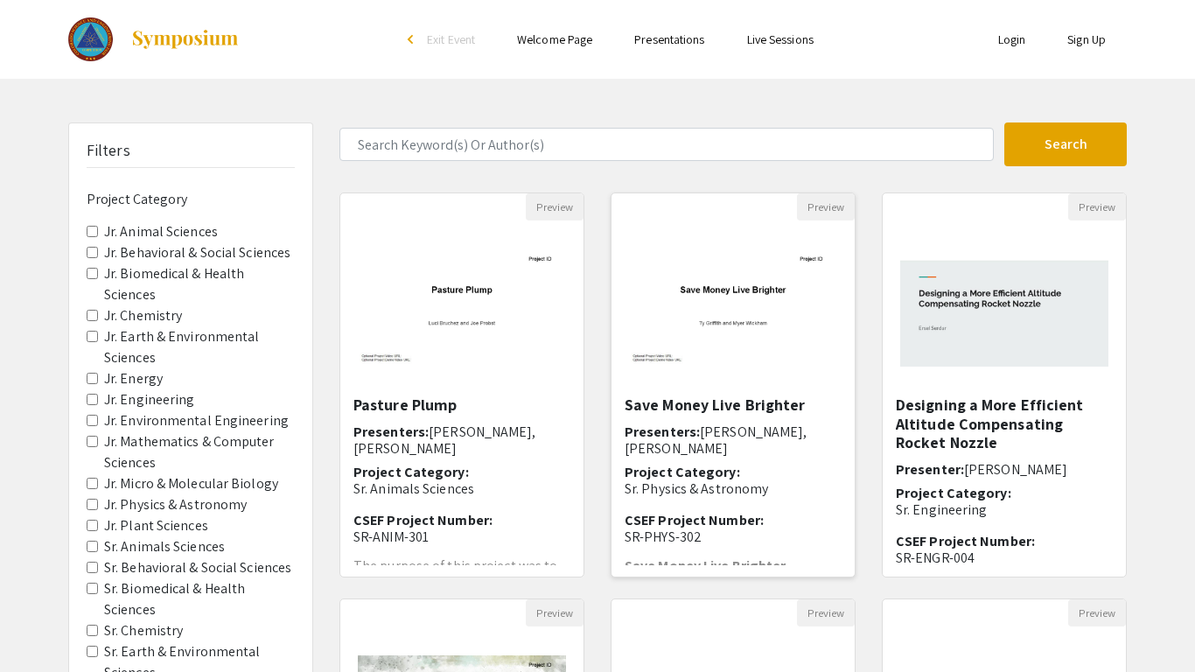
scroll to position [488, 0]
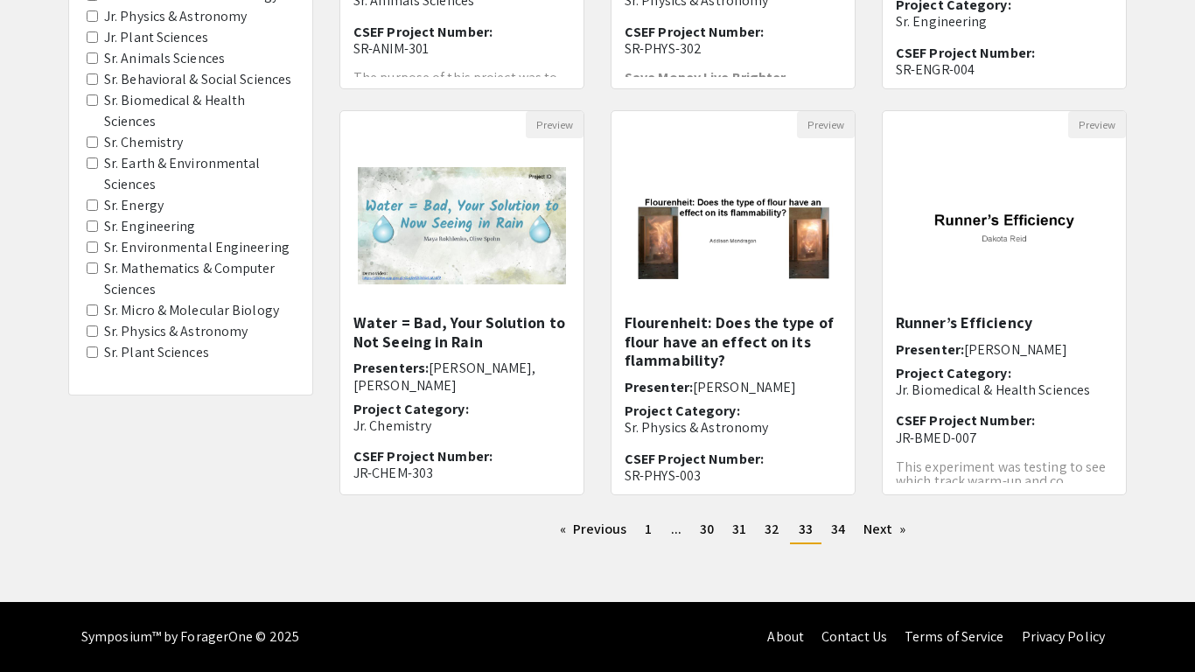
click at [760, 507] on div "Preview Flourenheit: Does the type of flour have an effect on its flammability?…" at bounding box center [733, 313] width 271 height 406
click at [763, 521] on link "page 32" at bounding box center [772, 529] width 32 height 26
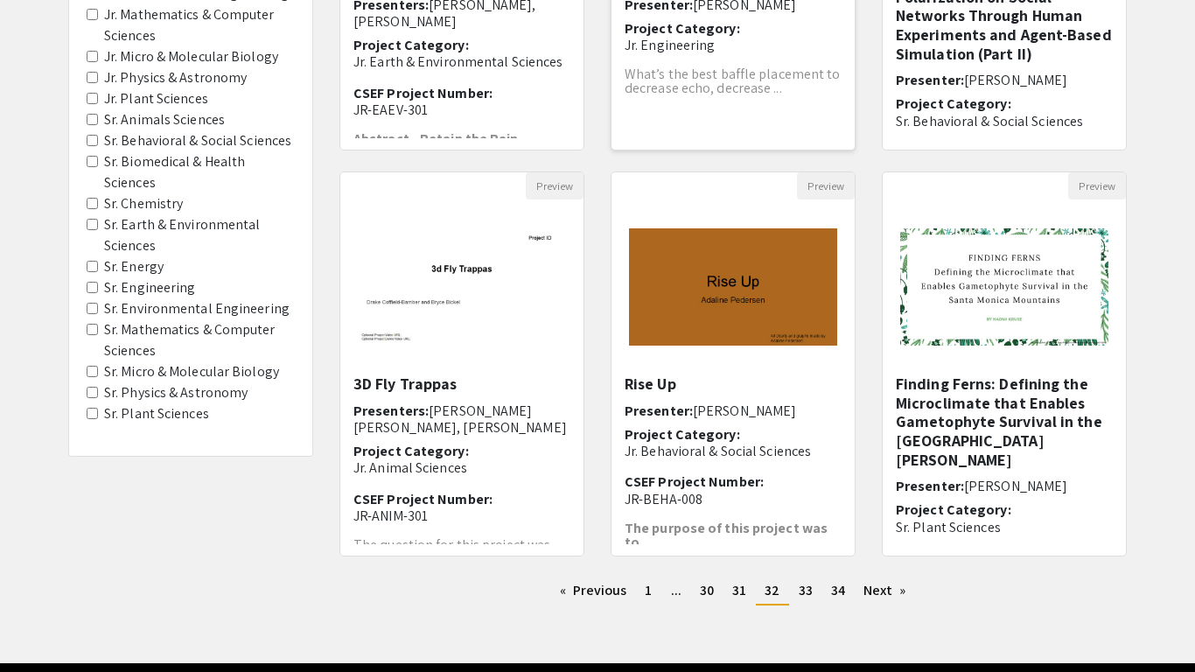
scroll to position [488, 0]
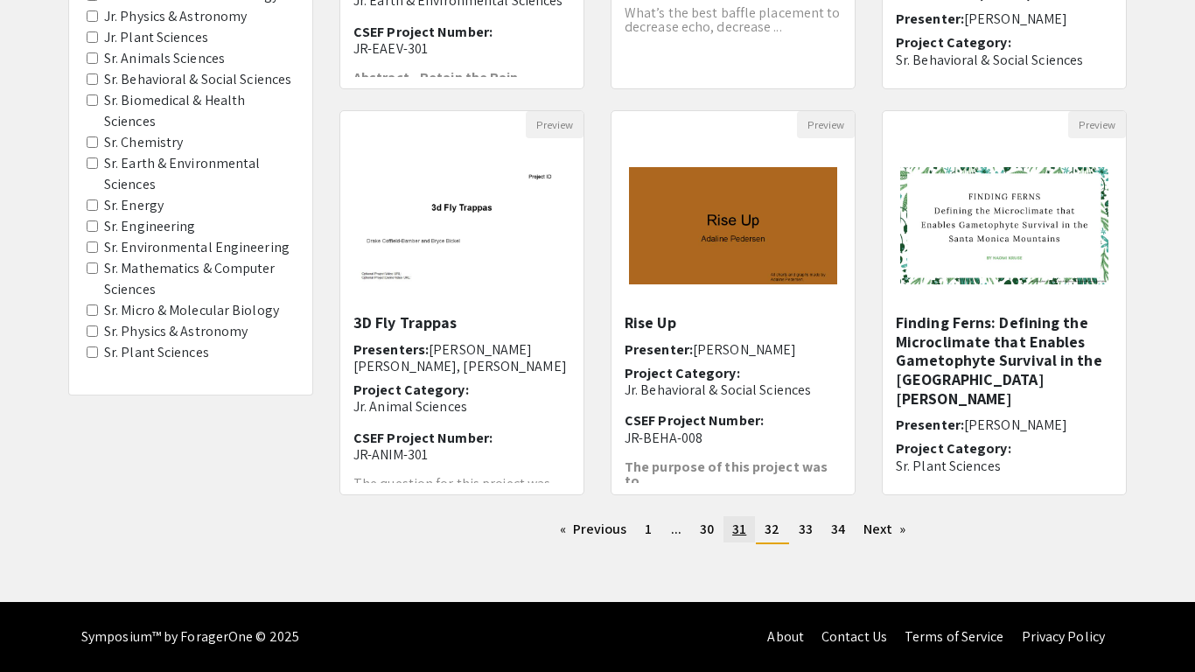
click at [740, 528] on span "31" at bounding box center [739, 529] width 14 height 18
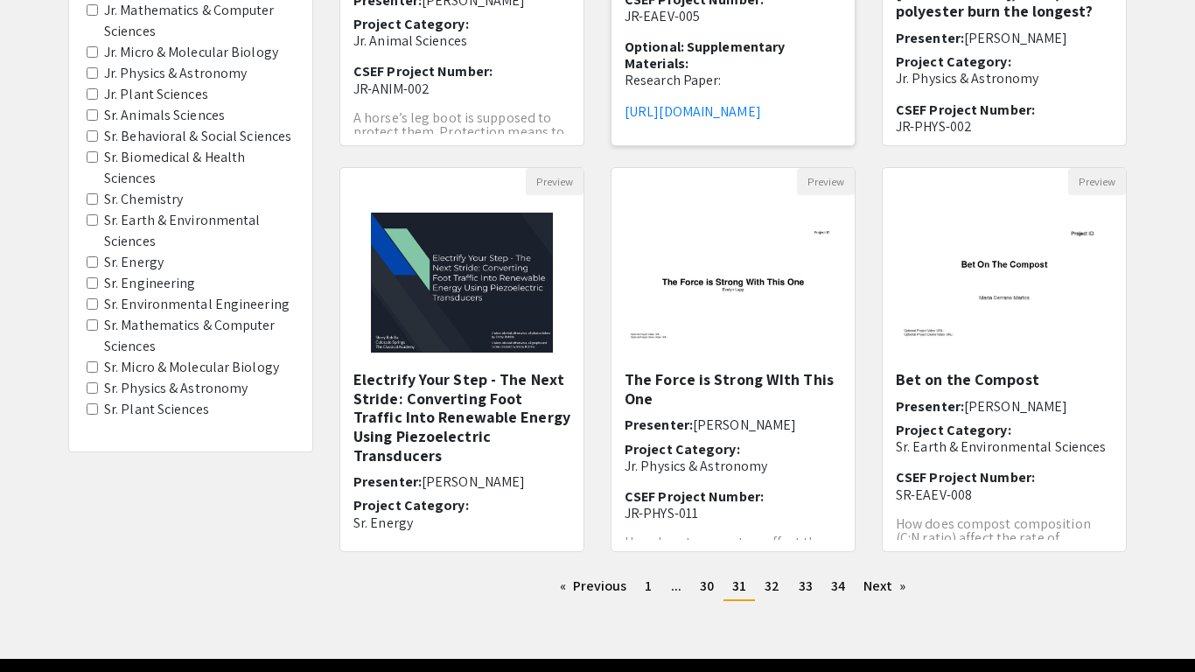
scroll to position [488, 0]
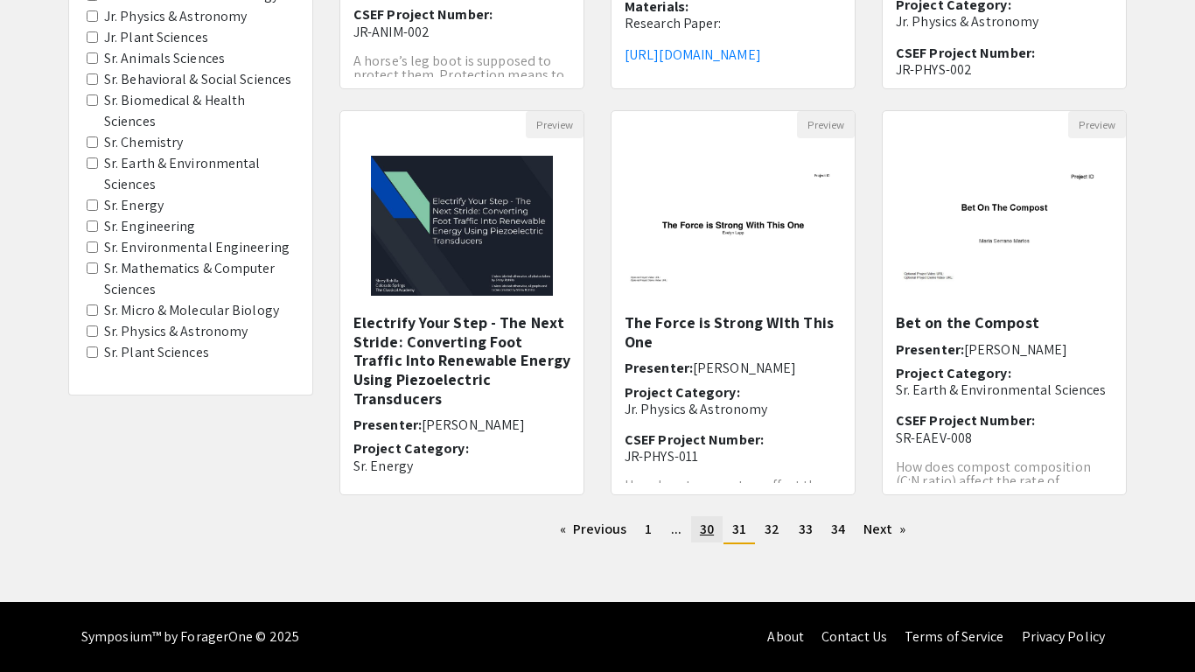
click at [710, 531] on span "30" at bounding box center [707, 529] width 14 height 18
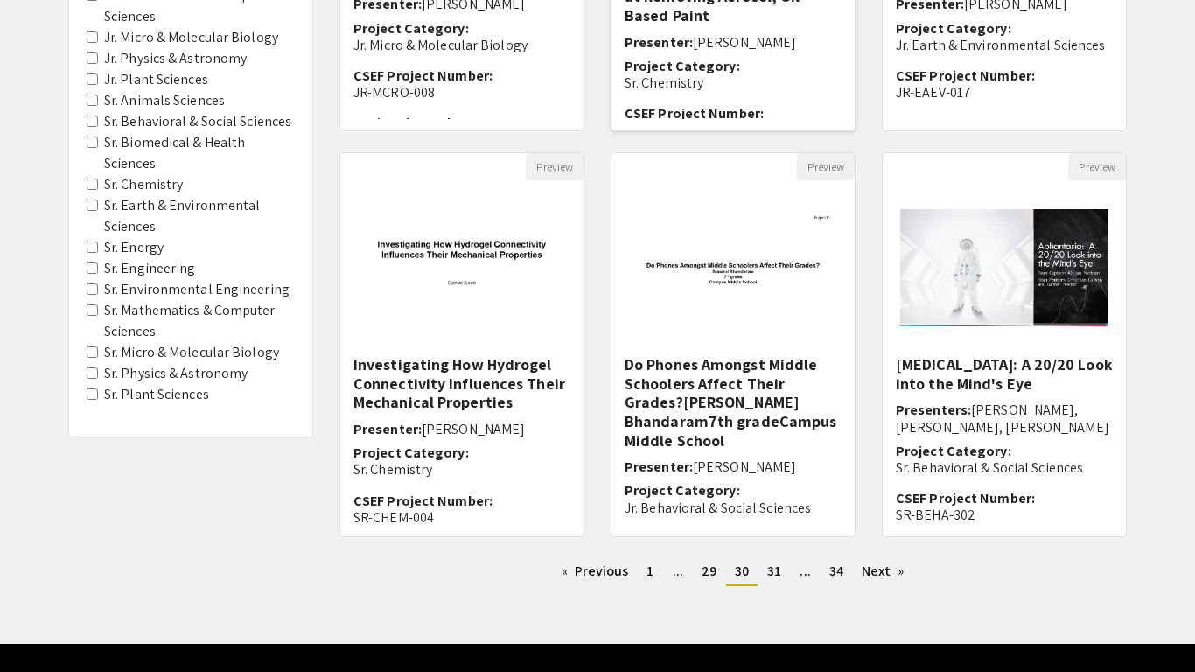
scroll to position [488, 0]
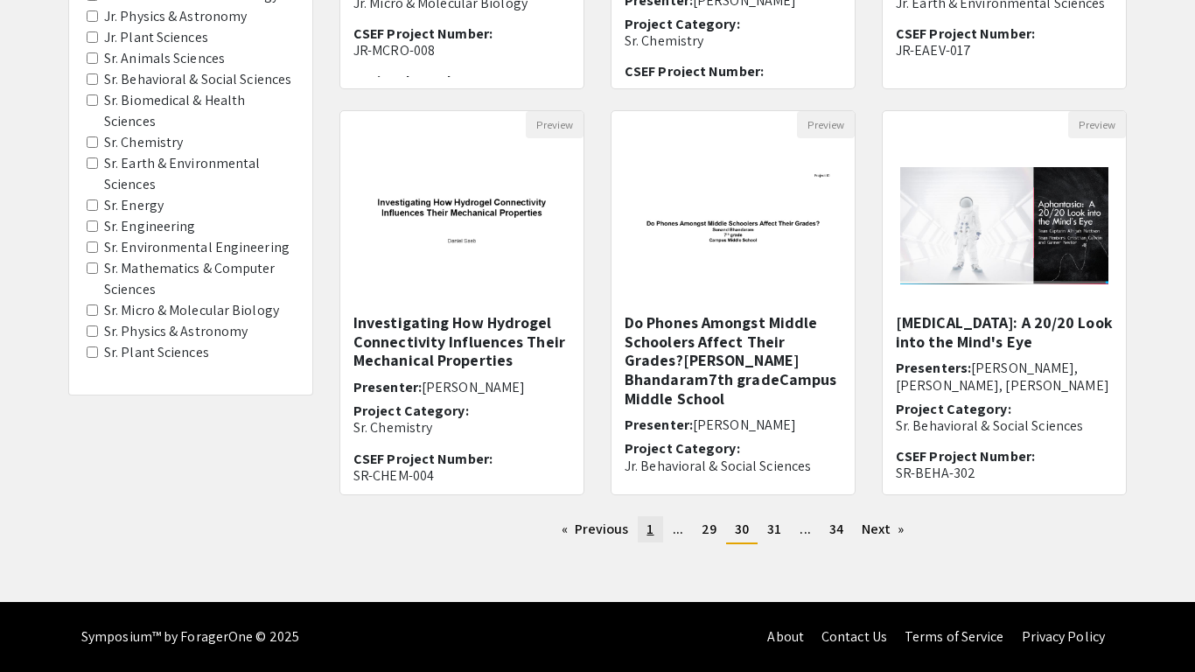
click at [643, 528] on link "page 1" at bounding box center [650, 529] width 24 height 26
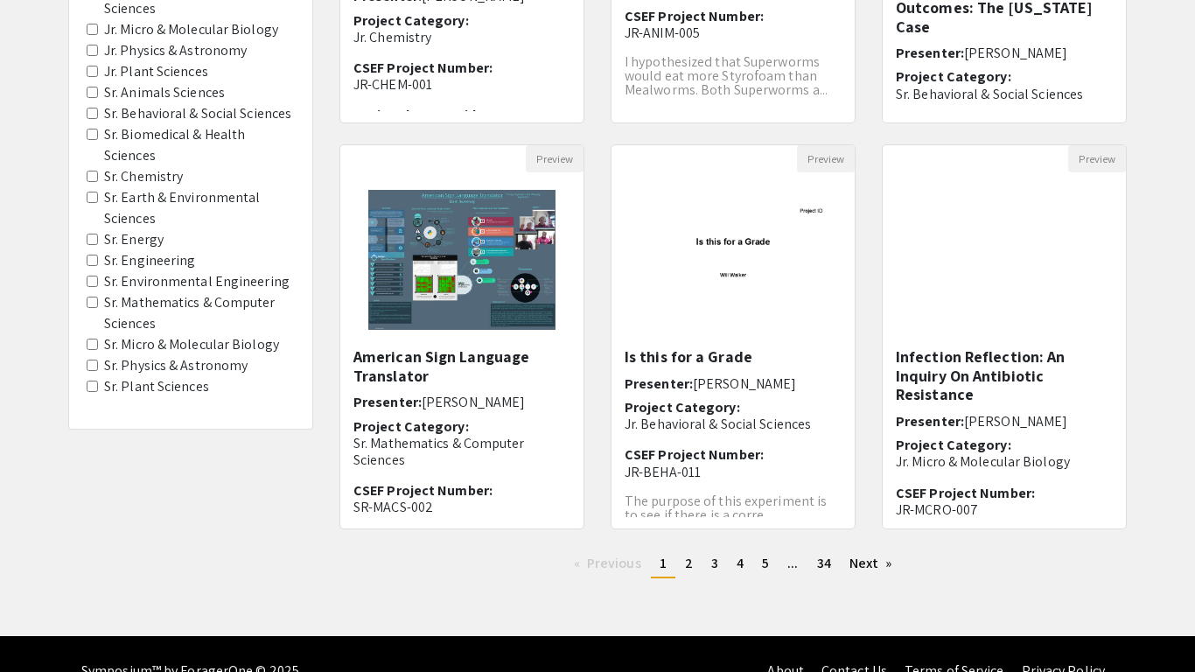
scroll to position [458, 0]
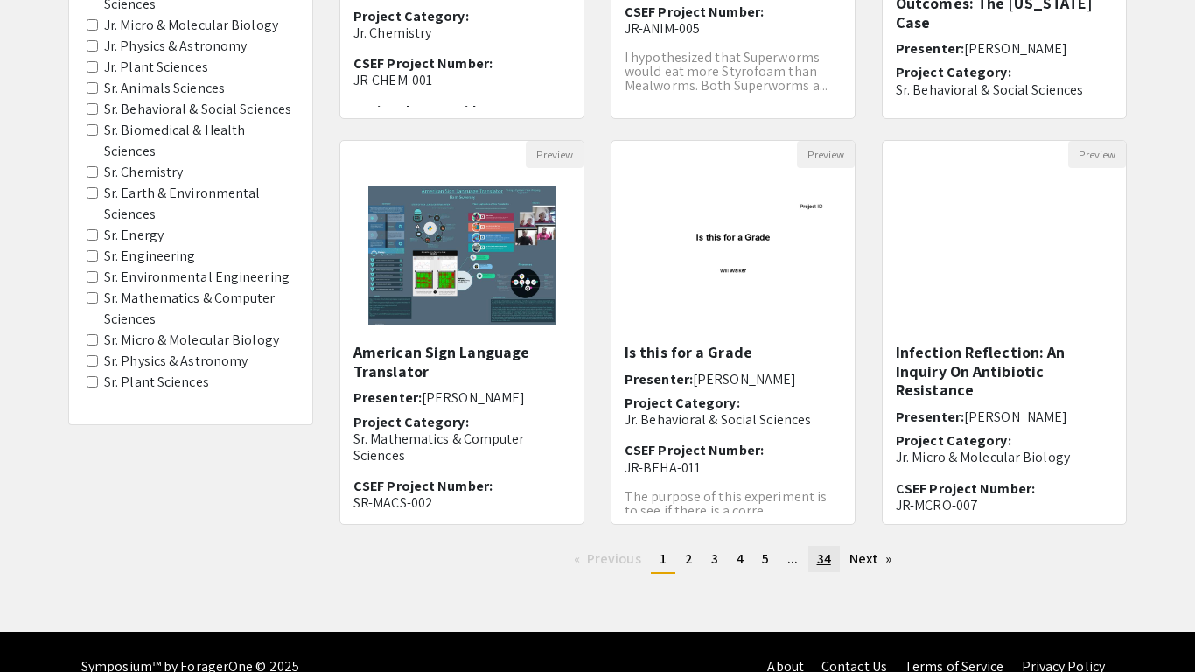
click at [827, 571] on link "page 34" at bounding box center [823, 559] width 31 height 26
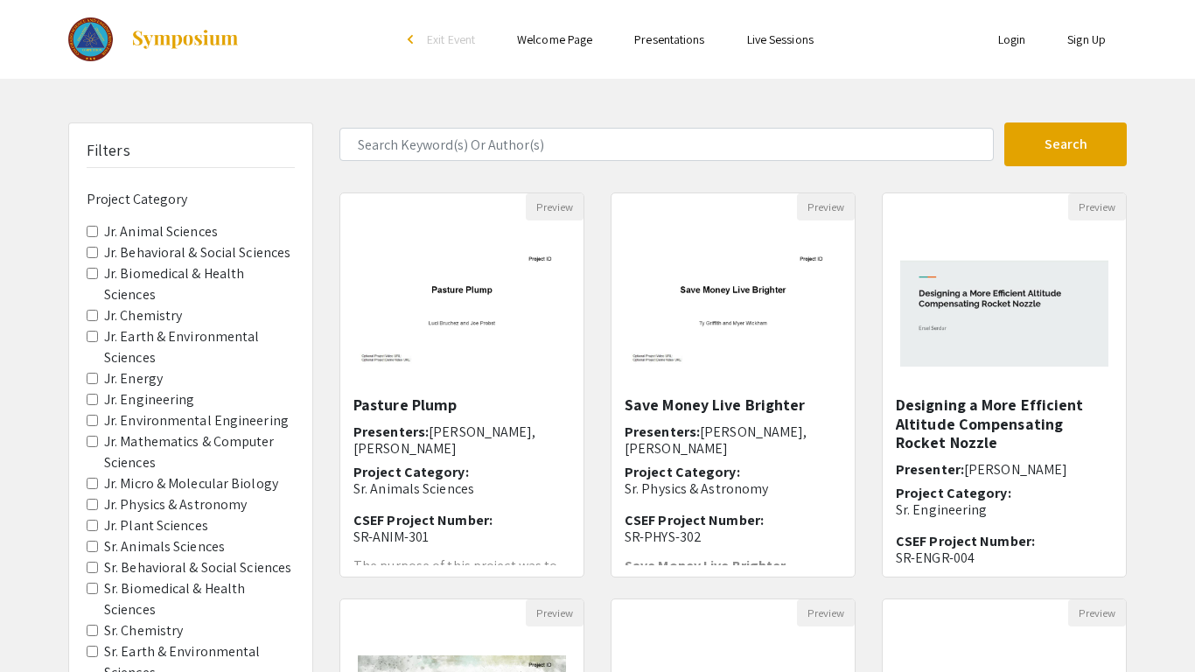
scroll to position [488, 0]
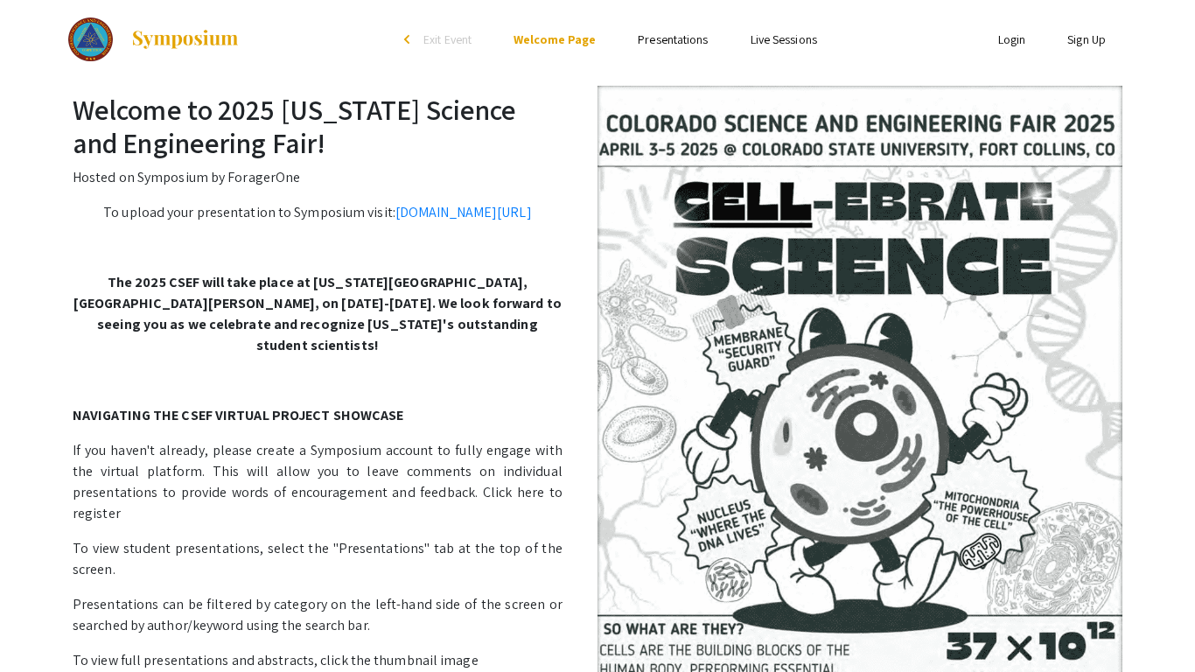
click at [638, 40] on link "Presentations" at bounding box center [673, 39] width 70 height 16
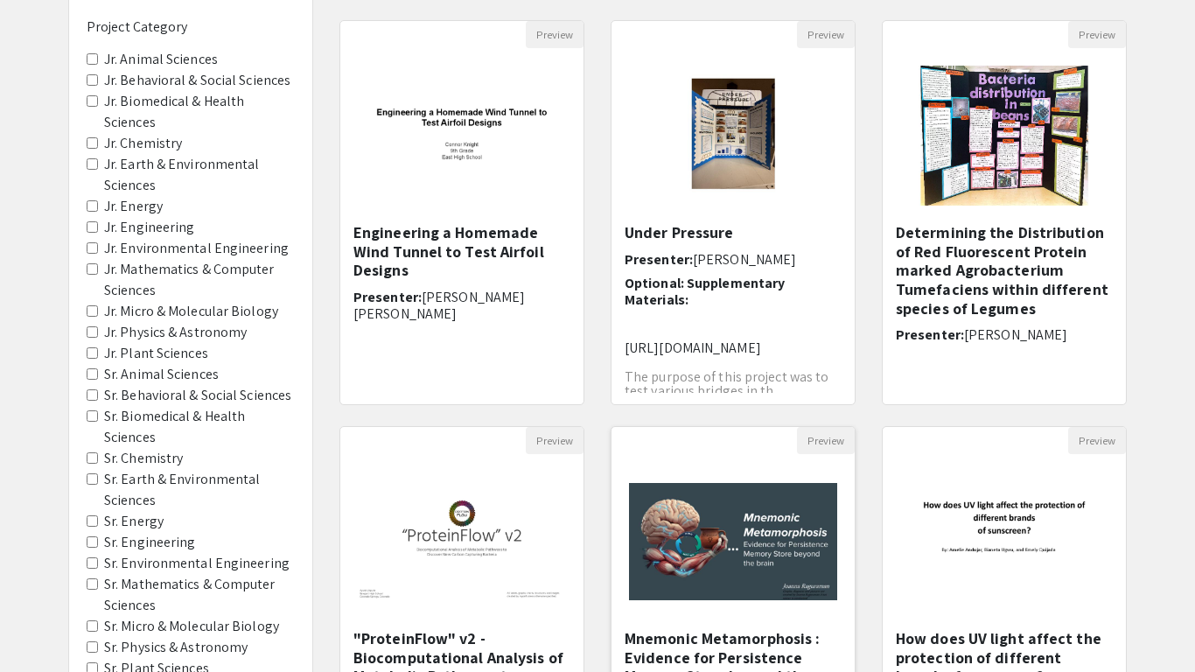
scroll to position [488, 0]
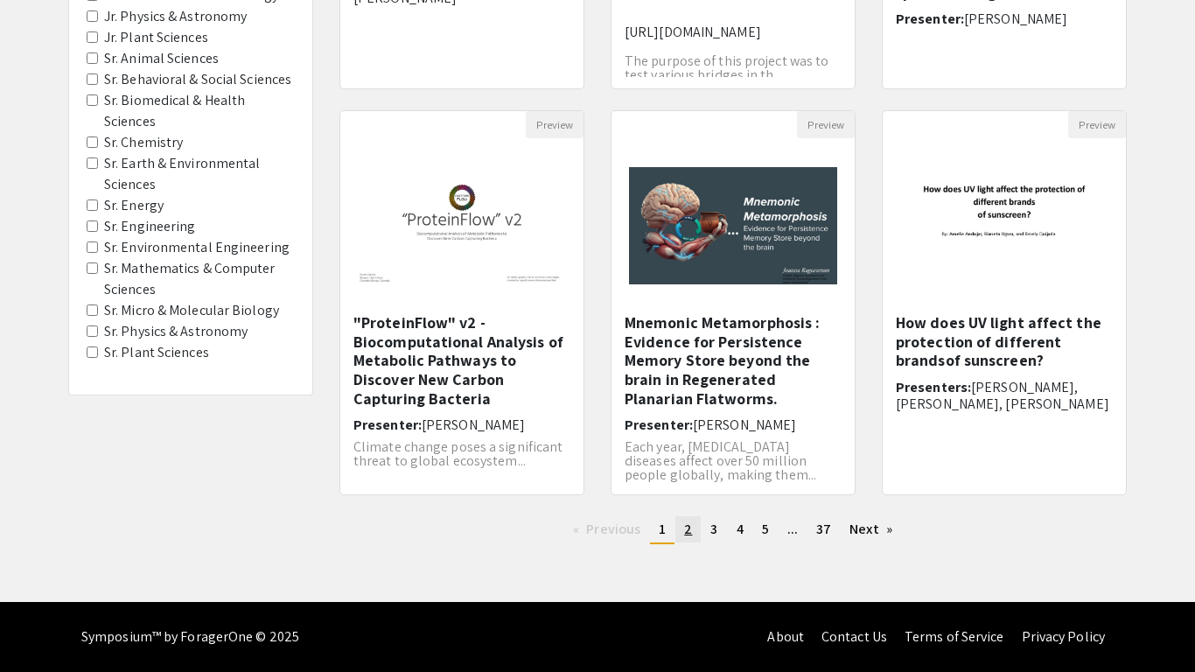
click at [684, 535] on span "2" at bounding box center [688, 529] width 8 height 18
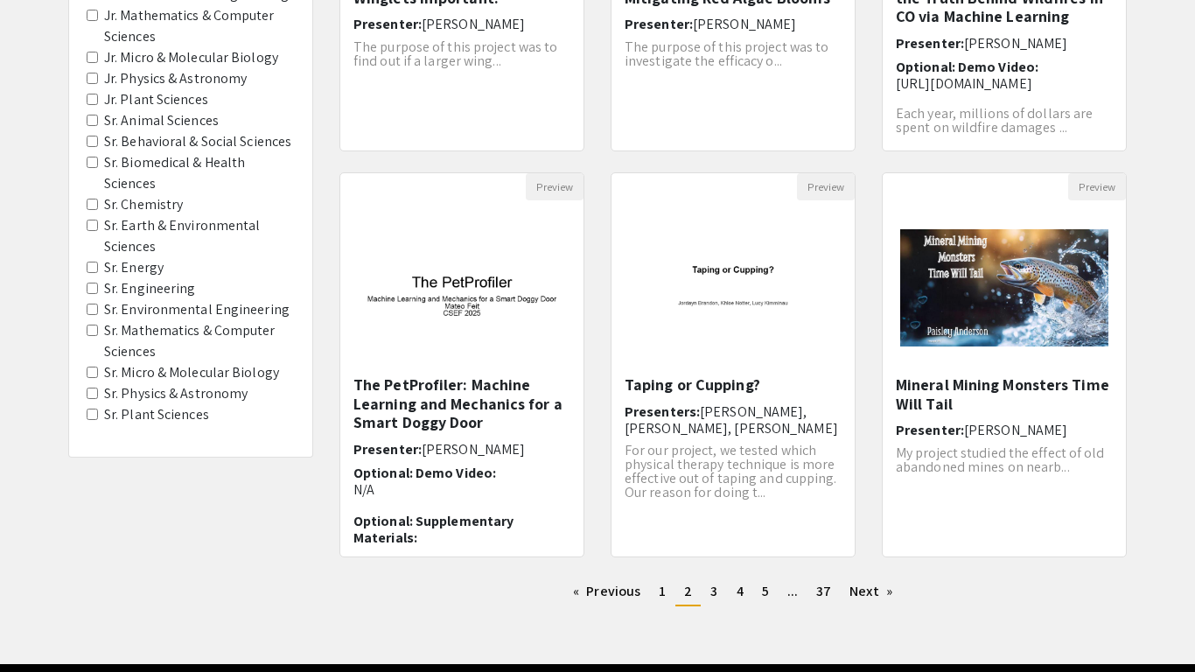
scroll to position [430, 0]
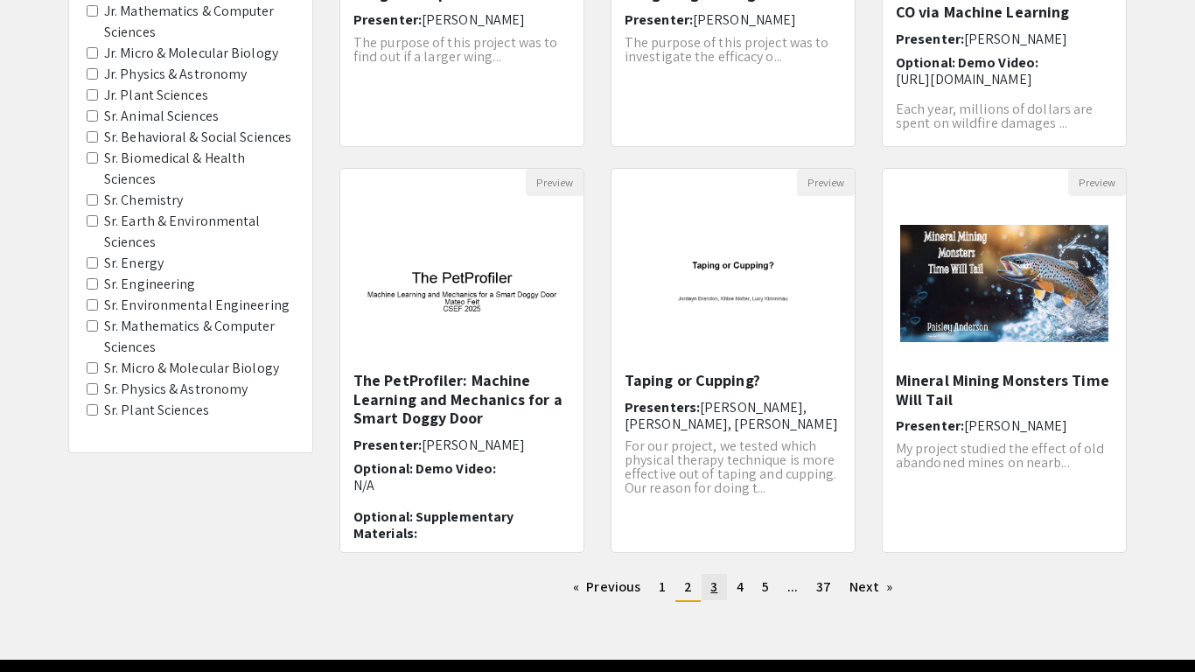
click at [709, 589] on link "page 3" at bounding box center [714, 587] width 24 height 26
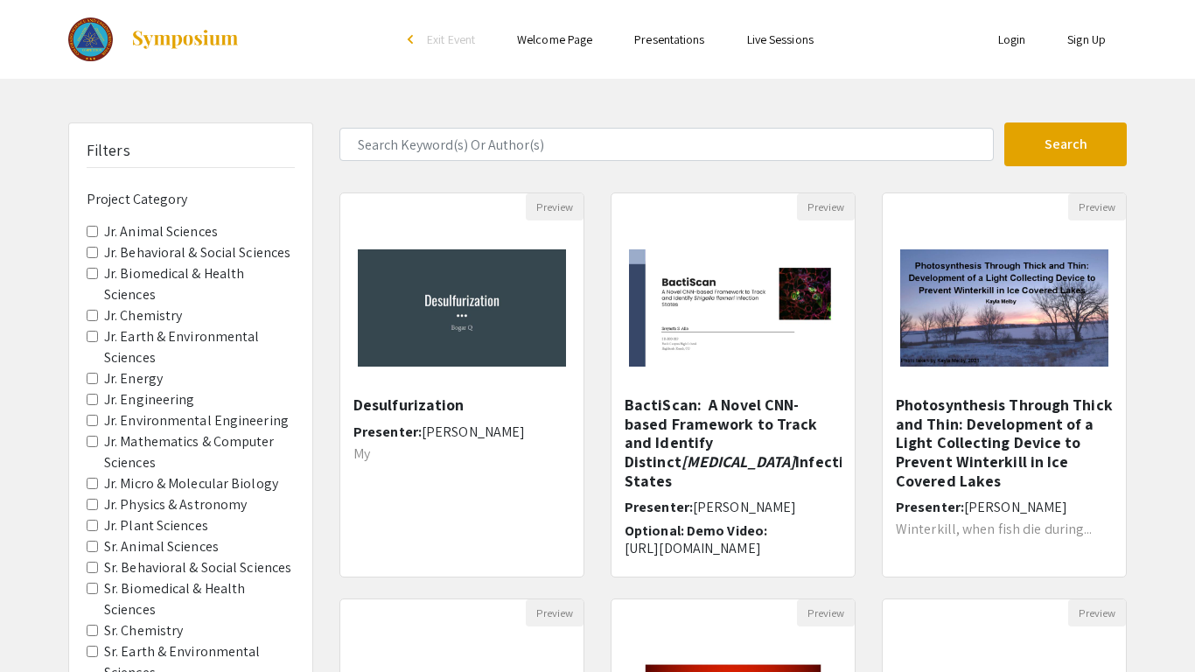
scroll to position [488, 0]
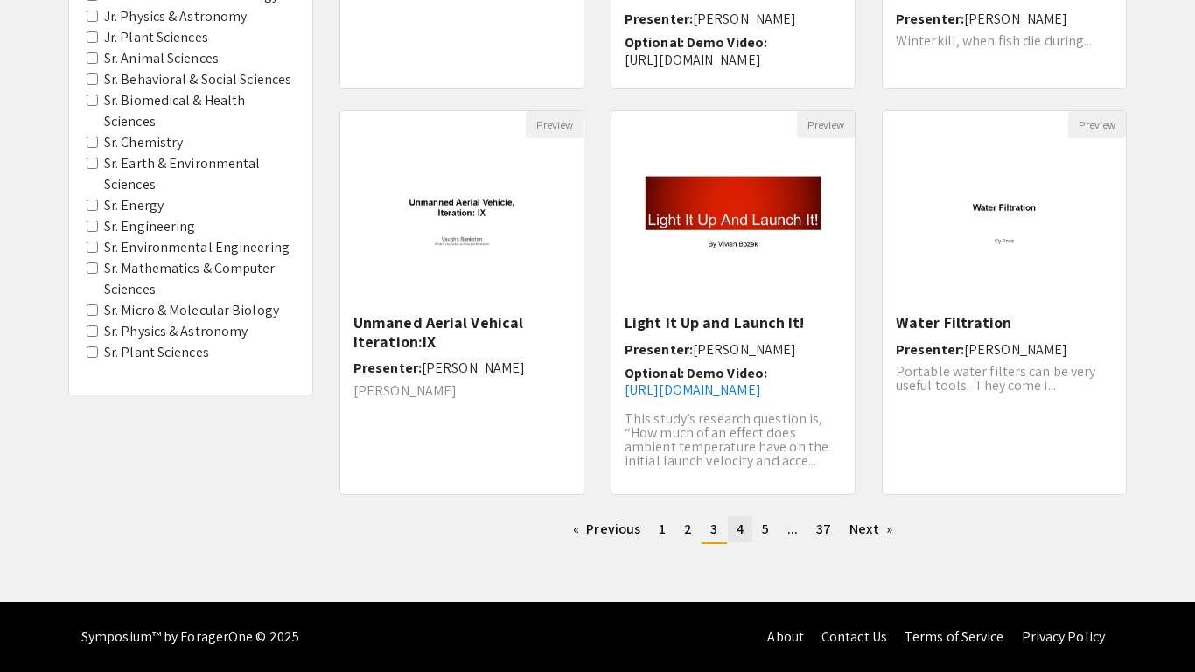
click at [745, 536] on link "page 4" at bounding box center [740, 529] width 24 height 26
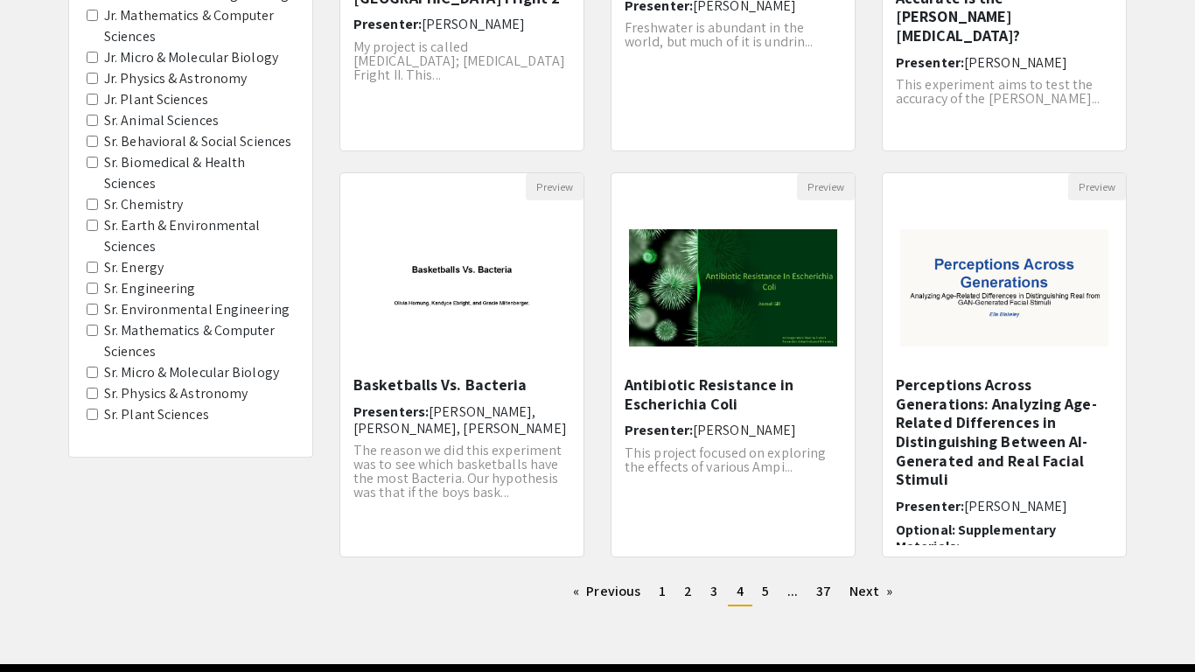
scroll to position [488, 0]
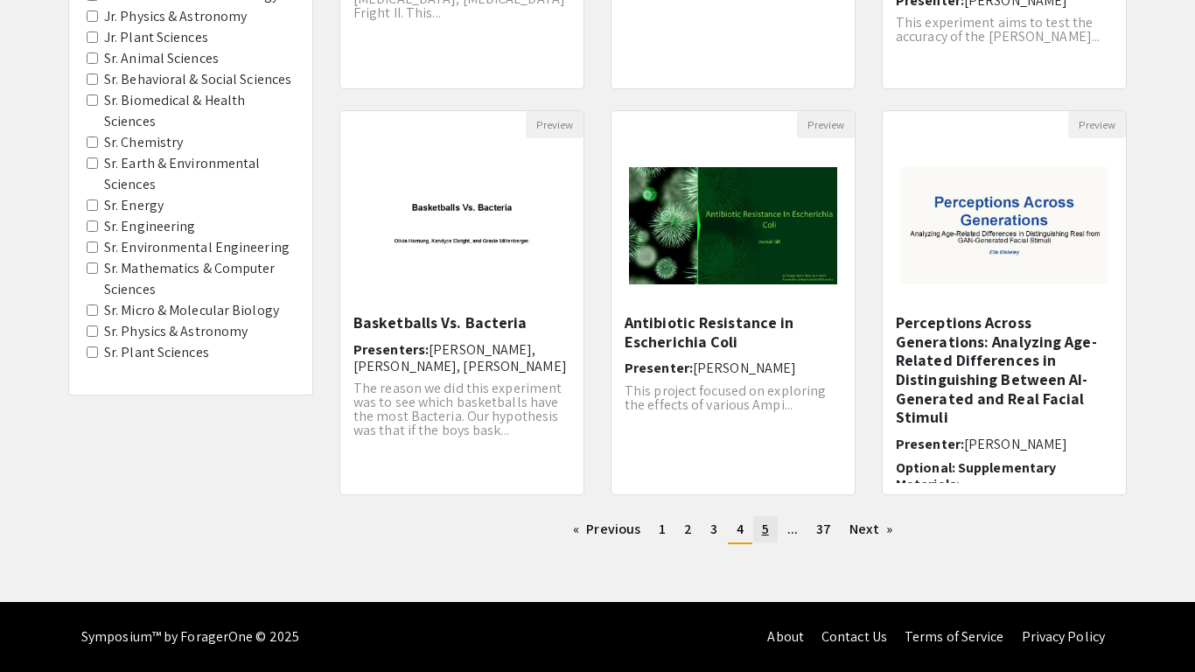
click at [764, 535] on span "5" at bounding box center [765, 529] width 7 height 18
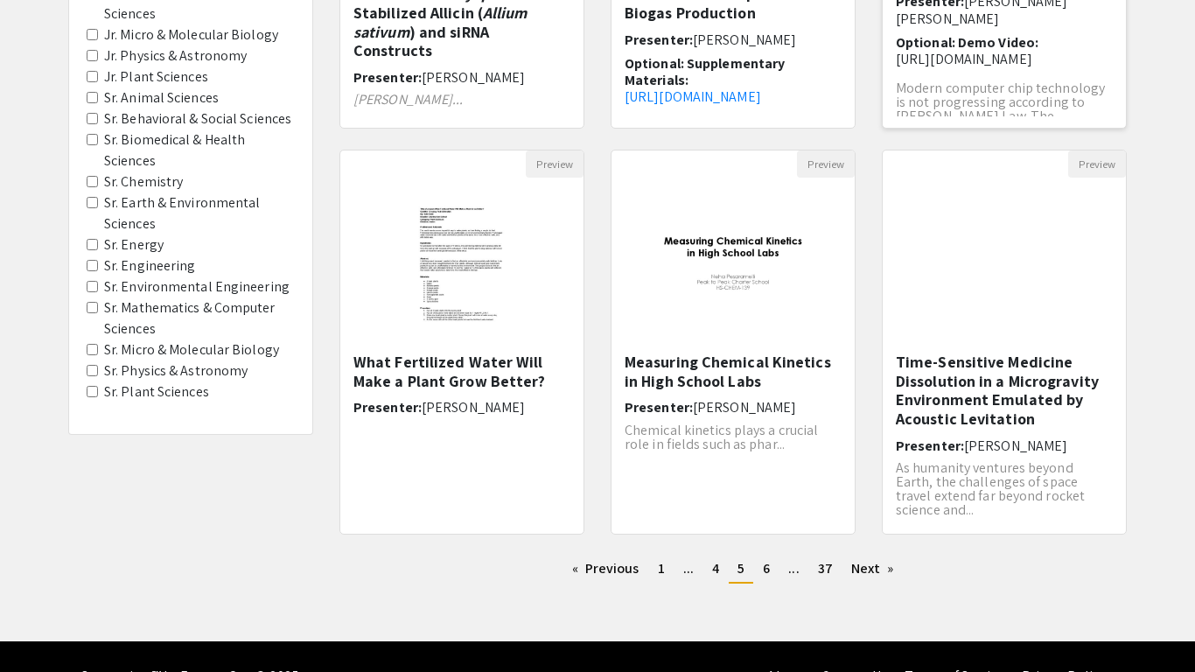
scroll to position [450, 0]
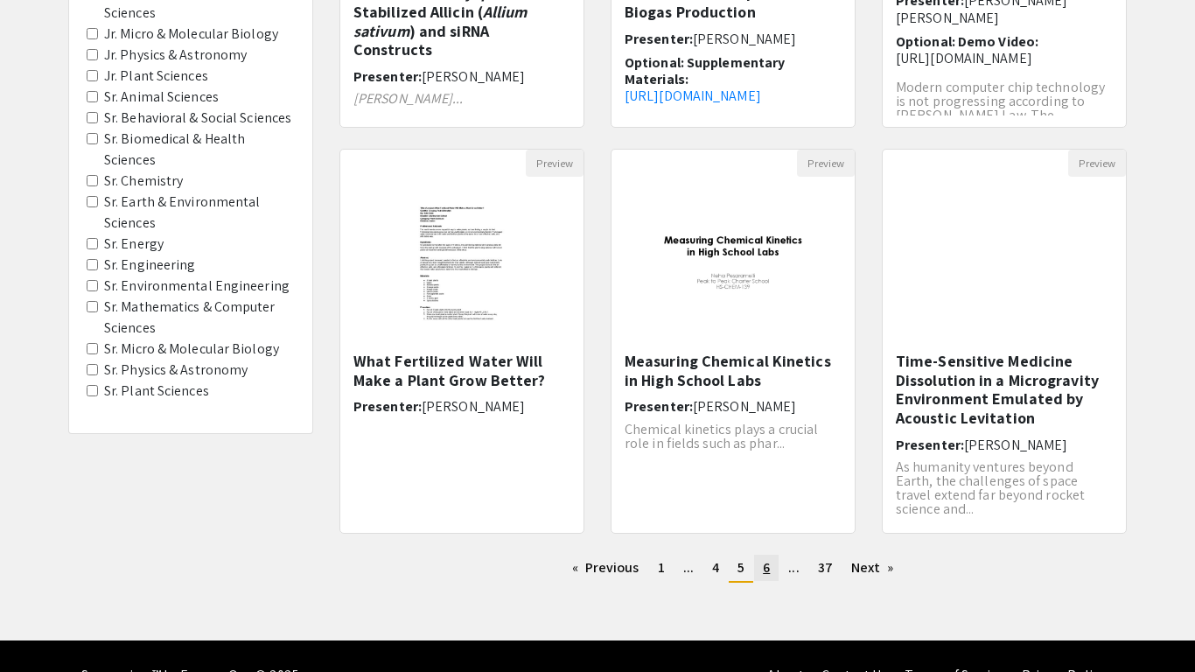
click at [768, 561] on span "6" at bounding box center [766, 567] width 7 height 18
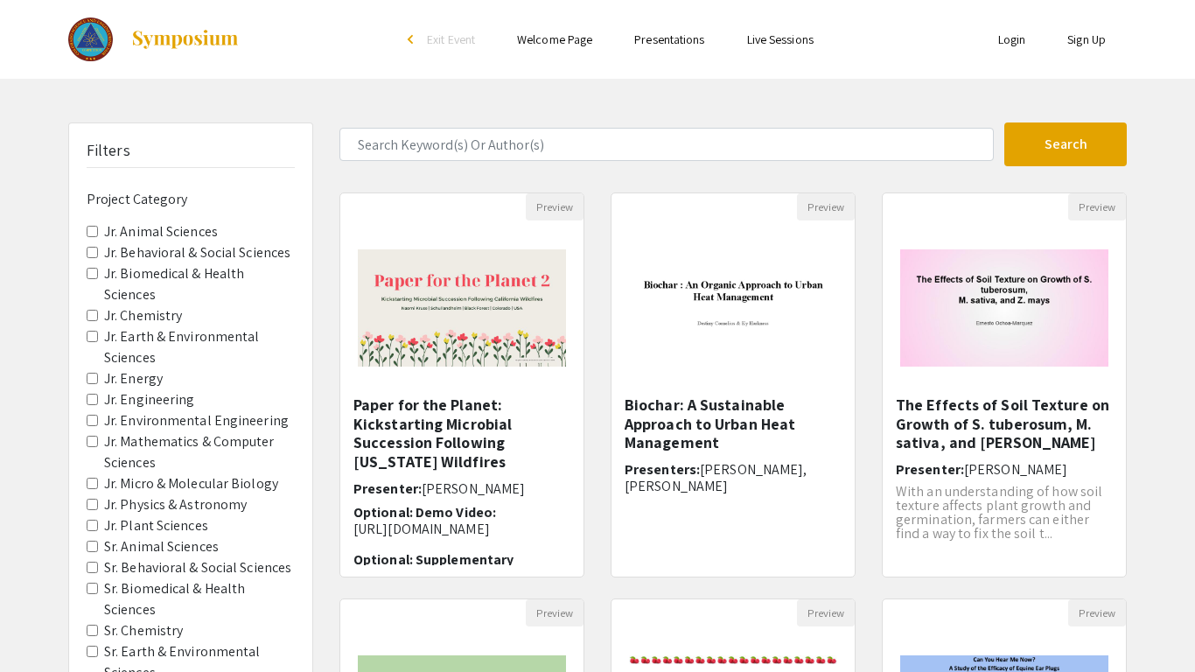
scroll to position [488, 0]
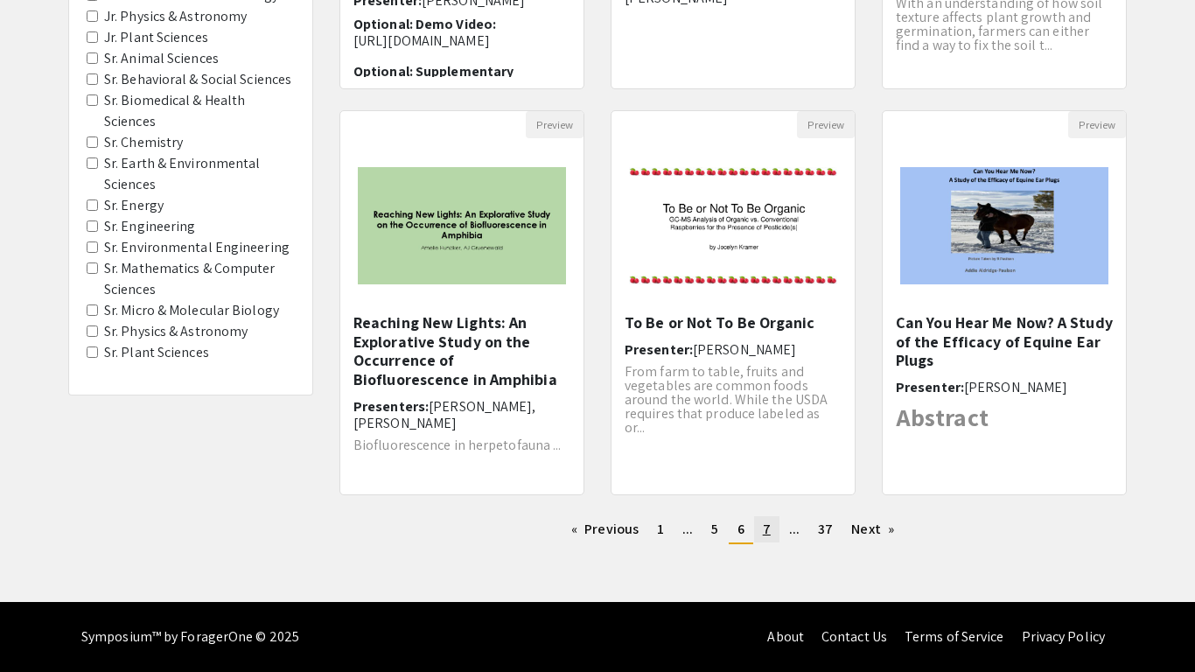
click at [775, 530] on link "page 7" at bounding box center [766, 529] width 25 height 26
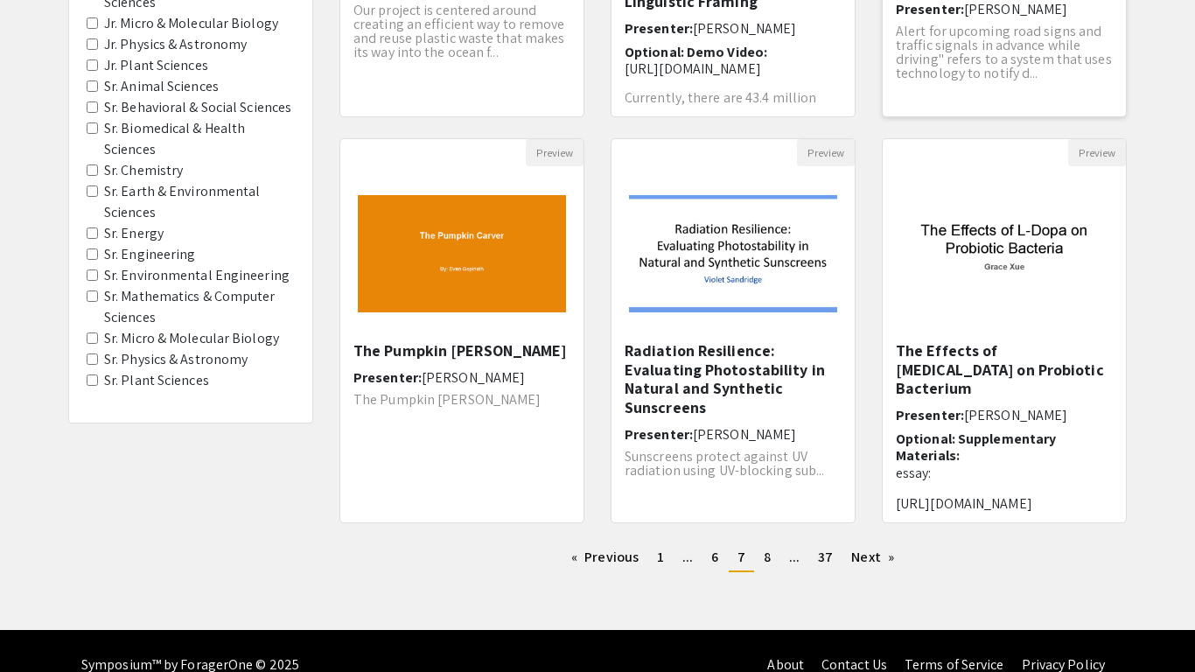
scroll to position [488, 0]
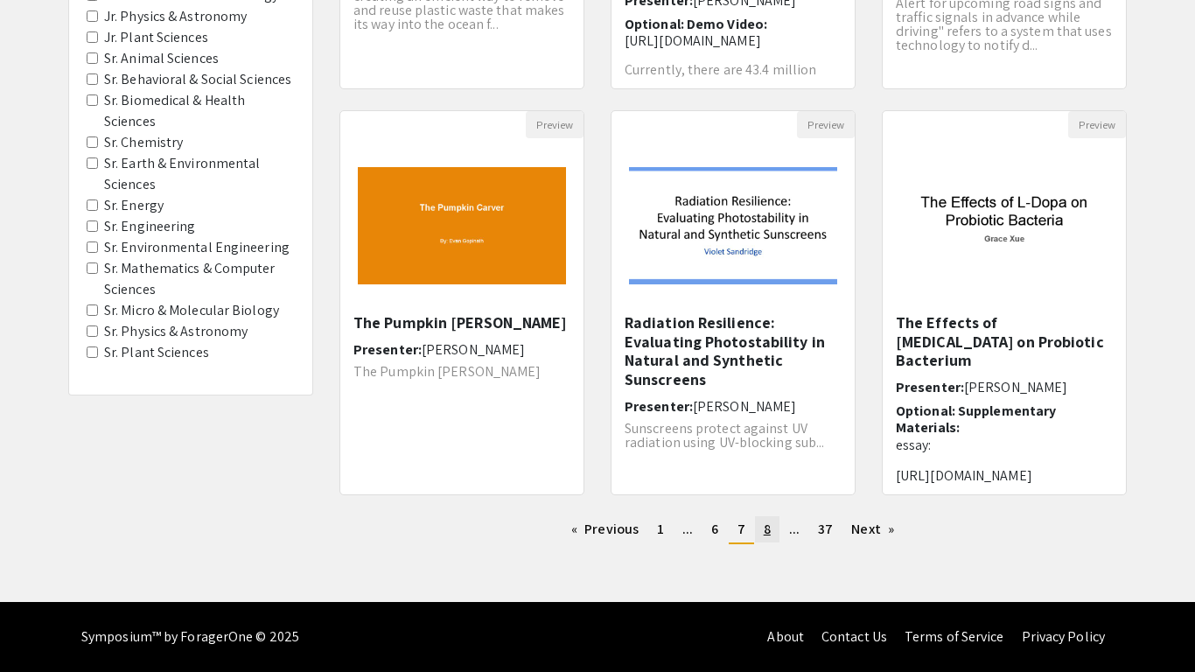
click at [771, 539] on link "page 8" at bounding box center [767, 529] width 24 height 26
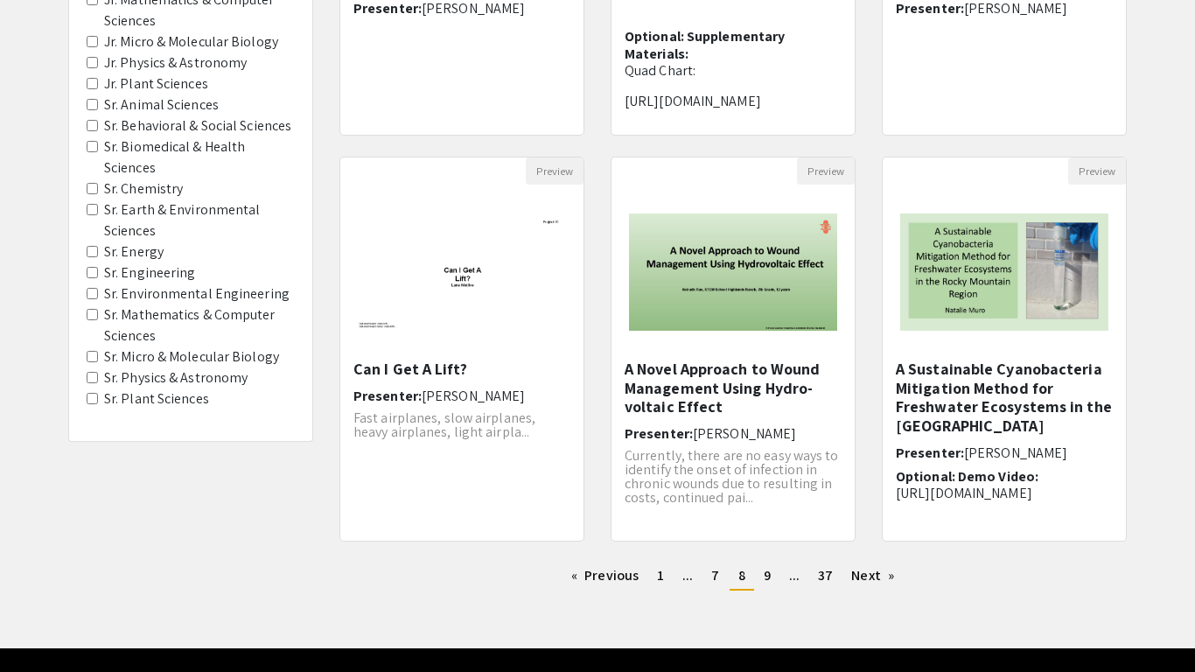
scroll to position [488, 0]
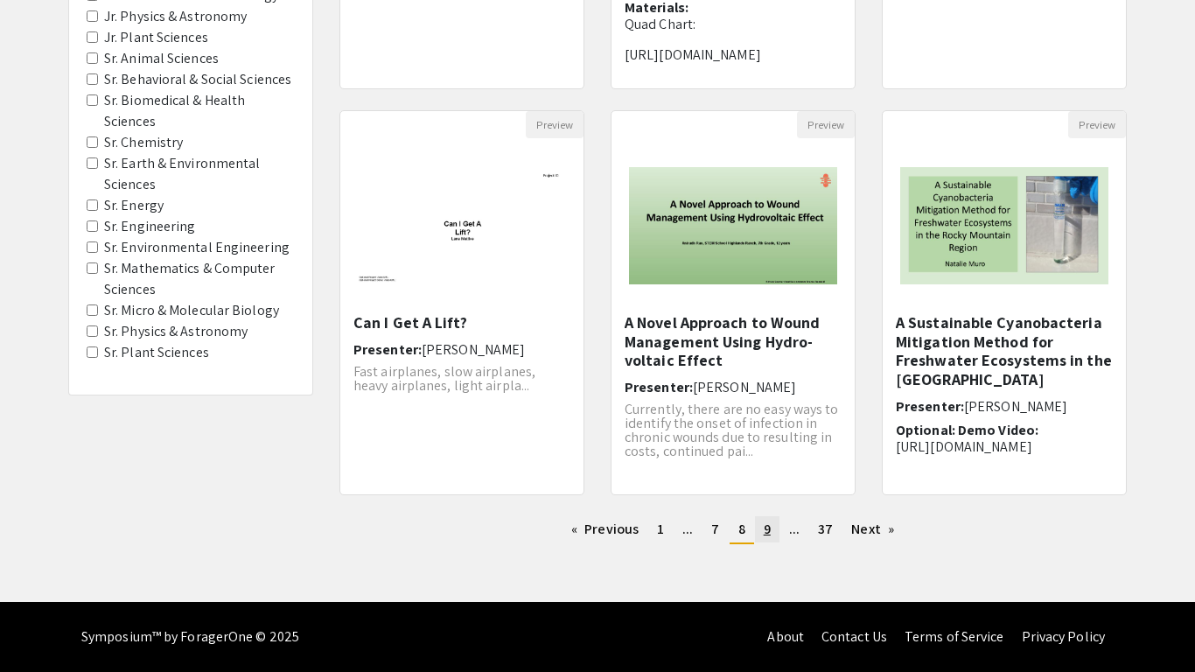
click at [773, 528] on link "page 9" at bounding box center [767, 529] width 24 height 26
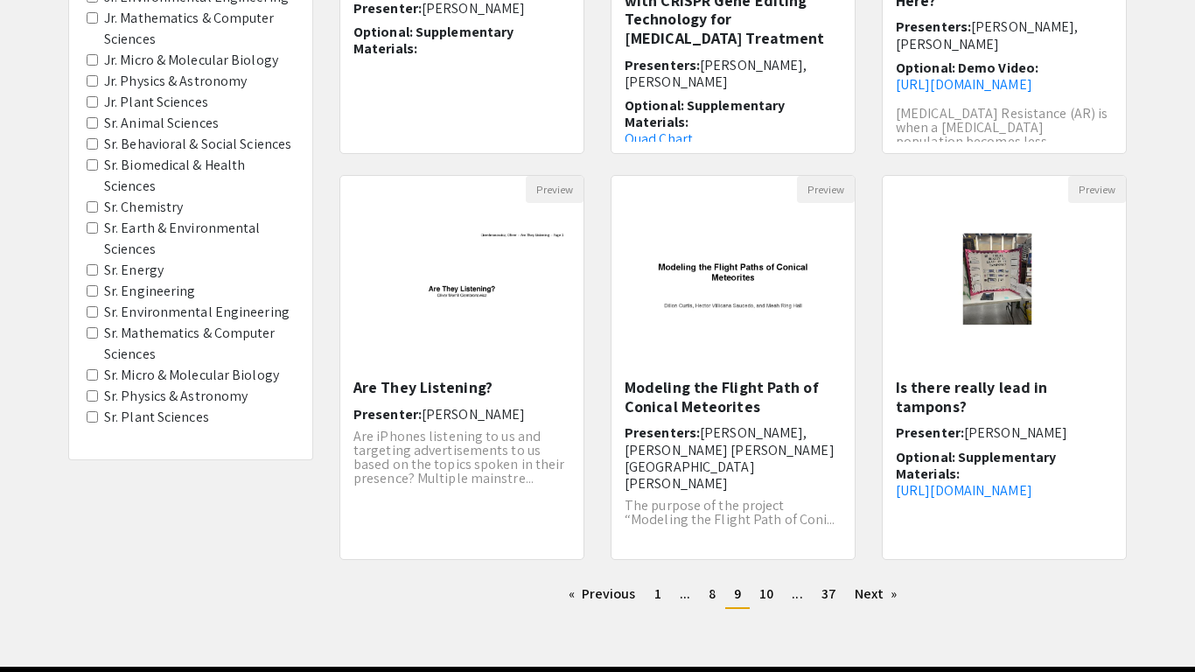
scroll to position [488, 0]
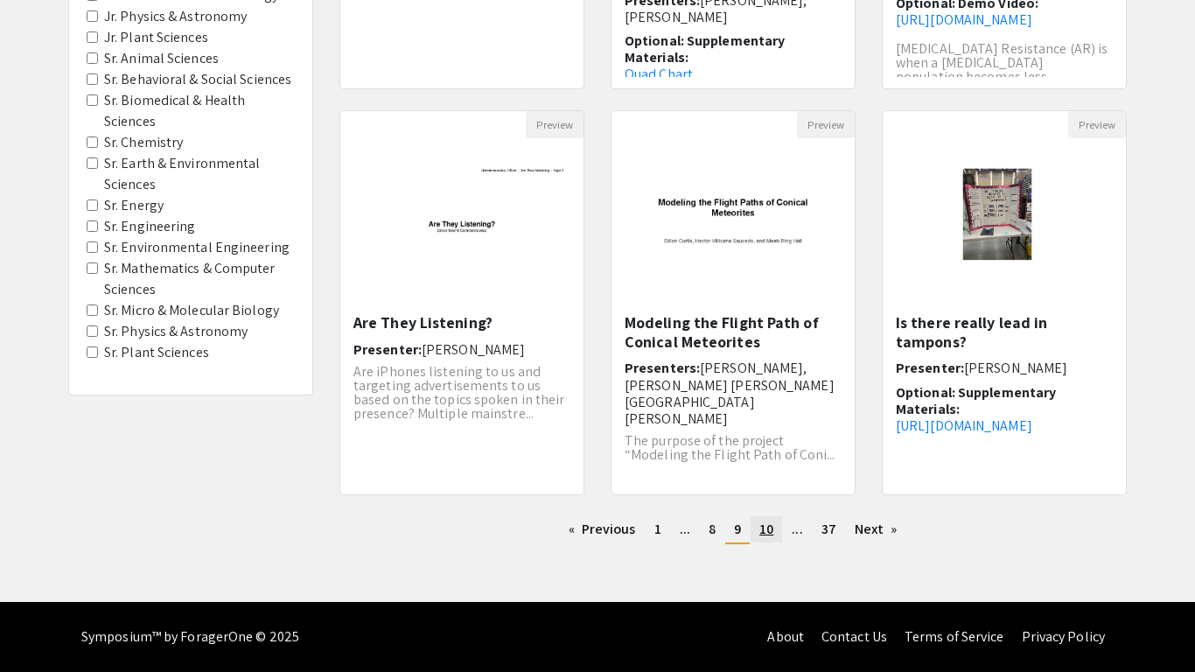
click at [755, 523] on link "page 10" at bounding box center [766, 529] width 31 height 26
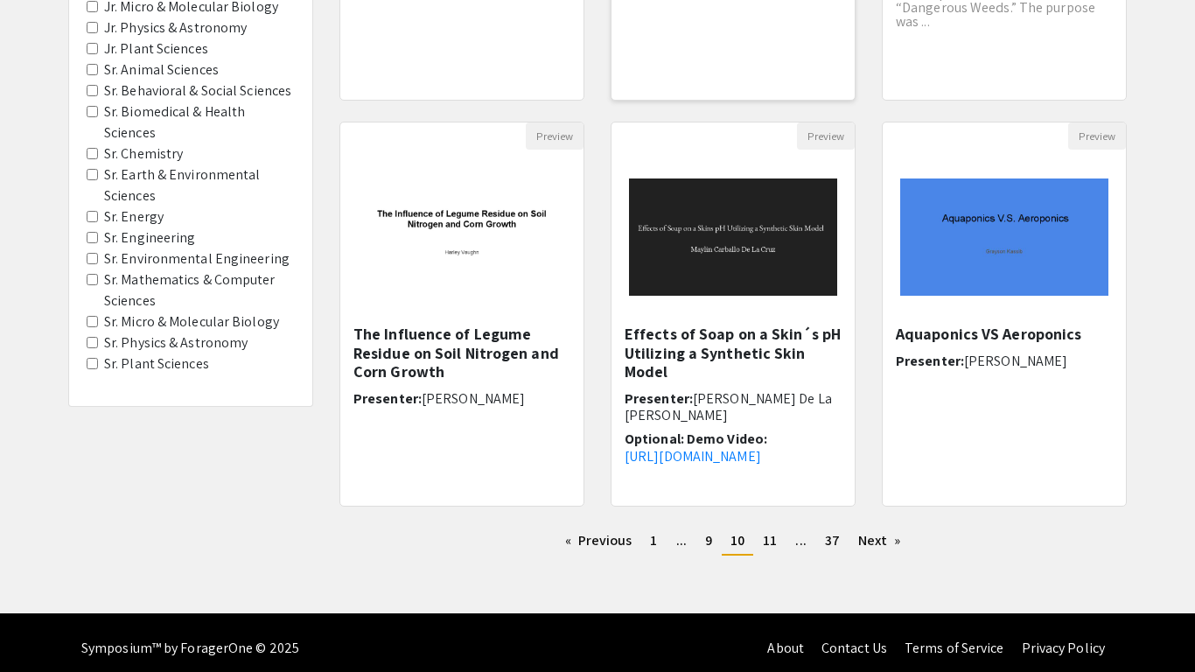
scroll to position [488, 0]
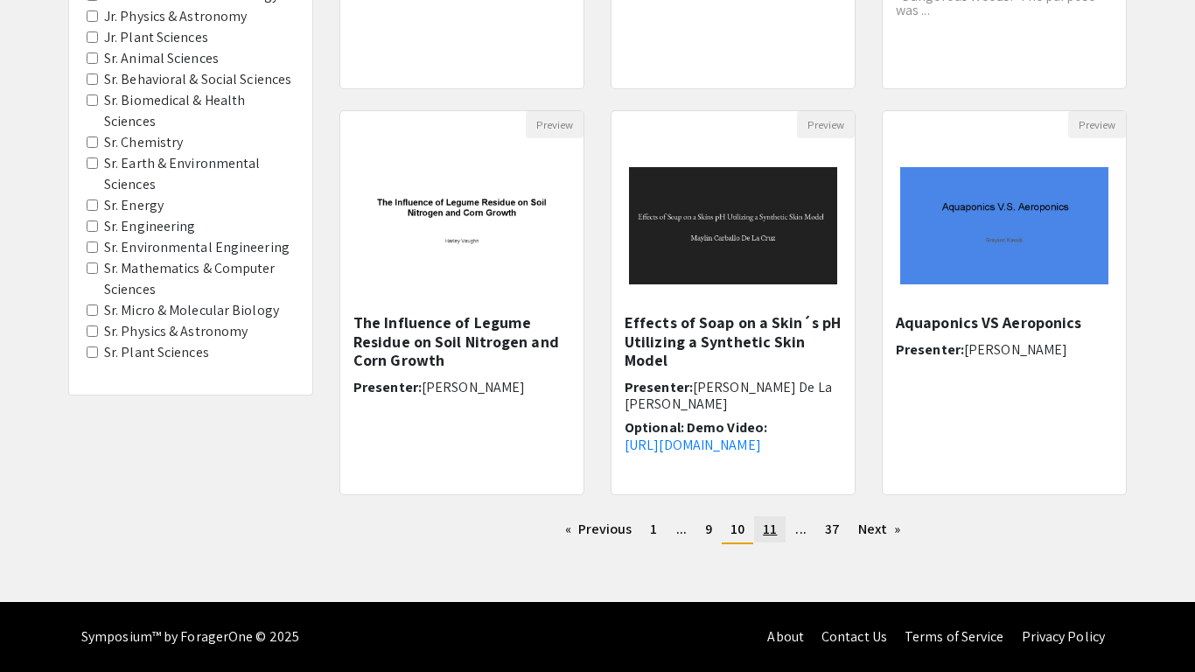
click at [778, 527] on link "page 11" at bounding box center [769, 529] width 31 height 26
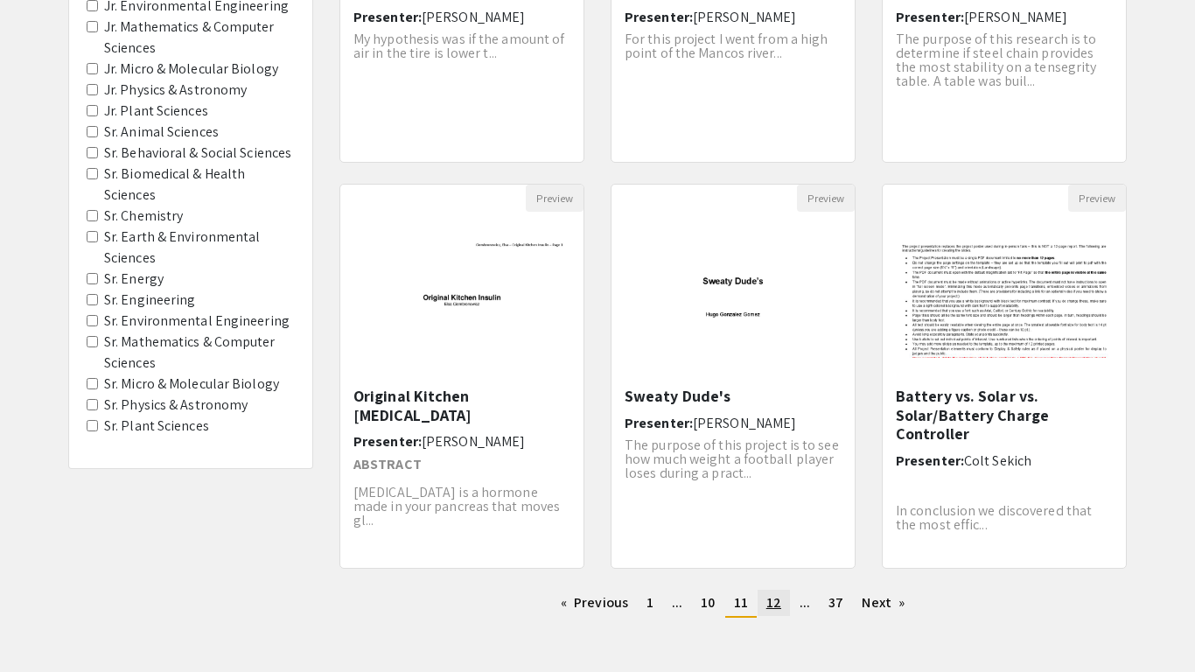
scroll to position [436, 0]
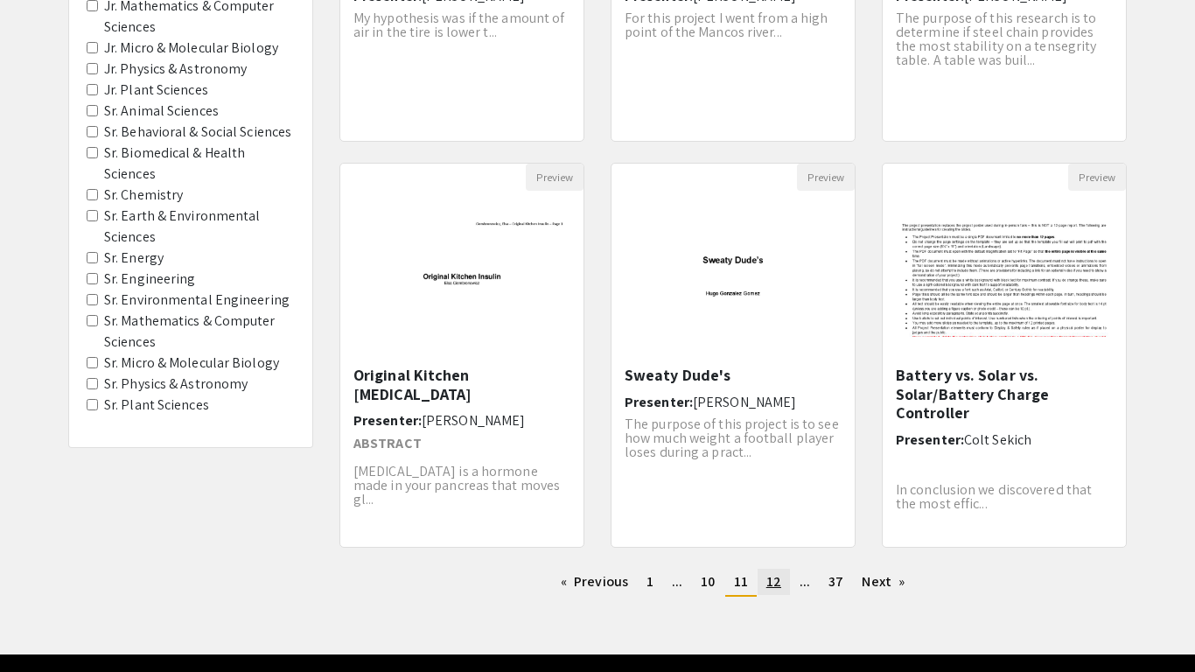
click at [771, 577] on span "12" at bounding box center [773, 581] width 15 height 18
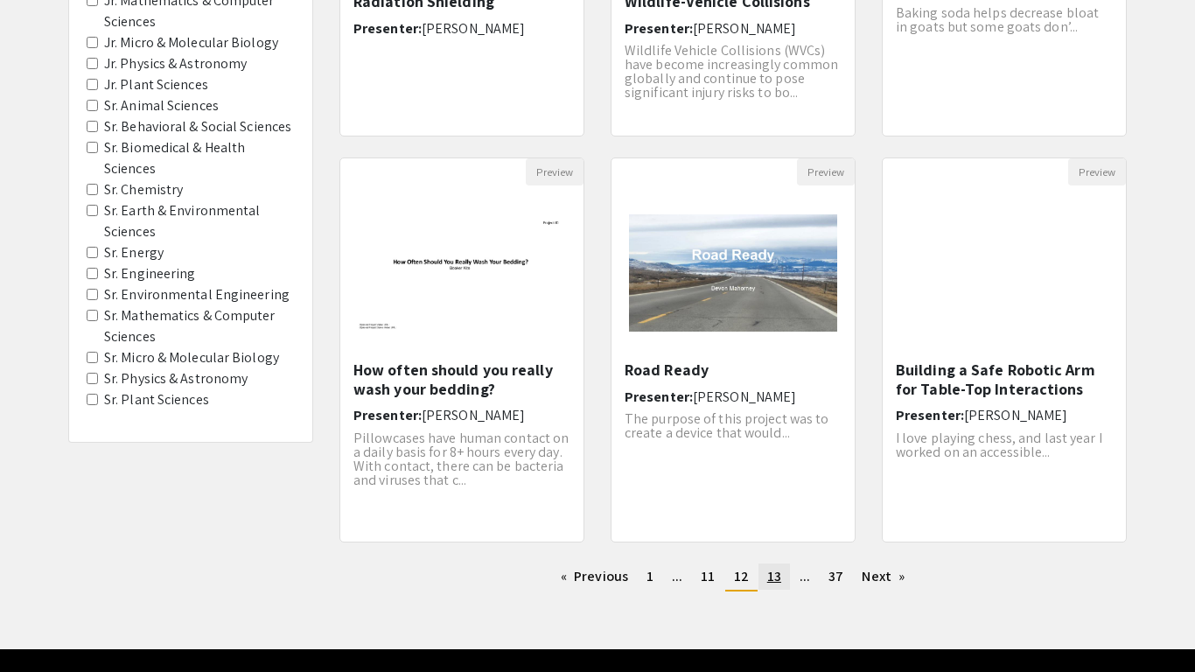
scroll to position [488, 0]
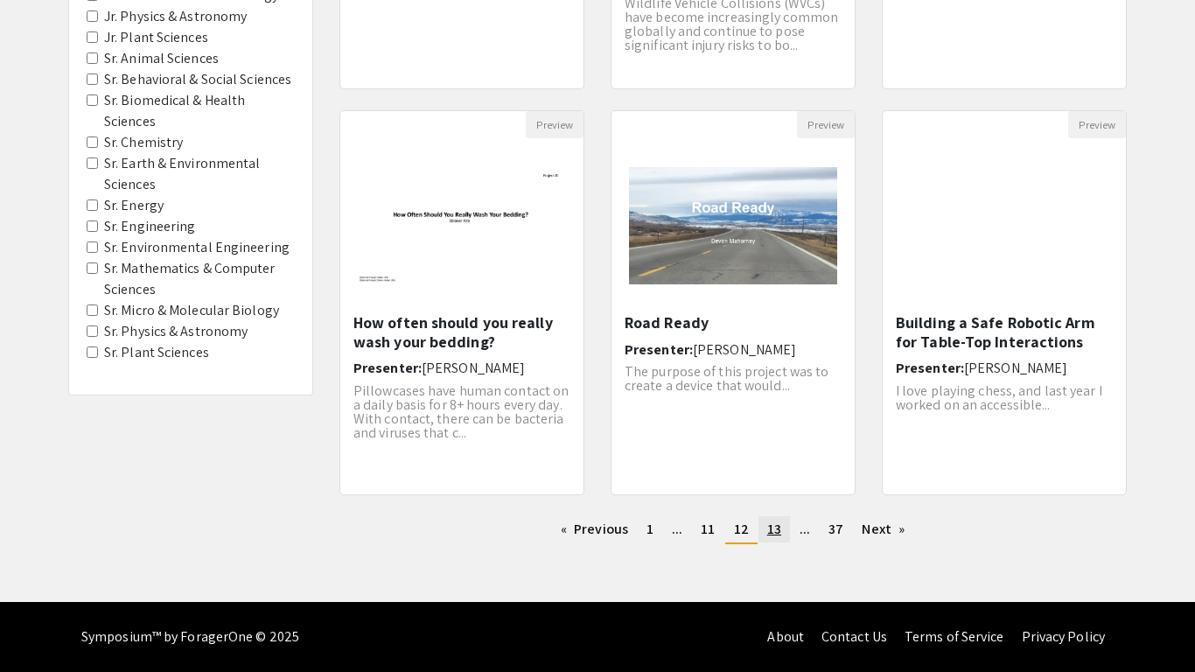
click at [775, 540] on link "page 13" at bounding box center [774, 529] width 31 height 26
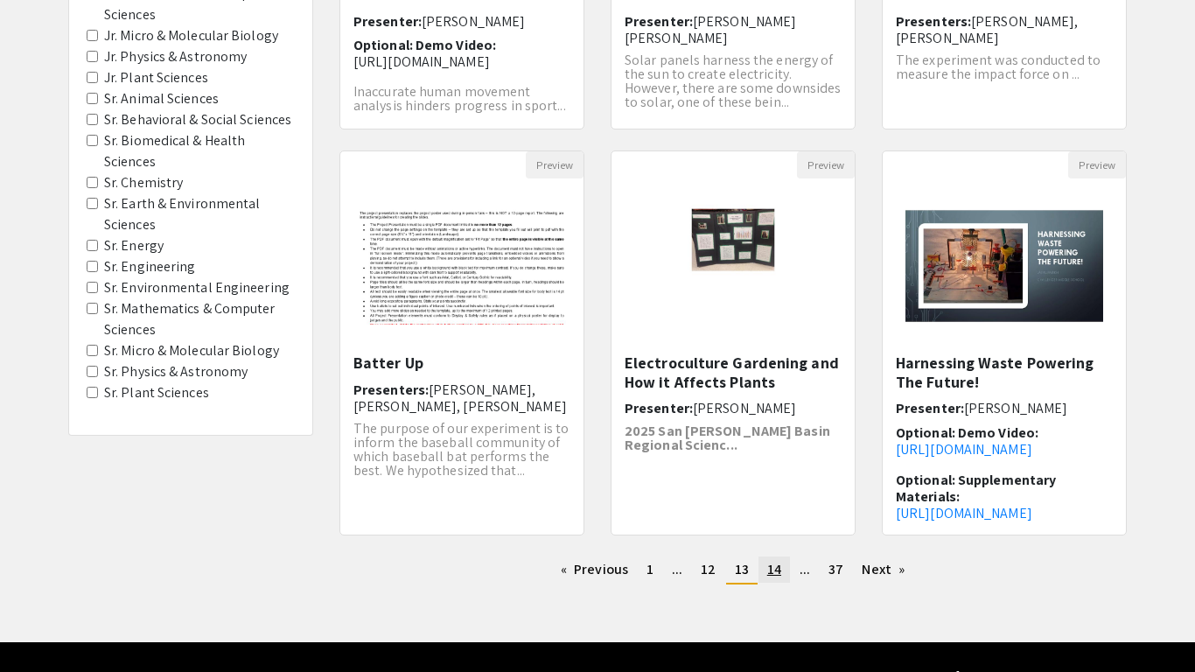
scroll to position [488, 0]
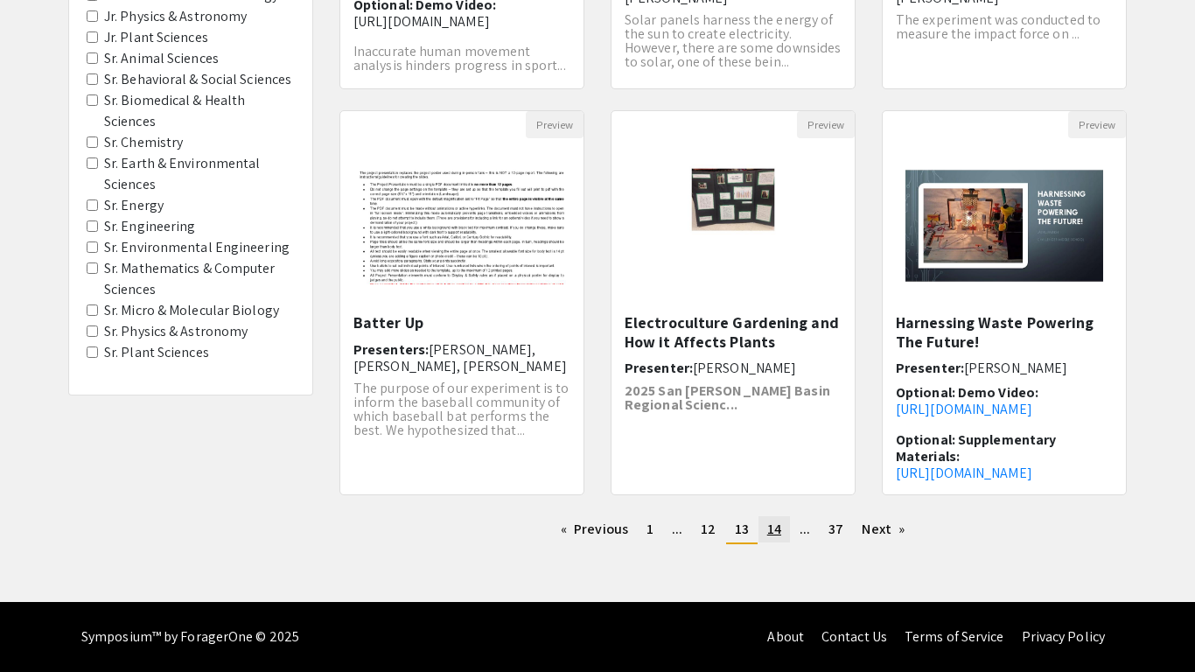
click at [775, 535] on span "14" at bounding box center [774, 529] width 14 height 18
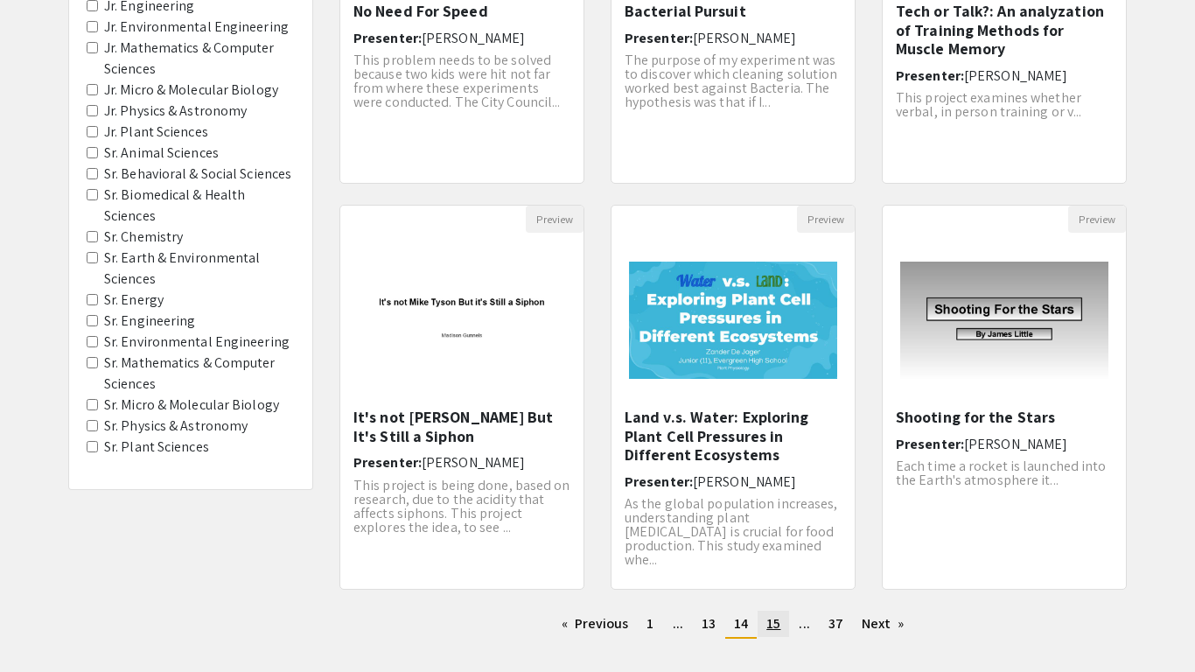
scroll to position [488, 0]
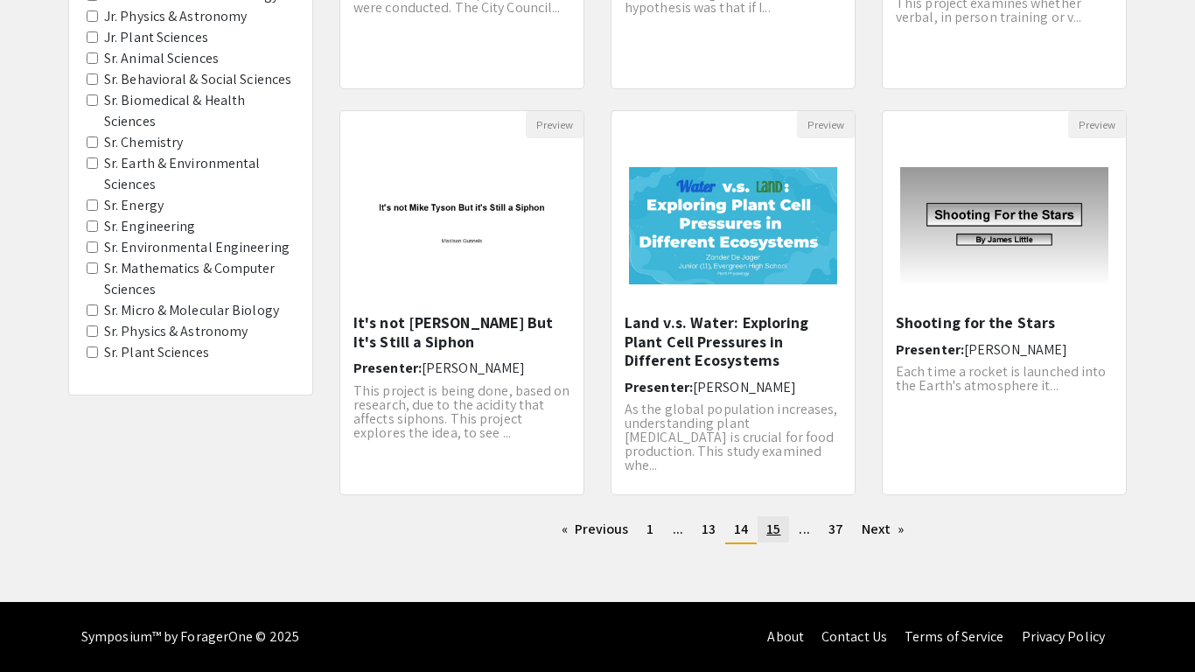
click at [775, 535] on span "15" at bounding box center [773, 529] width 14 height 18
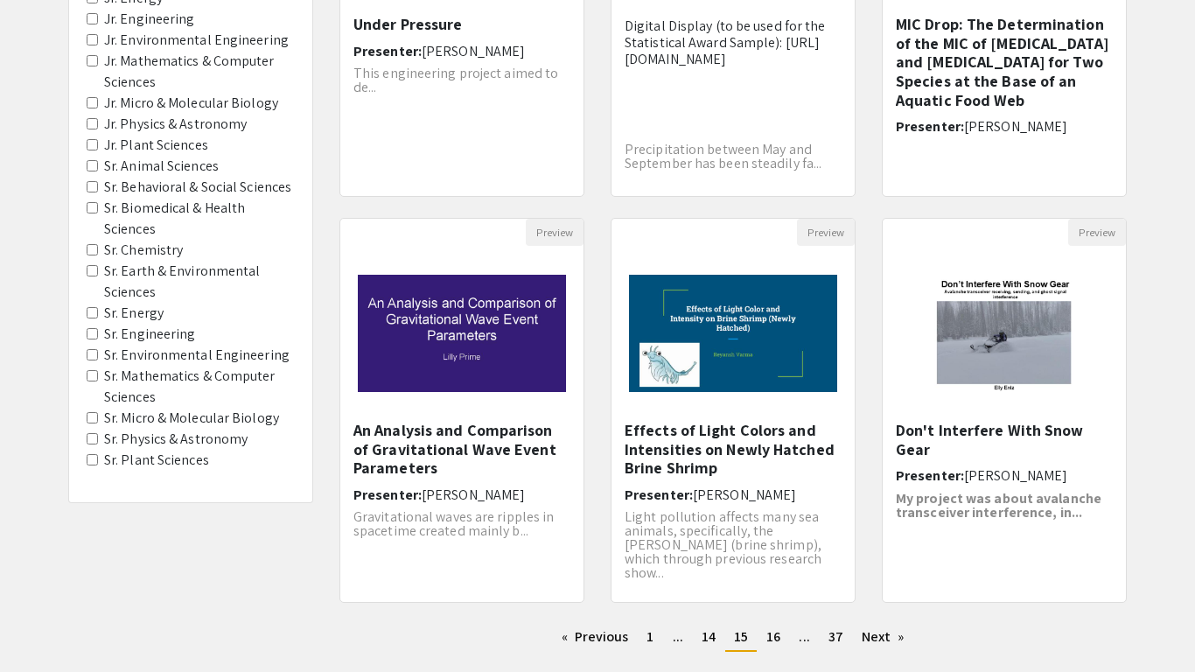
scroll to position [488, 0]
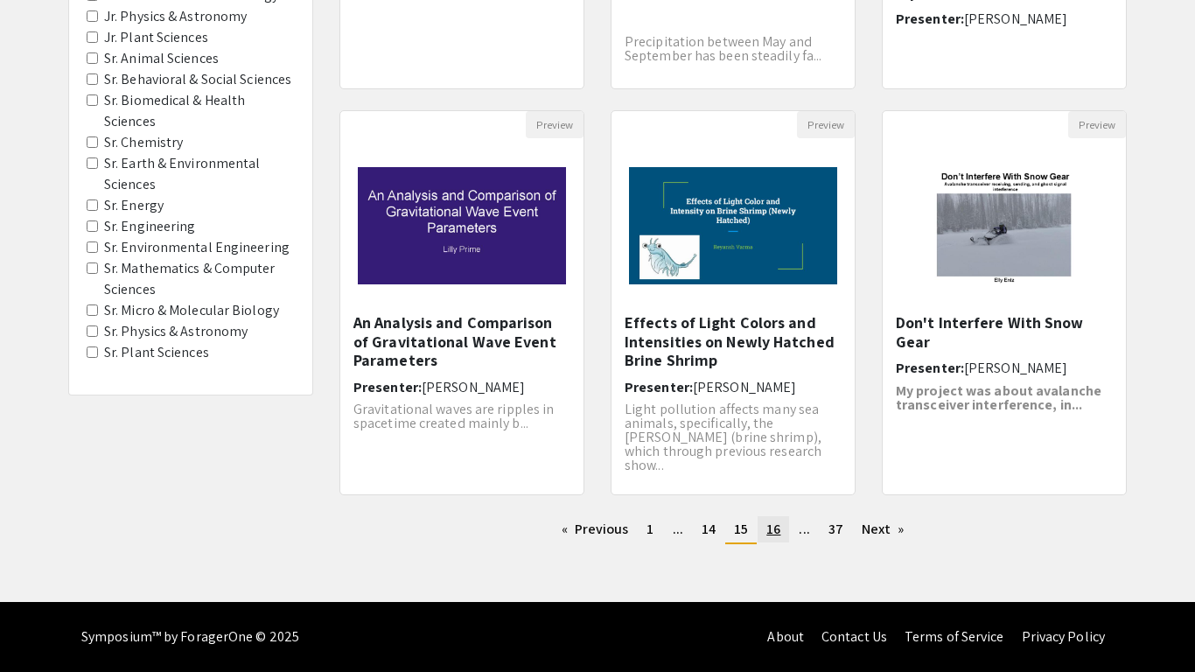
click at [780, 538] on link "page 16" at bounding box center [773, 529] width 31 height 26
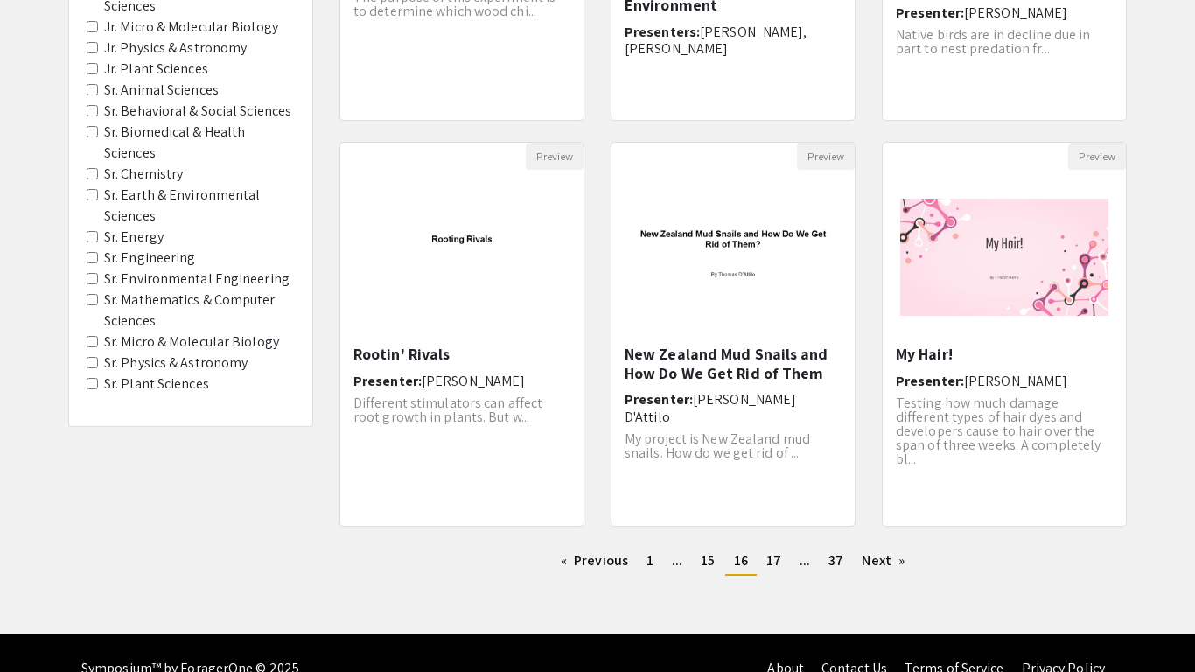
scroll to position [461, 0]
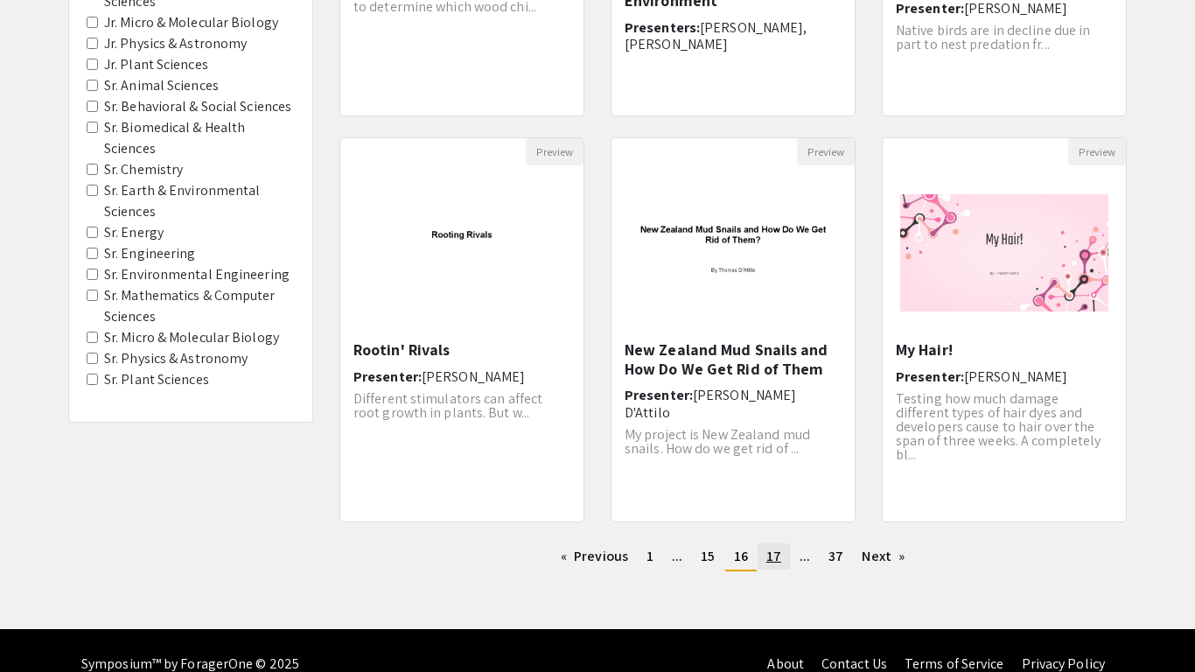
click at [776, 563] on span "17" at bounding box center [773, 556] width 15 height 18
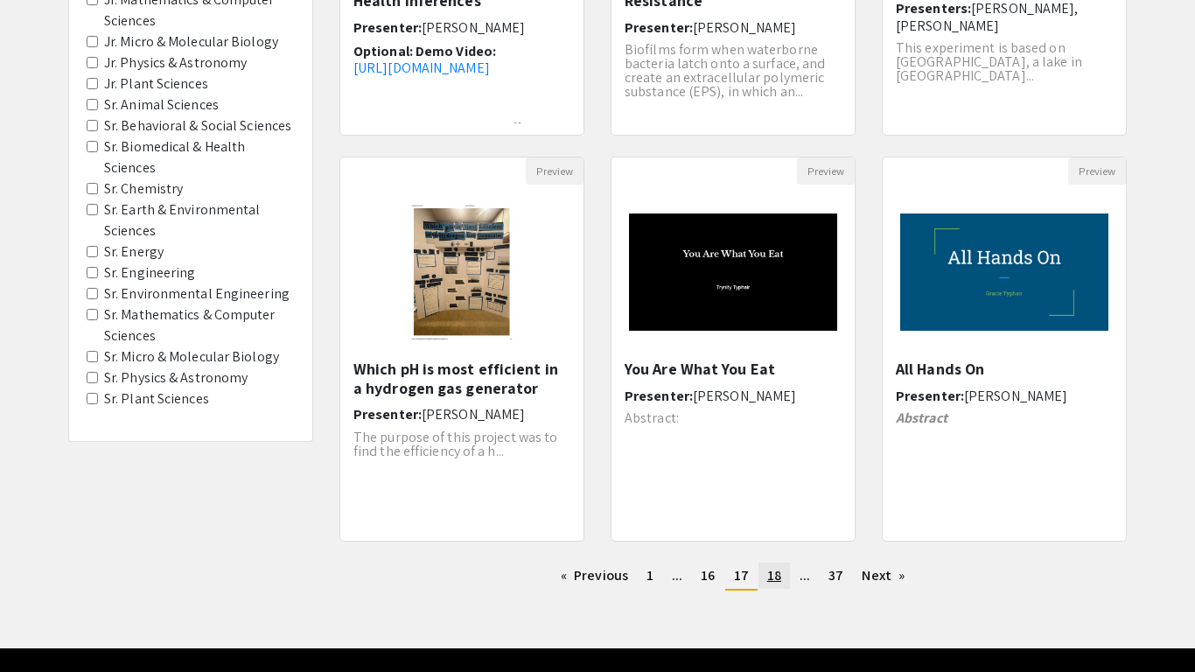
scroll to position [449, 0]
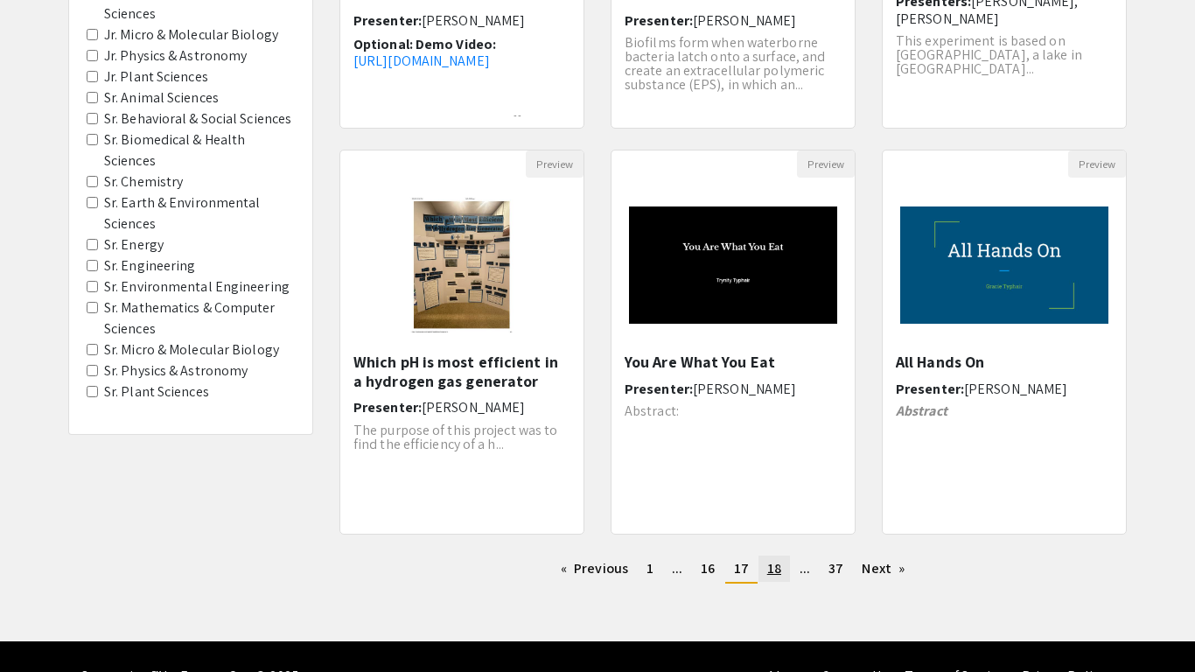
click at [775, 563] on span "18" at bounding box center [774, 568] width 14 height 18
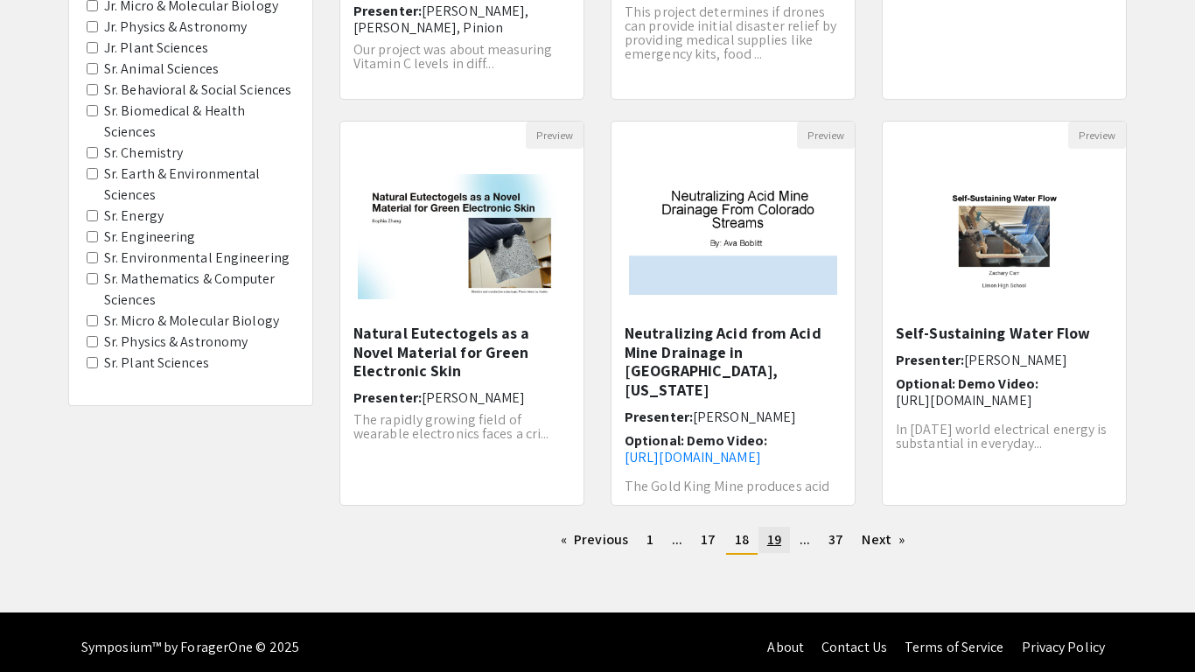
scroll to position [488, 0]
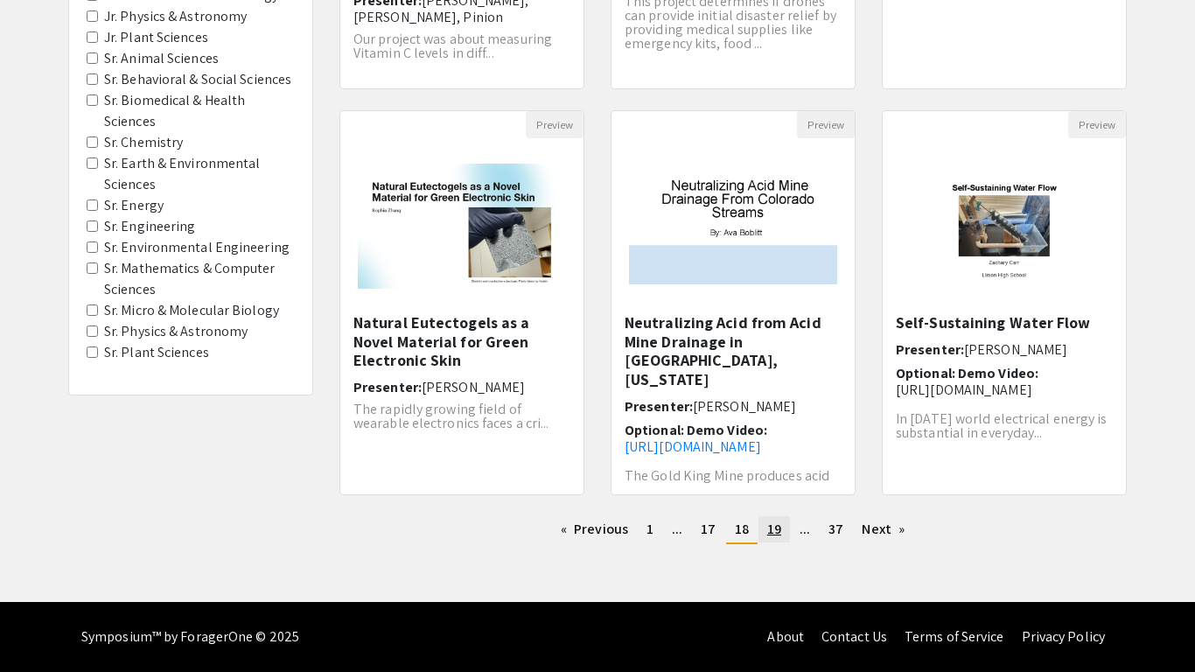
click at [782, 531] on link "page 19" at bounding box center [774, 529] width 31 height 26
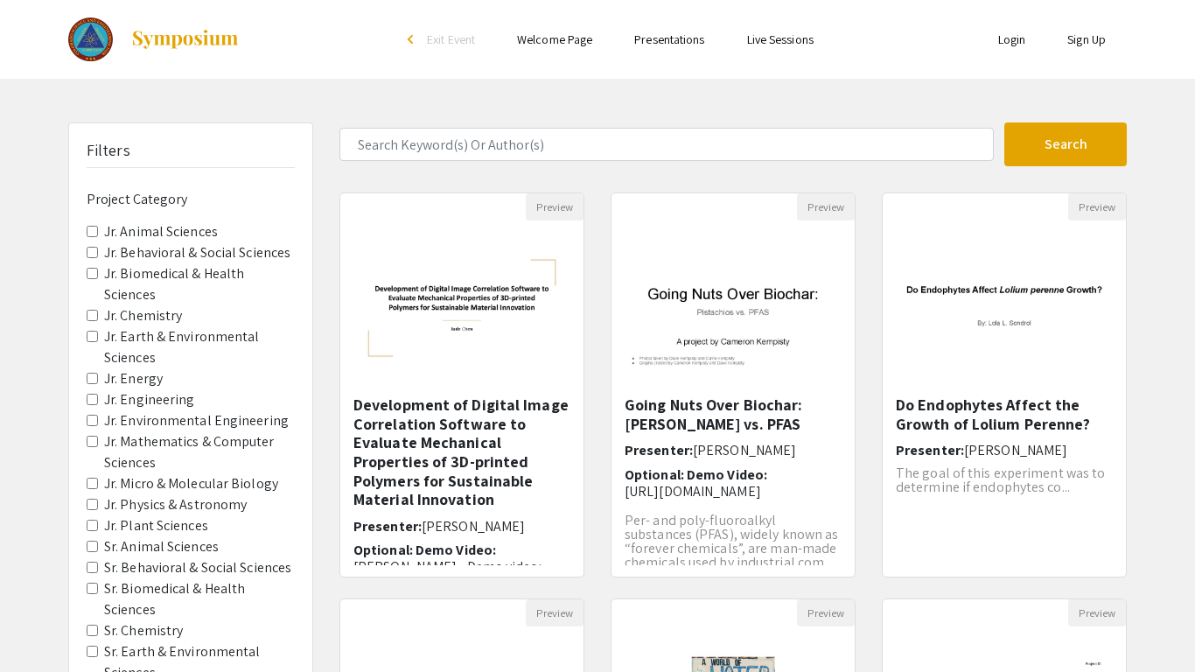
scroll to position [488, 0]
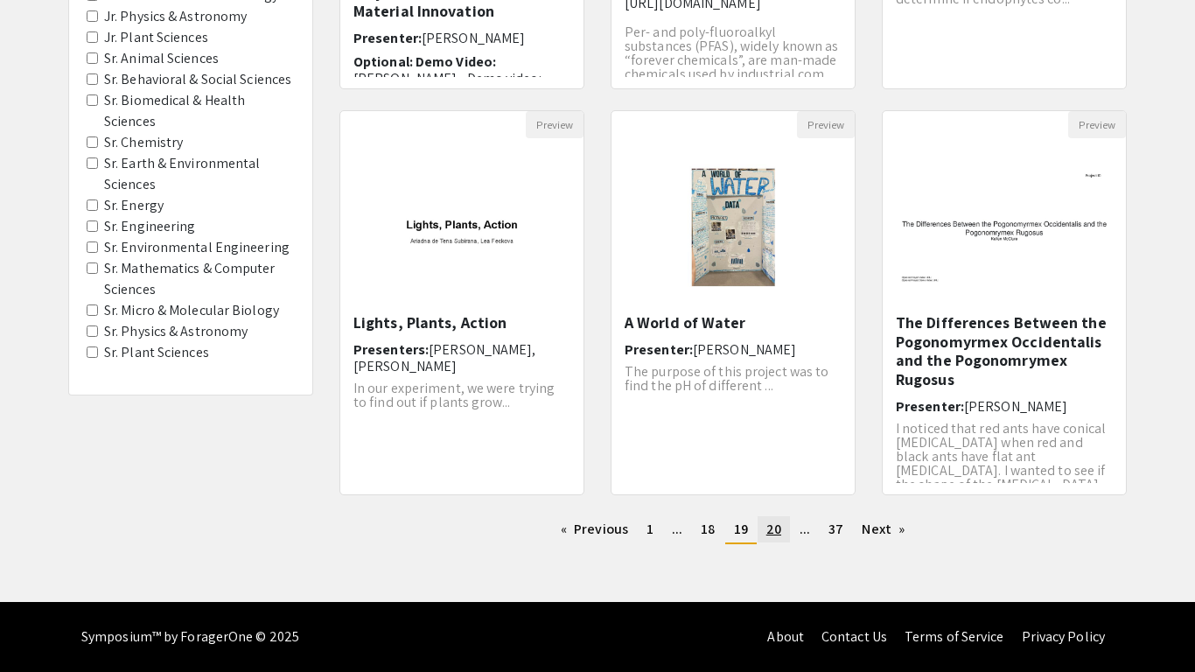
click at [767, 522] on span "20" at bounding box center [773, 529] width 15 height 18
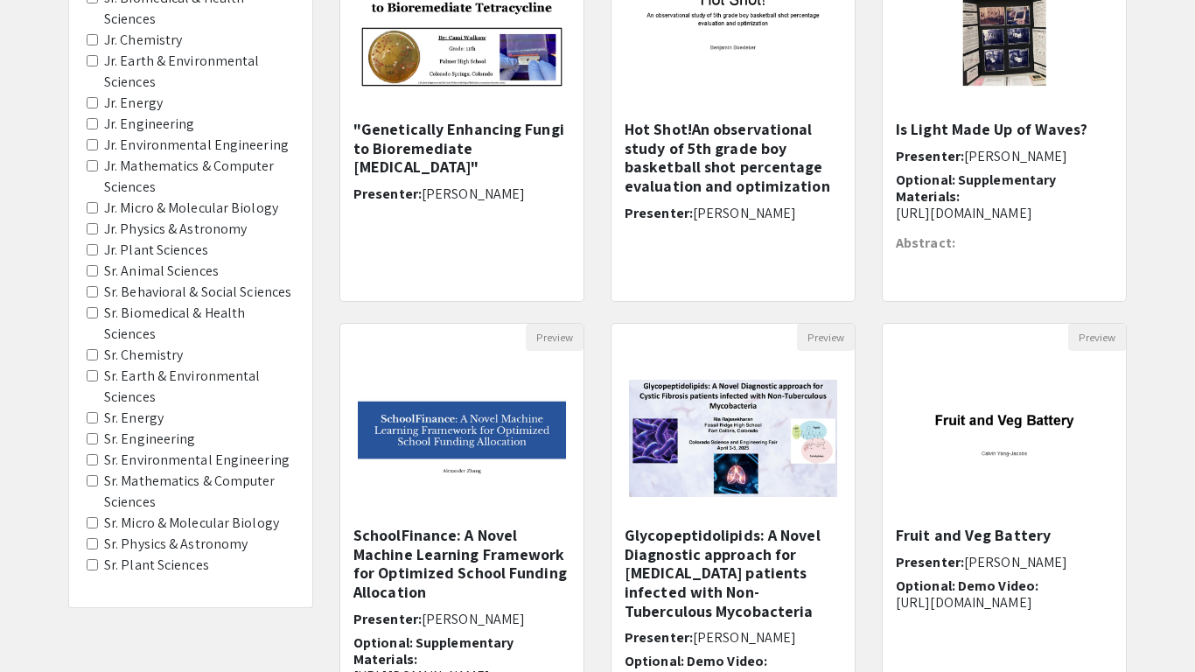
scroll to position [488, 0]
